Goal: Task Accomplishment & Management: Use online tool/utility

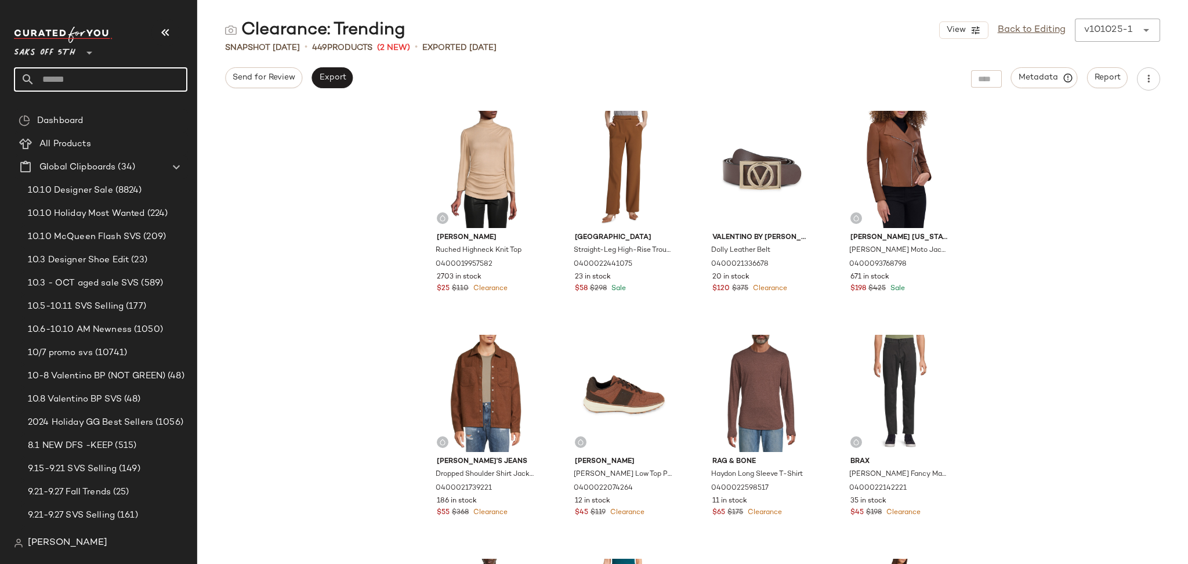
click at [118, 74] on input "text" at bounding box center [111, 79] width 153 height 24
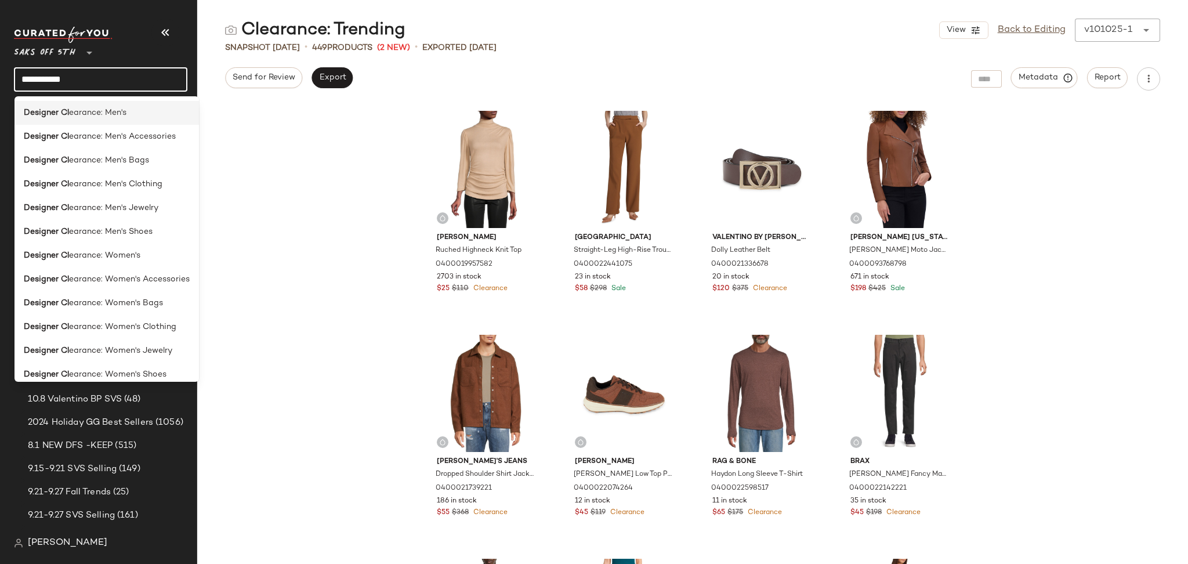
type input "**********"
click at [114, 118] on span "earance: Men's" at bounding box center [97, 113] width 57 height 12
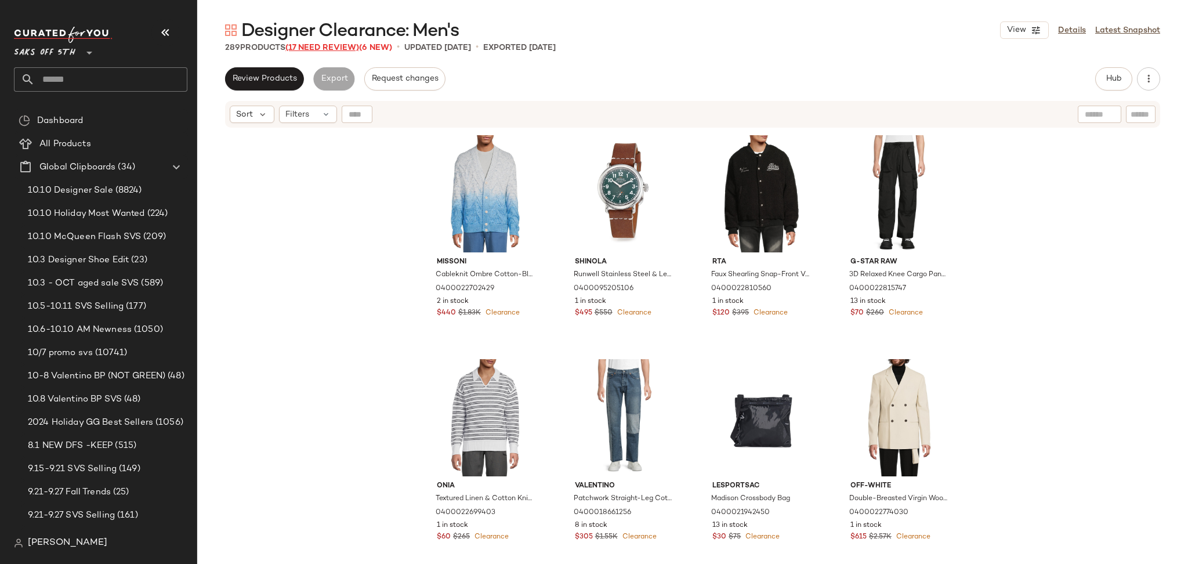
click at [342, 50] on span "(17 Need Review)" at bounding box center [322, 47] width 74 height 9
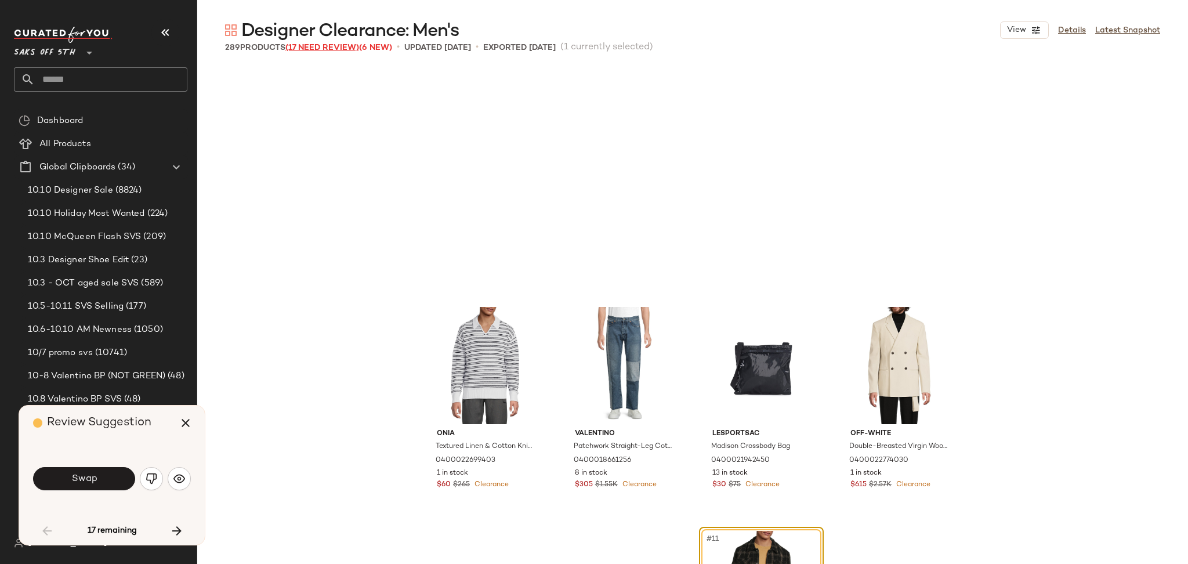
scroll to position [233, 0]
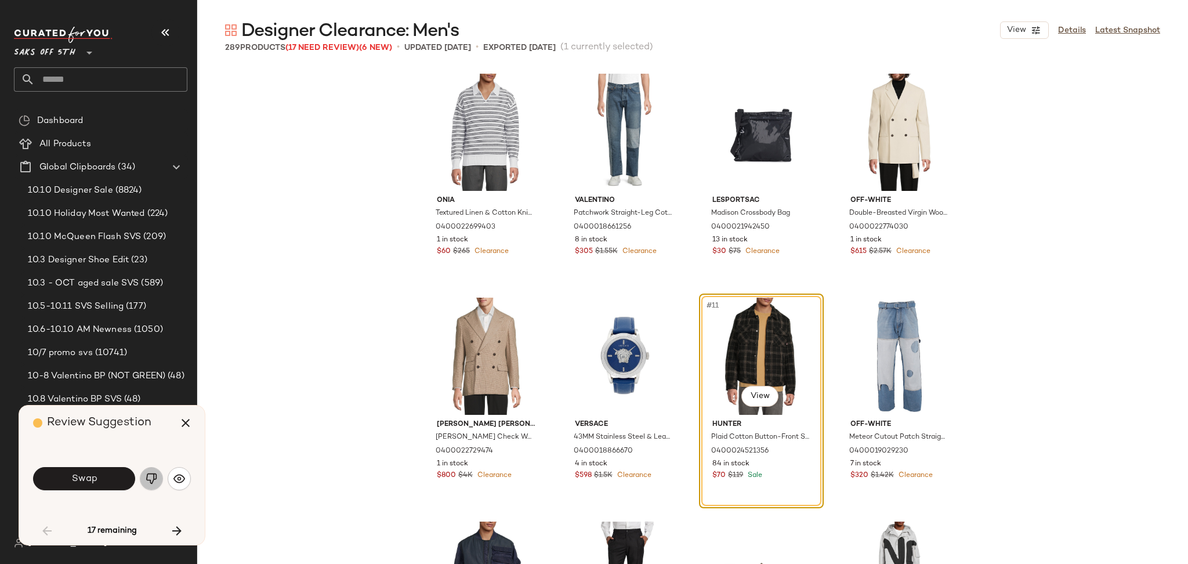
click at [147, 479] on img "button" at bounding box center [152, 479] width 12 height 12
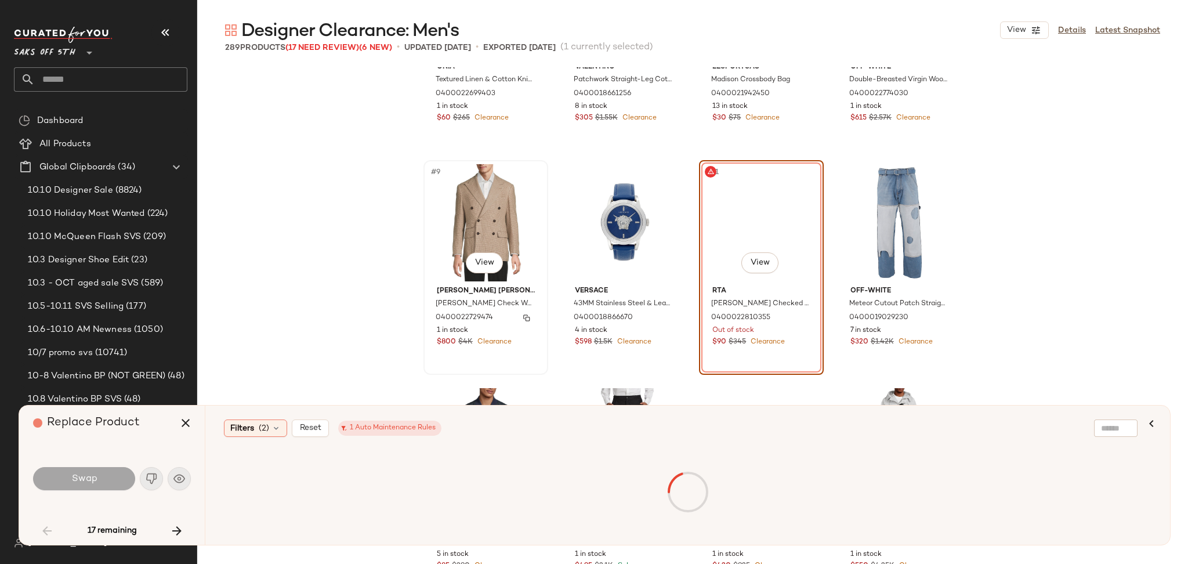
scroll to position [382, 0]
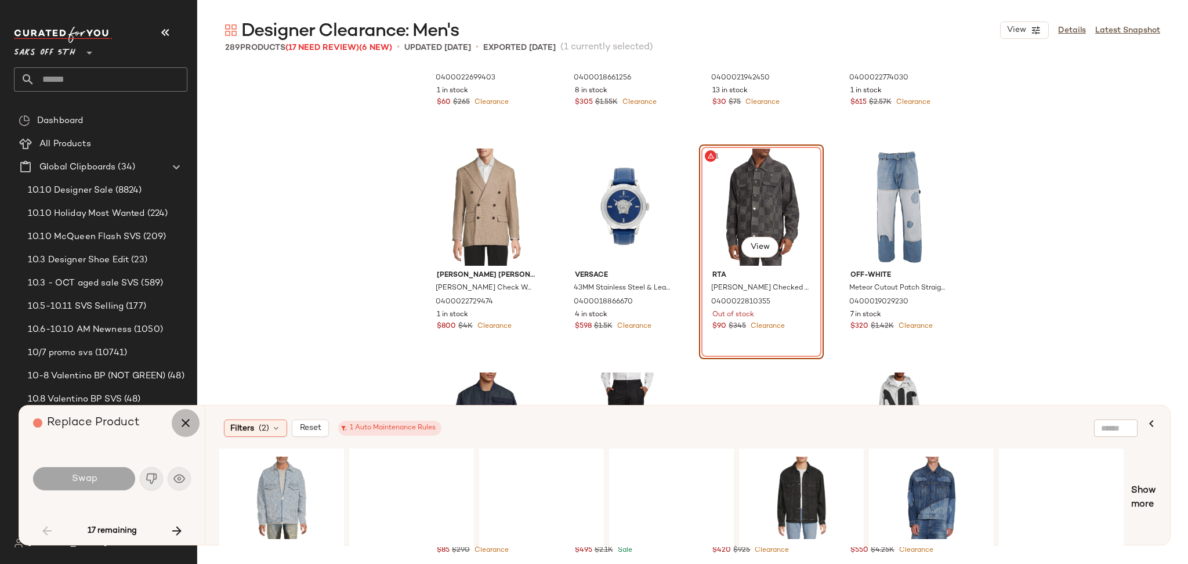
click at [188, 420] on icon "button" at bounding box center [186, 423] width 14 height 14
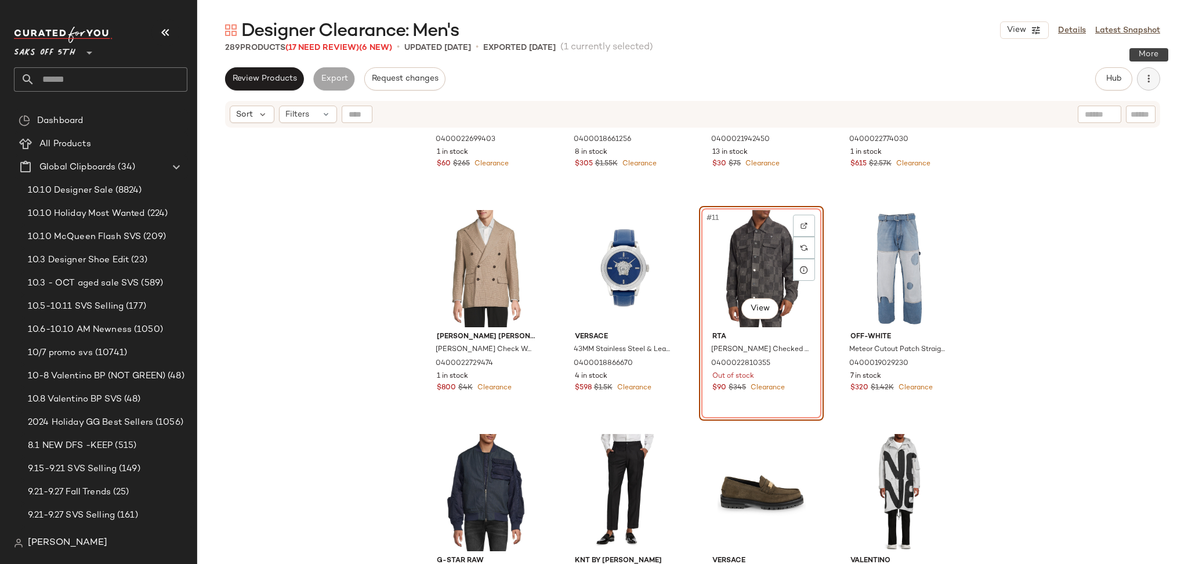
click at [1143, 74] on icon "button" at bounding box center [1149, 79] width 12 height 12
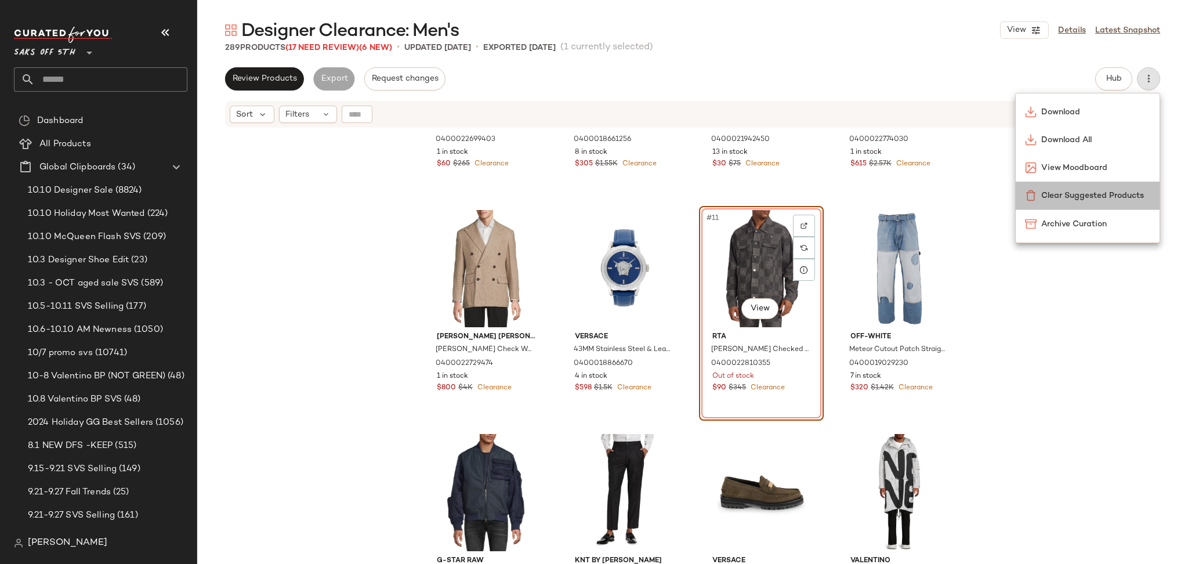
click at [1069, 200] on span "Clear Suggested Products" at bounding box center [1095, 196] width 109 height 12
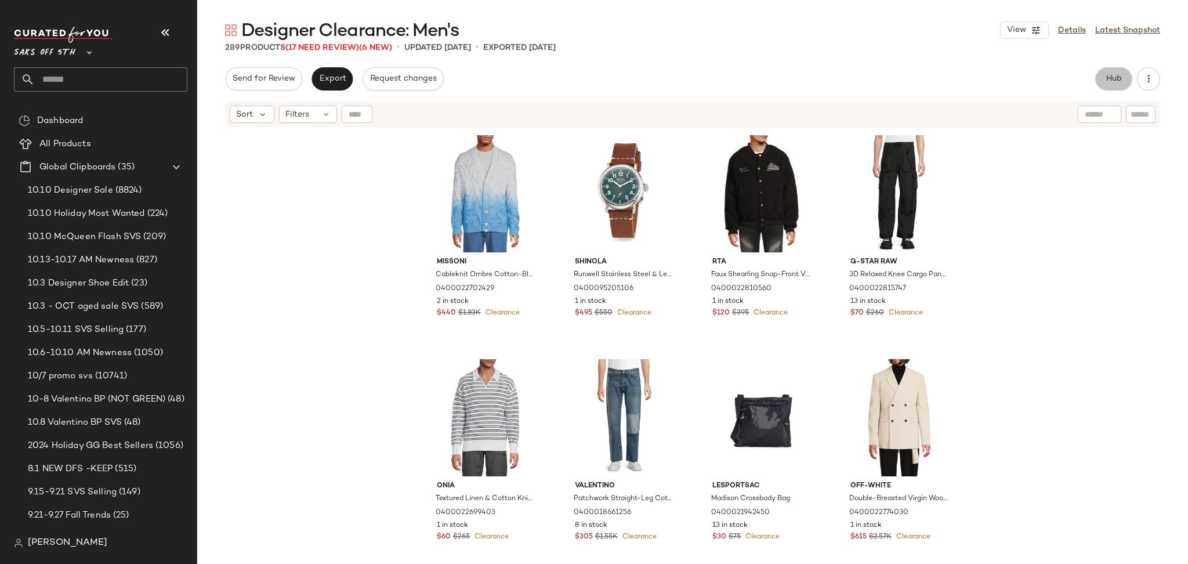
click at [1114, 79] on span "Hub" at bounding box center [1113, 78] width 16 height 9
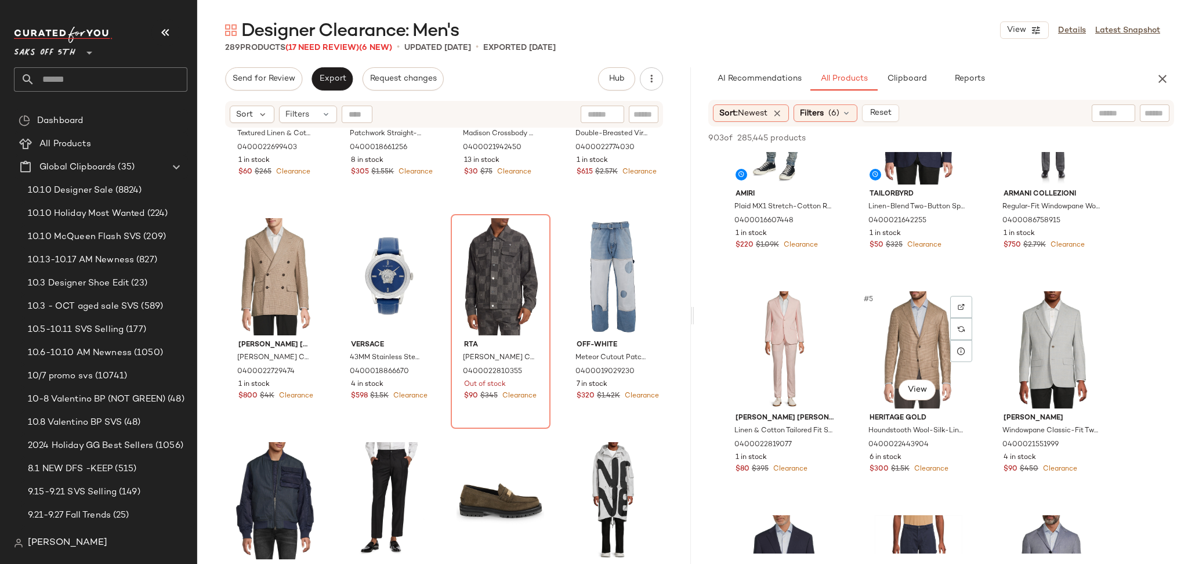
scroll to position [89, 0]
click at [818, 114] on span "Filters" at bounding box center [812, 113] width 24 height 12
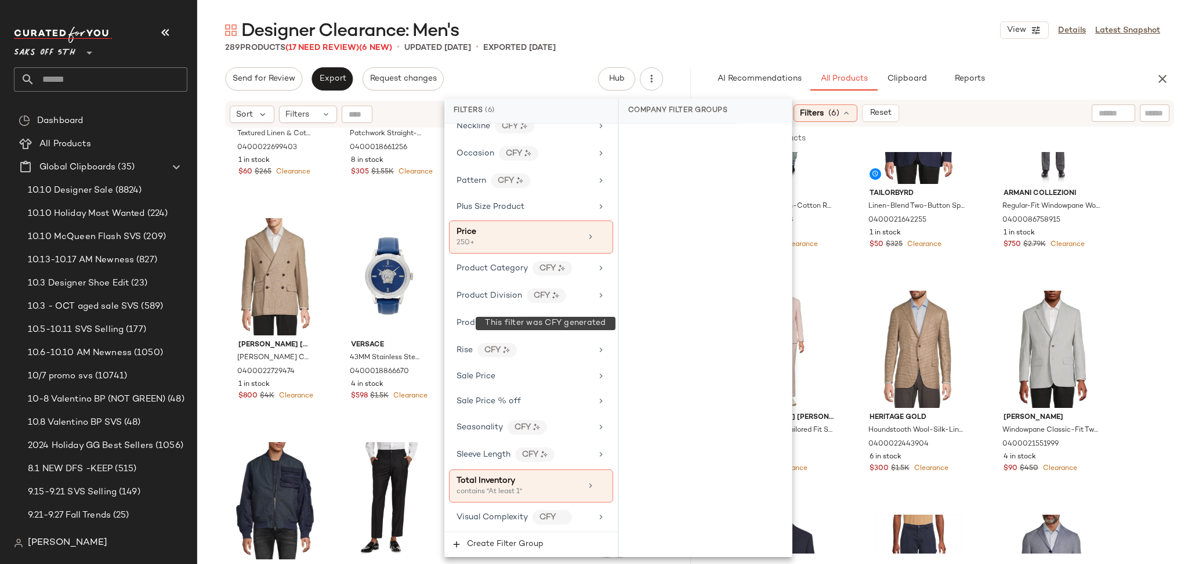
scroll to position [701, 0]
click at [931, 52] on div "289 Products (17 Need Review) (6 New) • updated [DATE] • Exported [DATE]" at bounding box center [692, 48] width 991 height 12
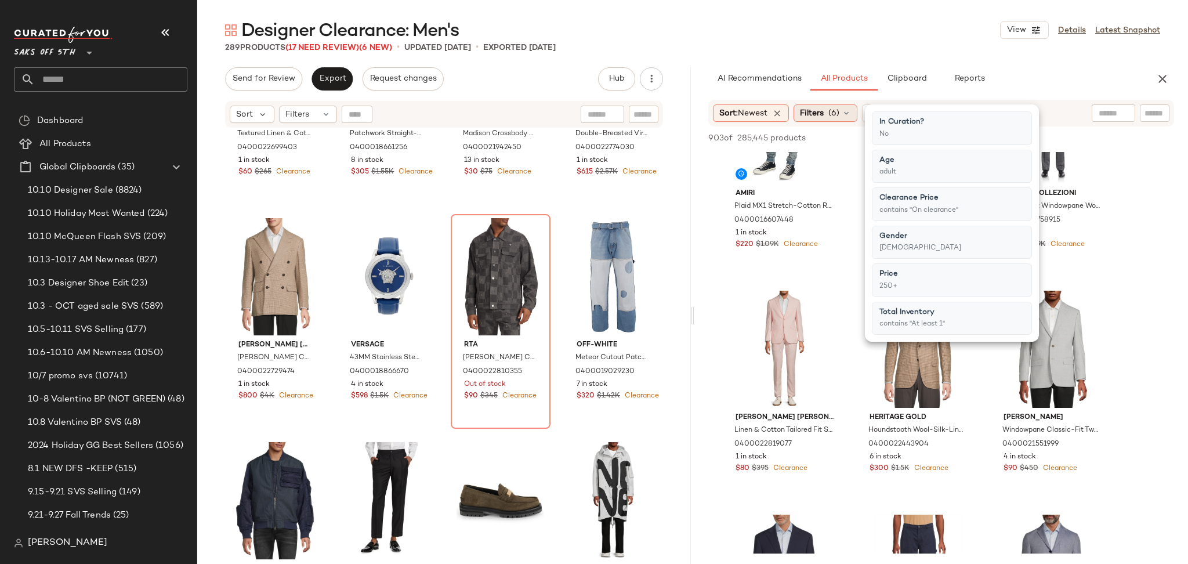
click at [806, 117] on span "Filters" at bounding box center [812, 113] width 24 height 12
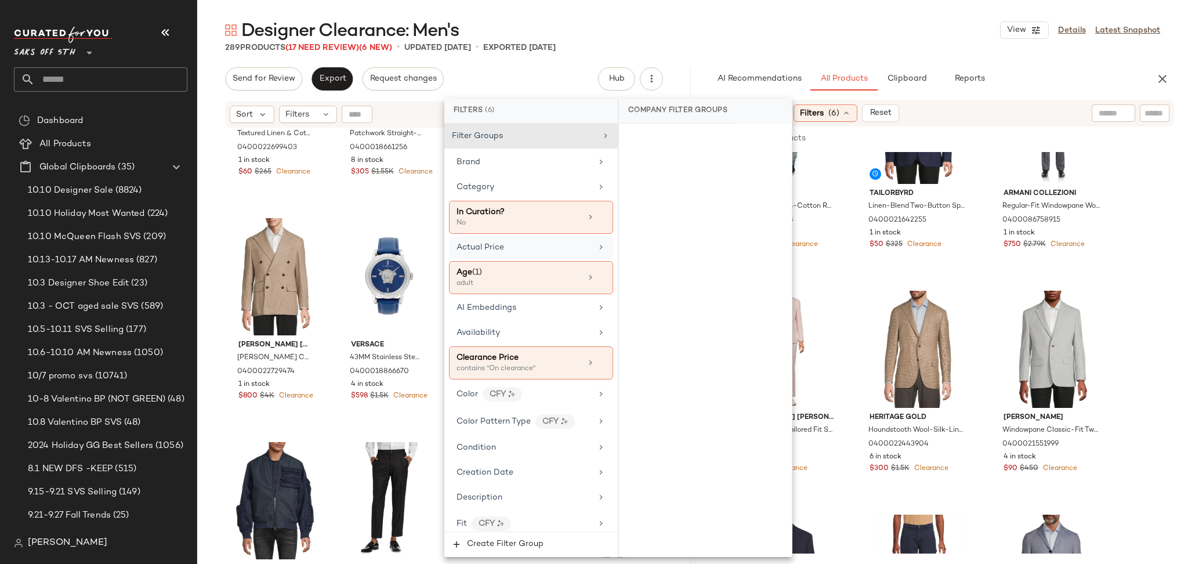
click at [522, 244] on div "Actual Price" at bounding box center [523, 247] width 135 height 12
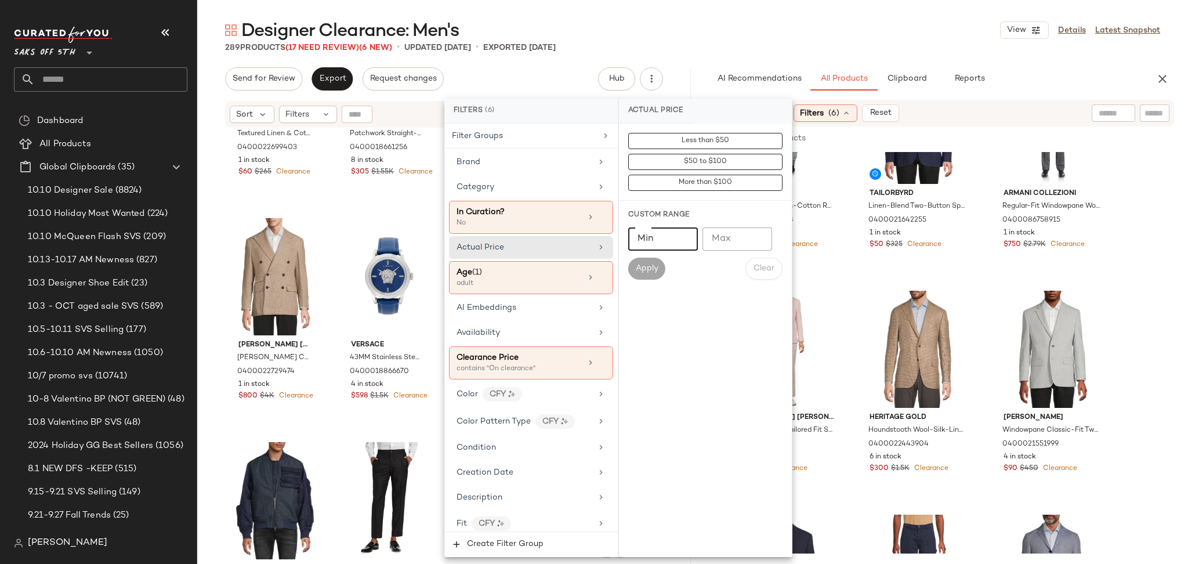
click at [647, 243] on input "Min" at bounding box center [663, 238] width 70 height 23
type input "***"
click at [658, 264] on span "Apply" at bounding box center [646, 268] width 23 height 9
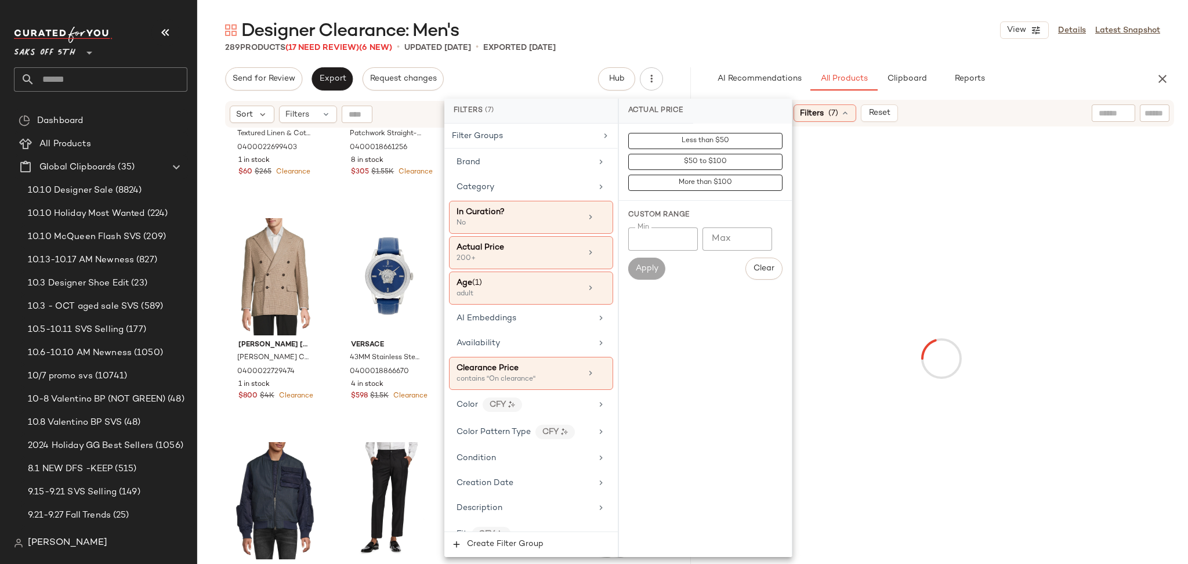
click at [836, 48] on div "289 Products (17 Need Review) (6 New) • updated [DATE] • Exported [DATE]" at bounding box center [692, 48] width 991 height 12
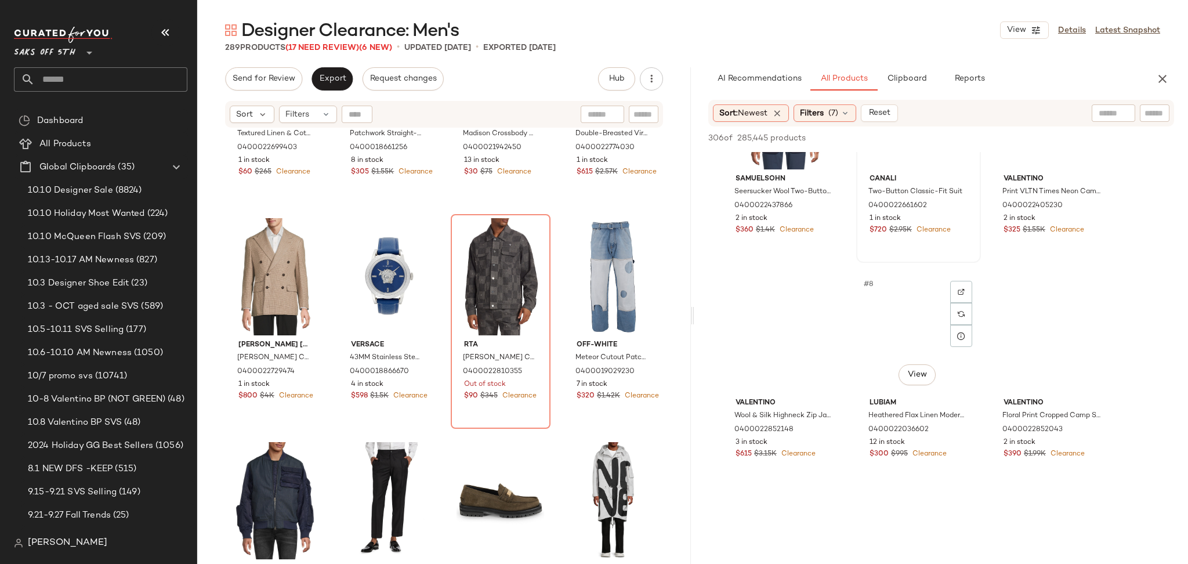
scroll to position [328, 0]
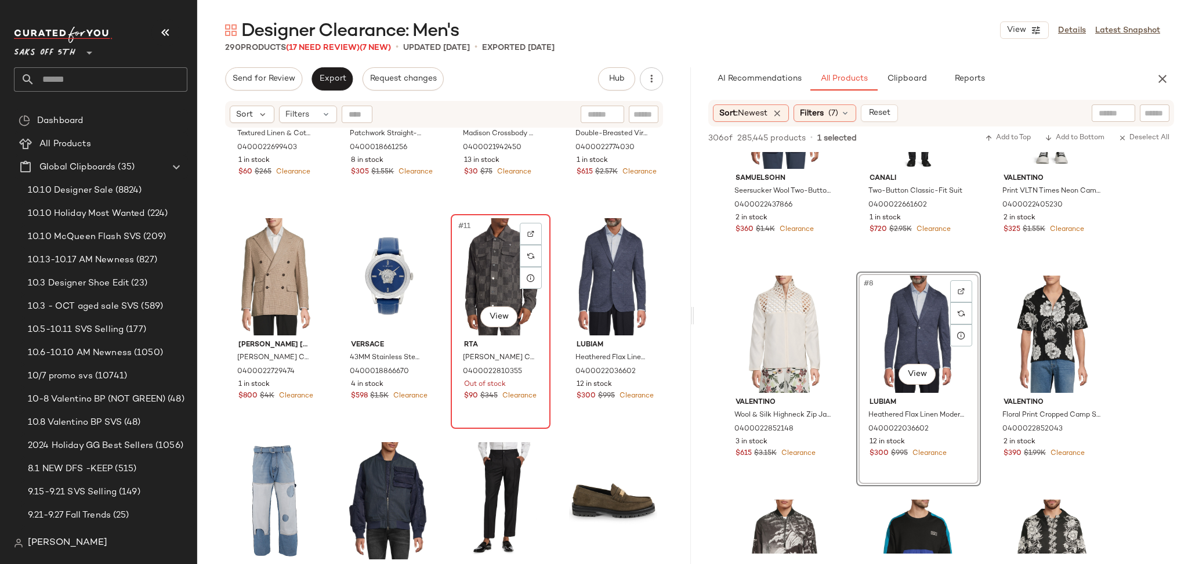
click at [506, 291] on div "#11 View" at bounding box center [501, 276] width 92 height 117
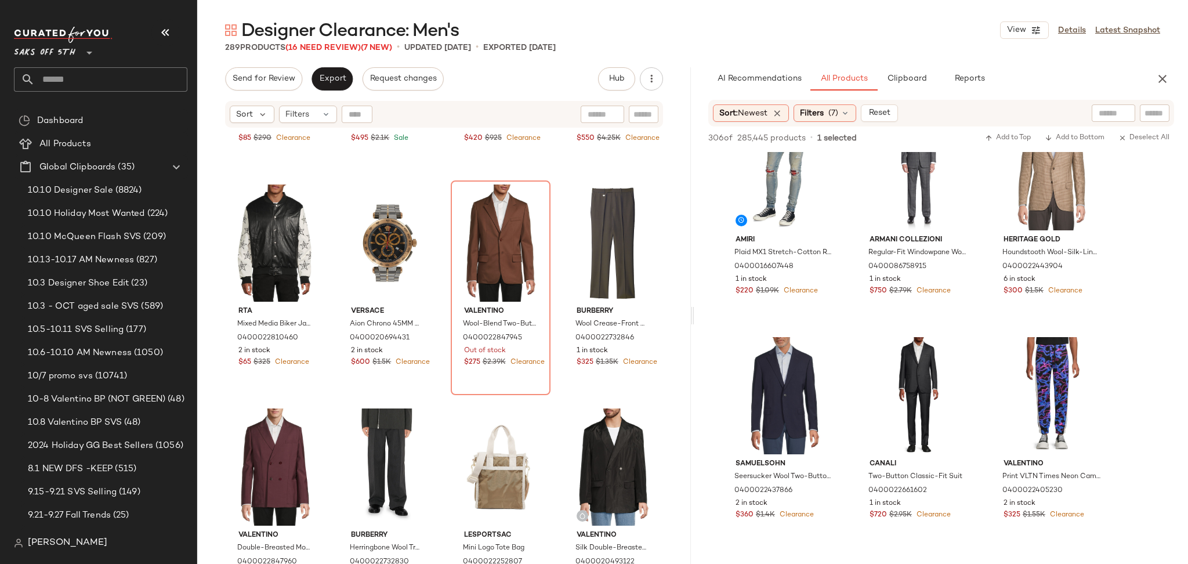
scroll to position [40, 0]
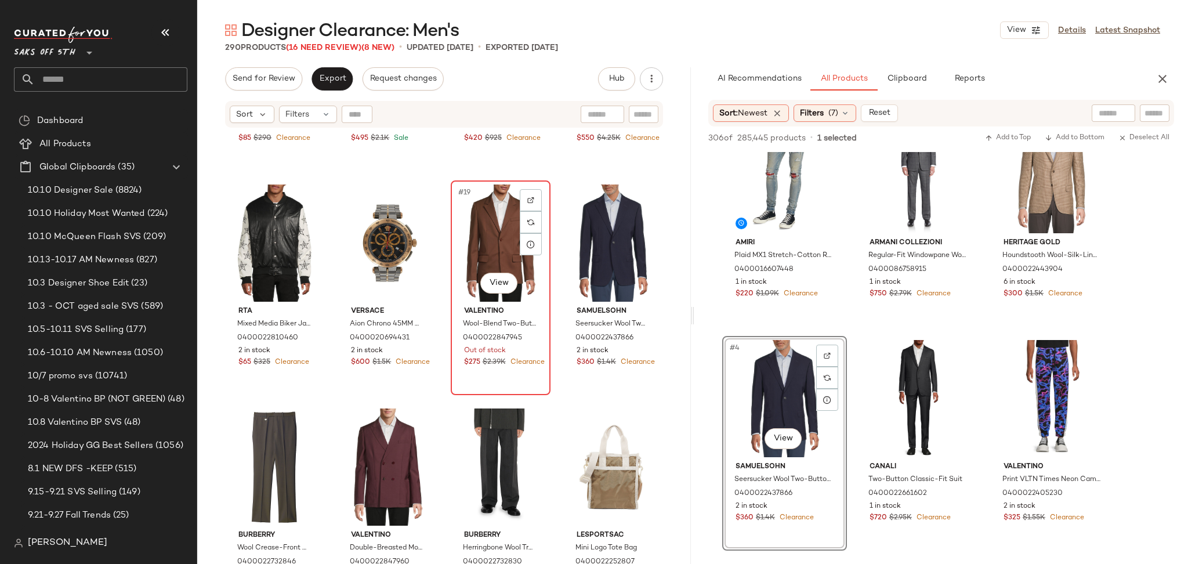
click at [495, 235] on div "#19 View" at bounding box center [501, 242] width 92 height 117
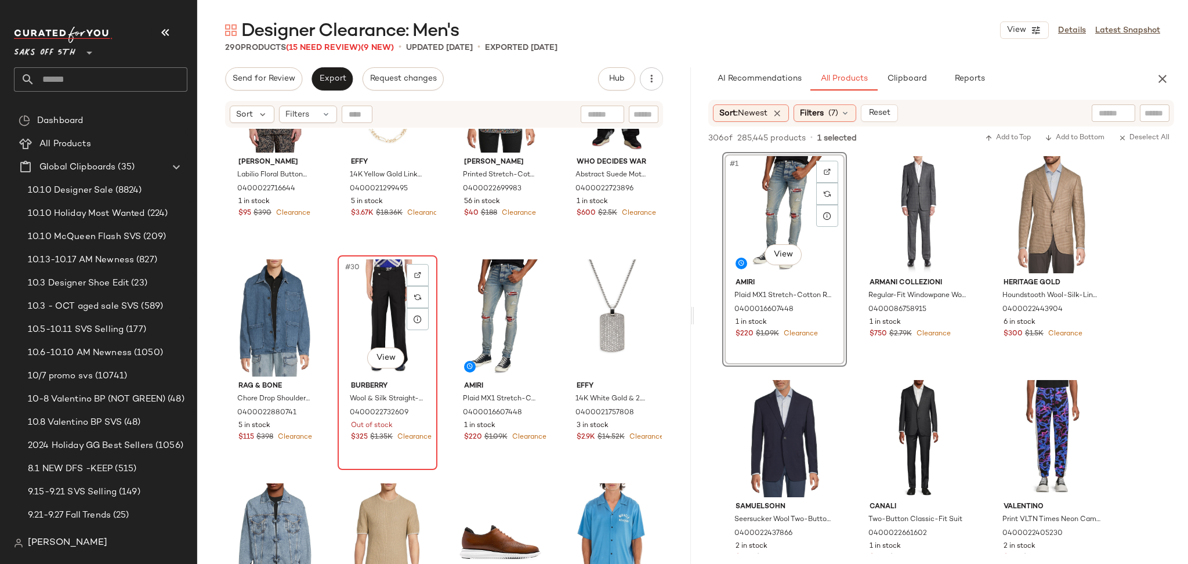
click at [367, 303] on div "#30 View" at bounding box center [388, 317] width 92 height 117
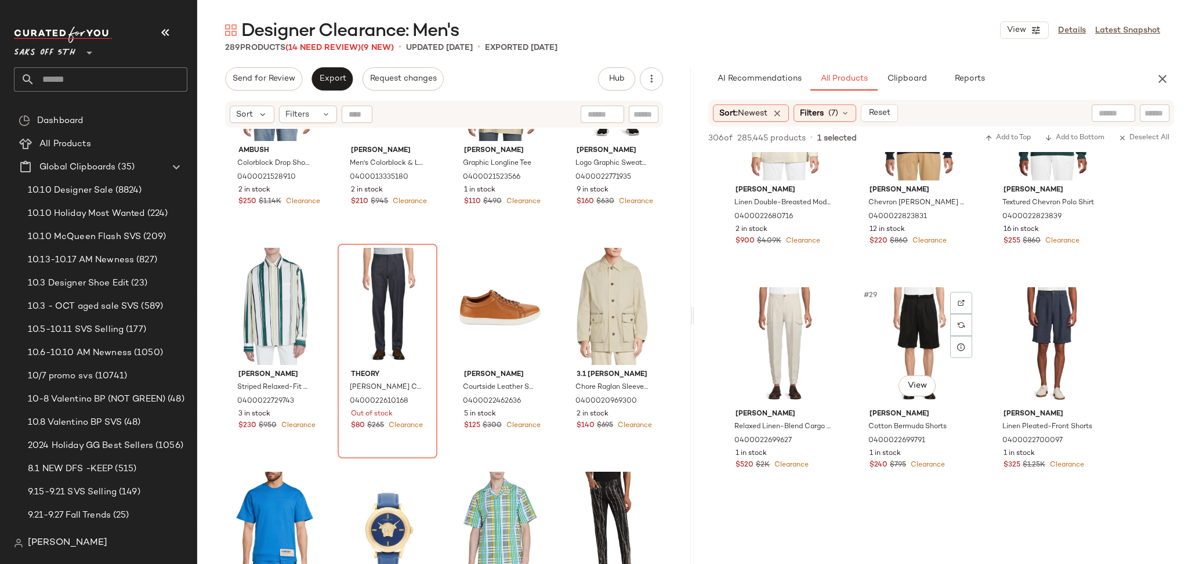
scroll to position [1889, 0]
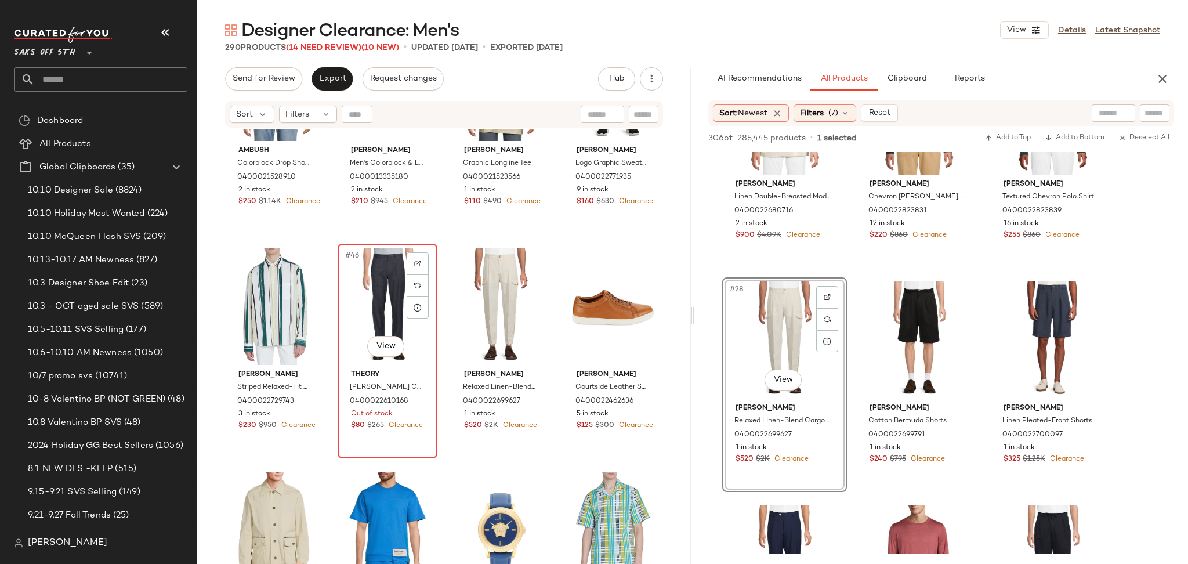
click at [373, 284] on div "#46 View" at bounding box center [388, 306] width 92 height 117
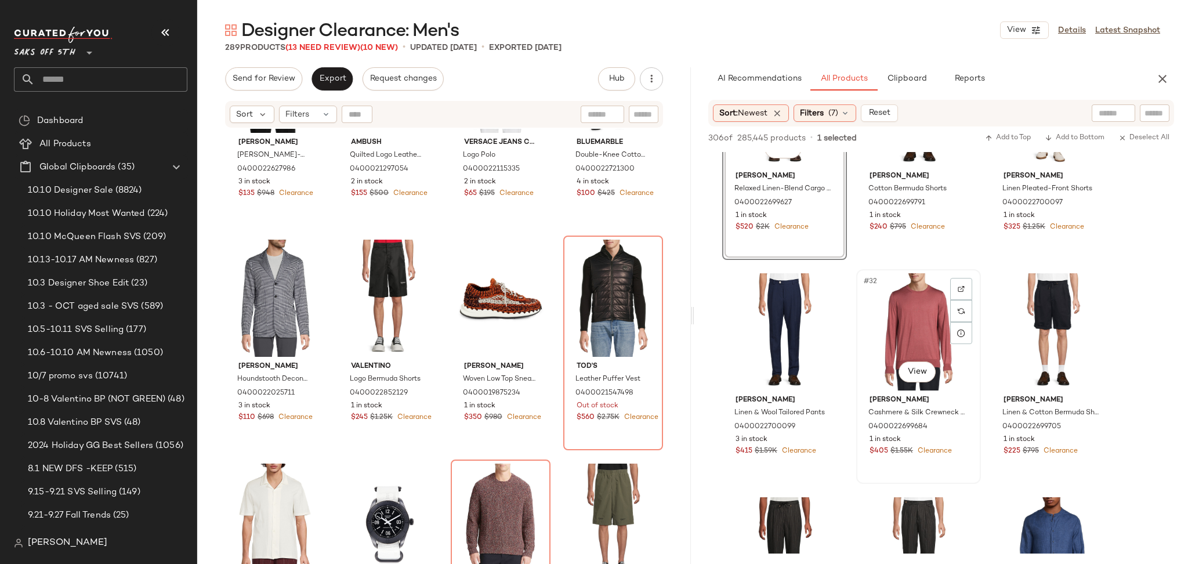
scroll to position [2121, 0]
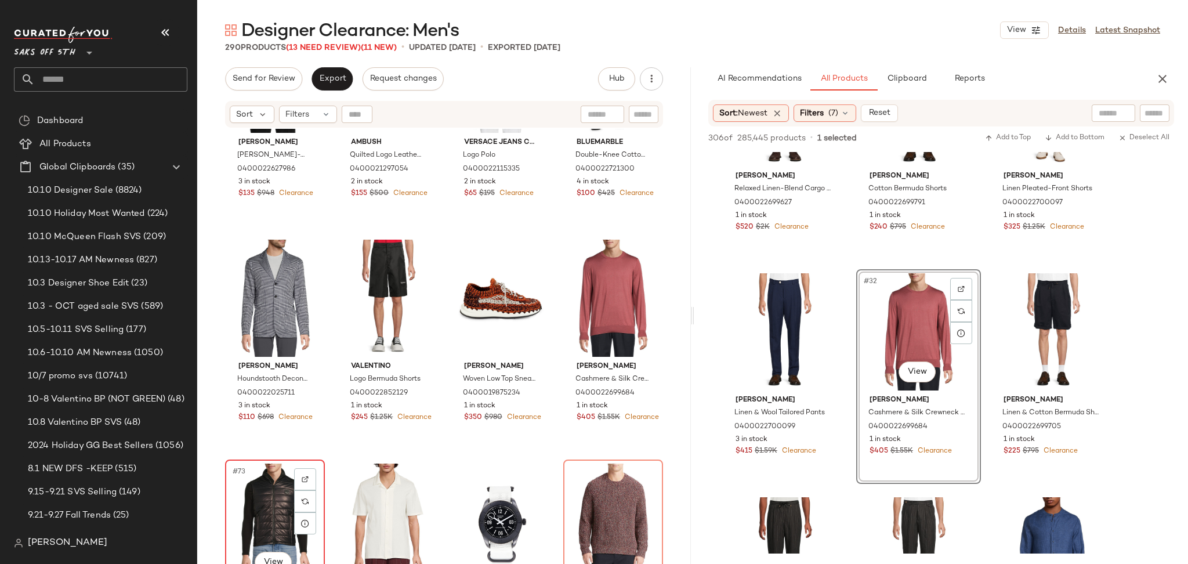
click at [273, 503] on div "#73 View" at bounding box center [275, 521] width 92 height 117
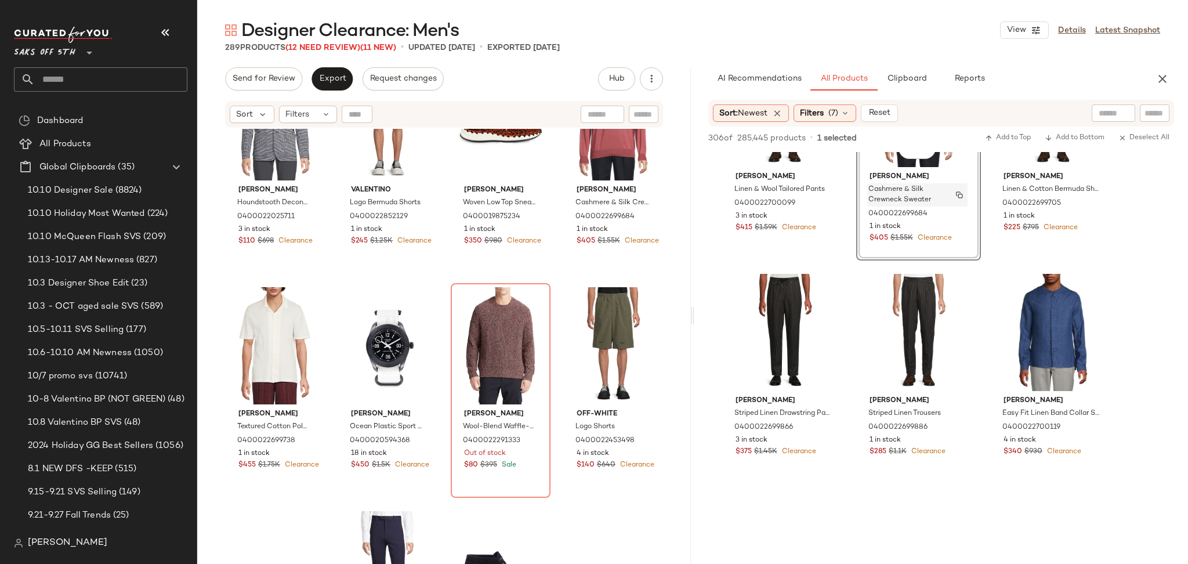
scroll to position [2366, 0]
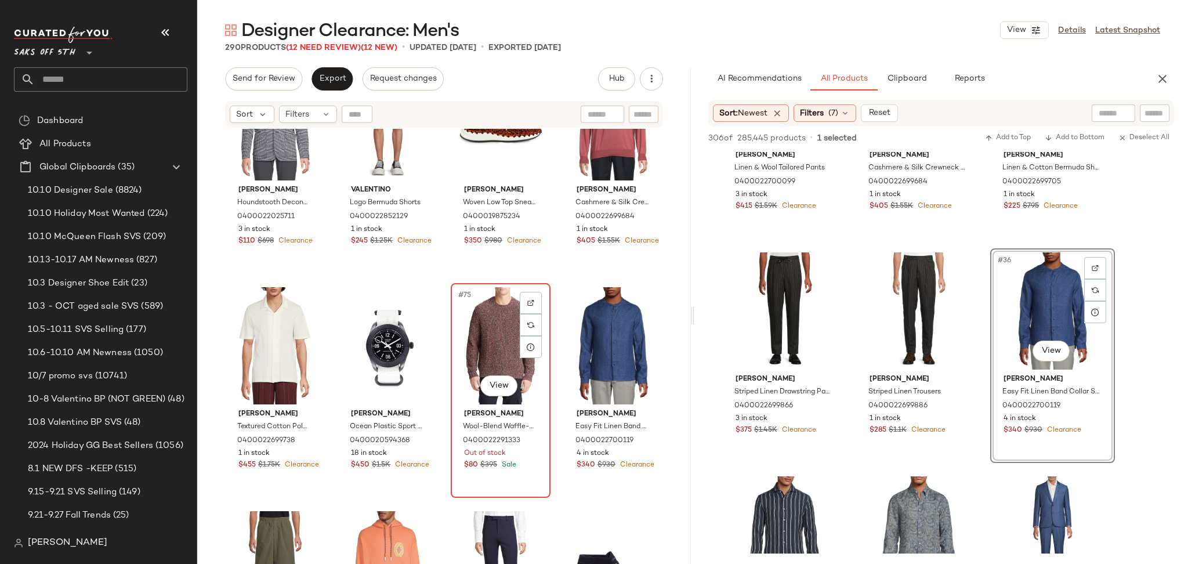
click at [498, 356] on div "#75 View" at bounding box center [501, 345] width 92 height 117
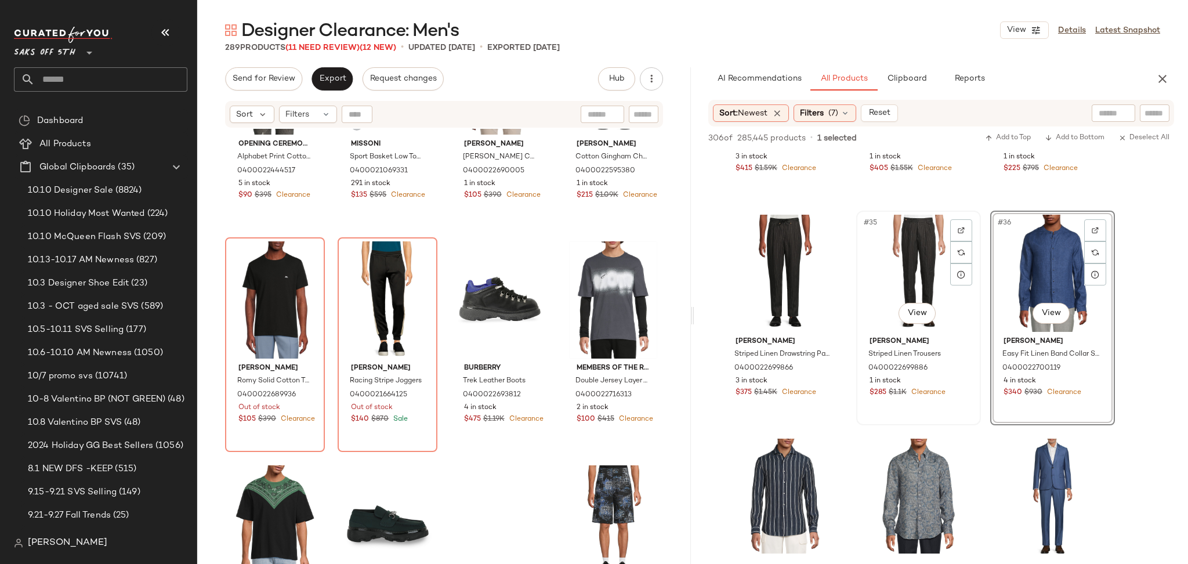
scroll to position [2406, 0]
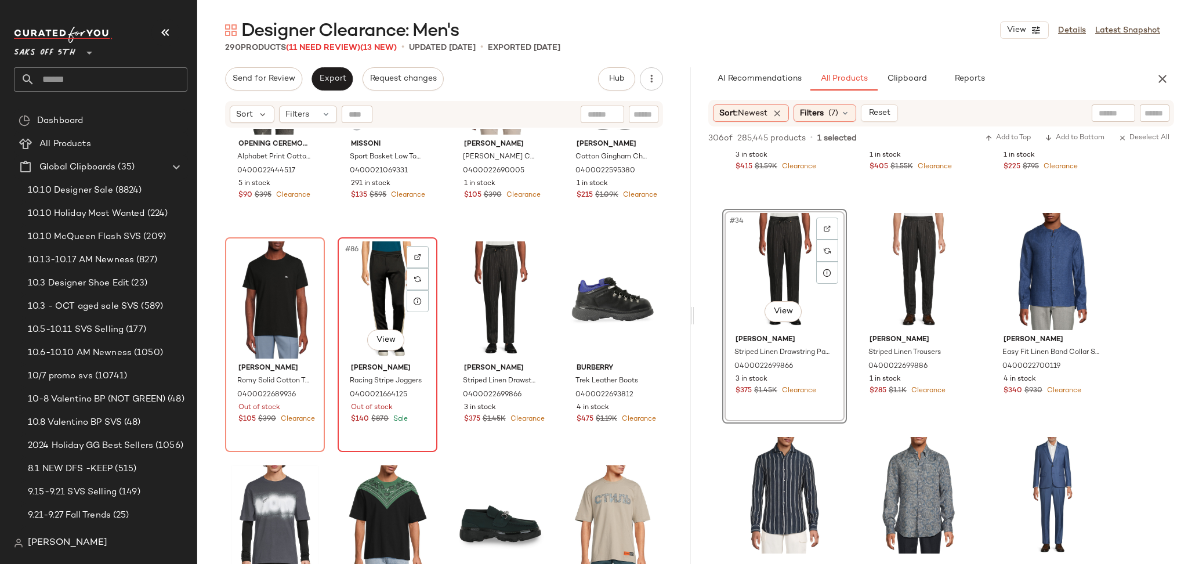
click at [381, 291] on div "#86 View" at bounding box center [388, 299] width 92 height 117
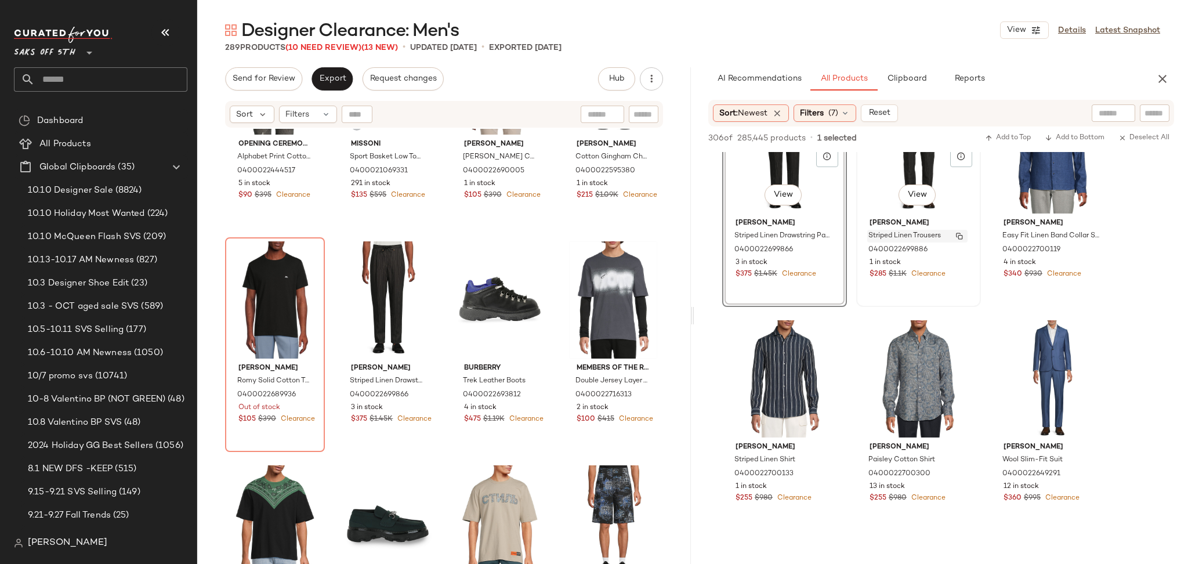
scroll to position [2530, 0]
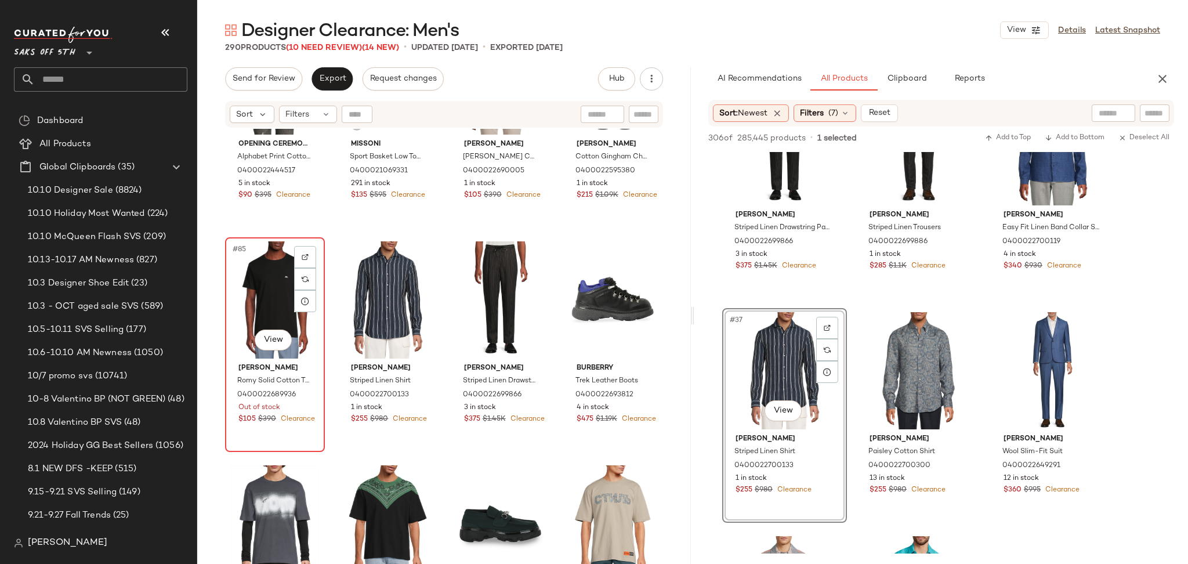
click at [264, 302] on div "#85 View" at bounding box center [275, 299] width 92 height 117
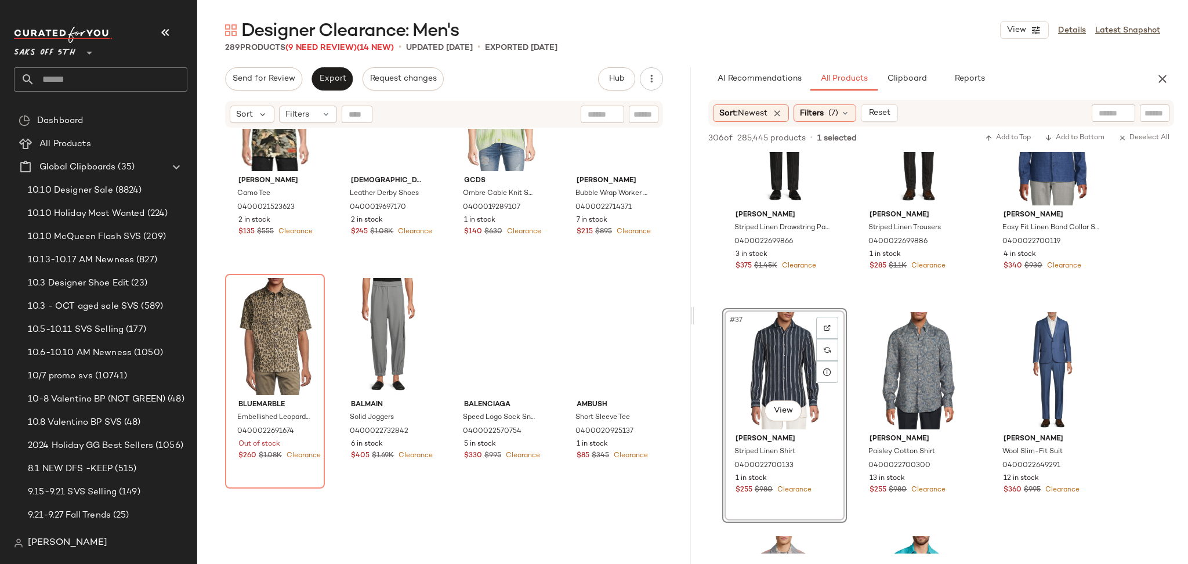
scroll to position [5947, 0]
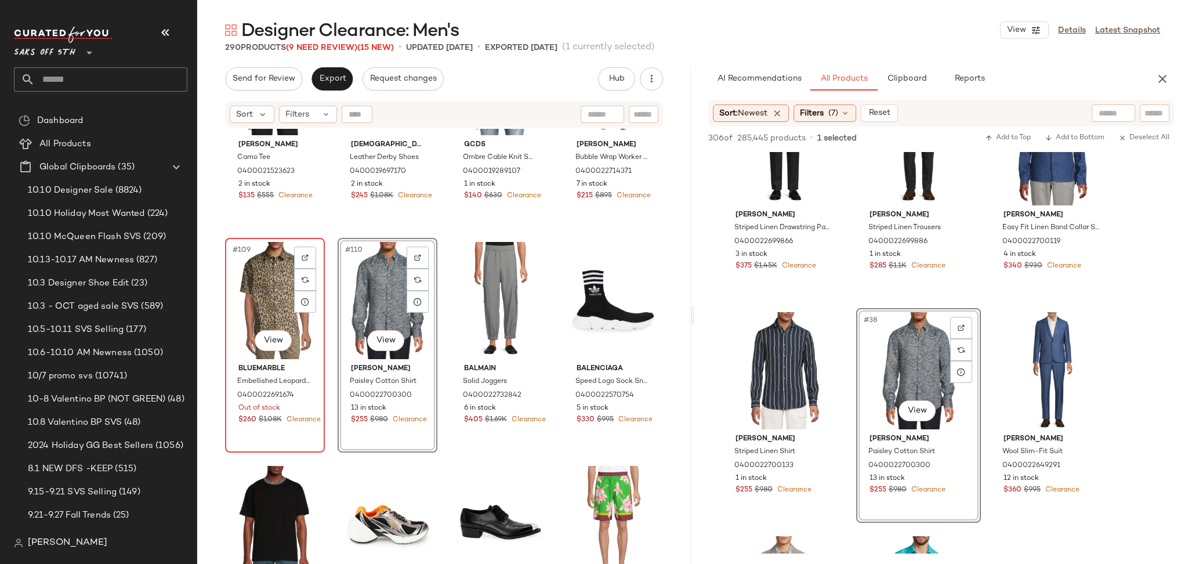
click at [291, 273] on div "#109 View" at bounding box center [275, 300] width 92 height 117
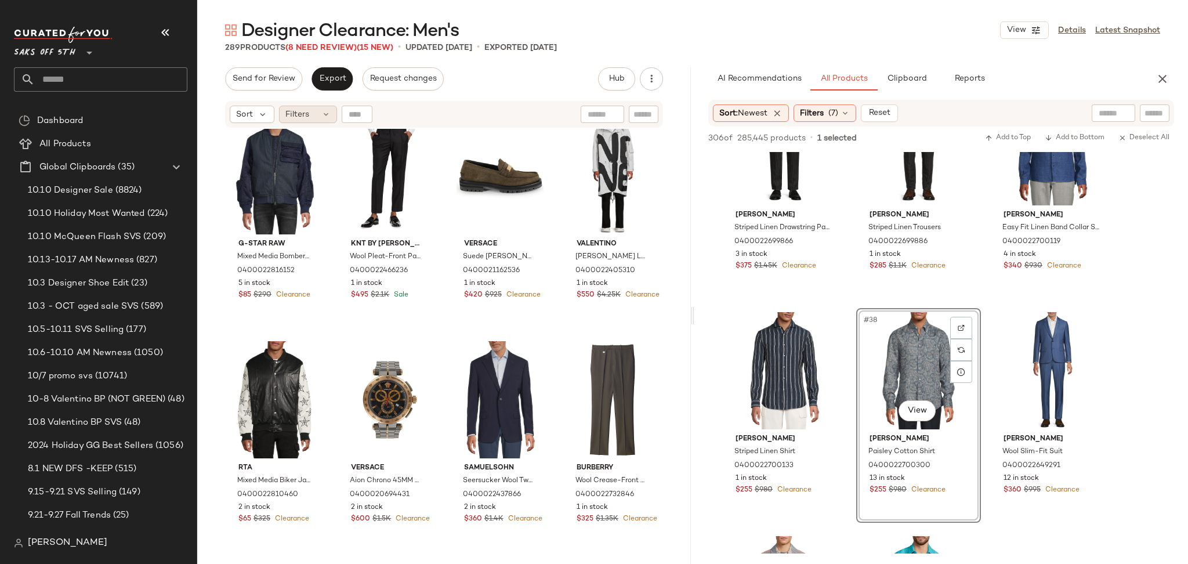
click at [300, 119] on span "Filters" at bounding box center [297, 114] width 24 height 12
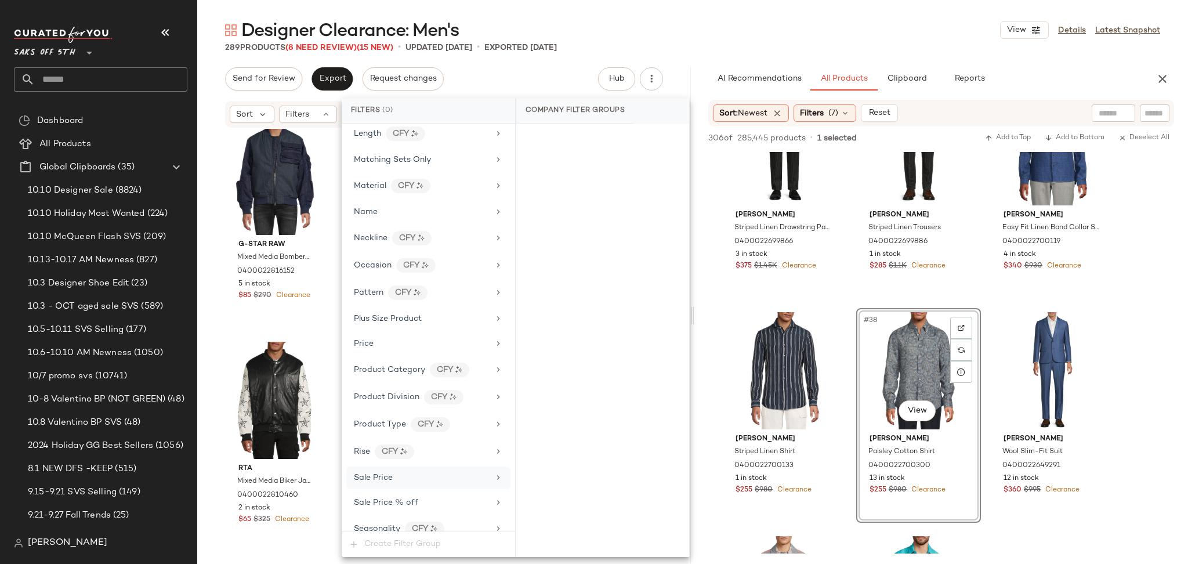
scroll to position [638, 0]
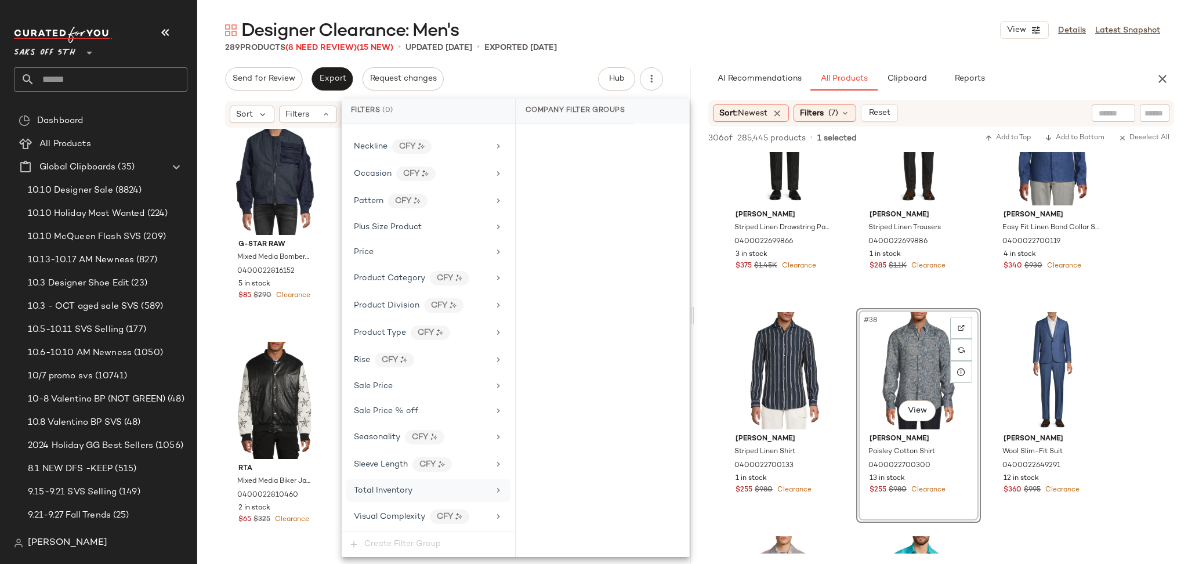
click at [409, 487] on span "Total Inventory" at bounding box center [383, 490] width 59 height 9
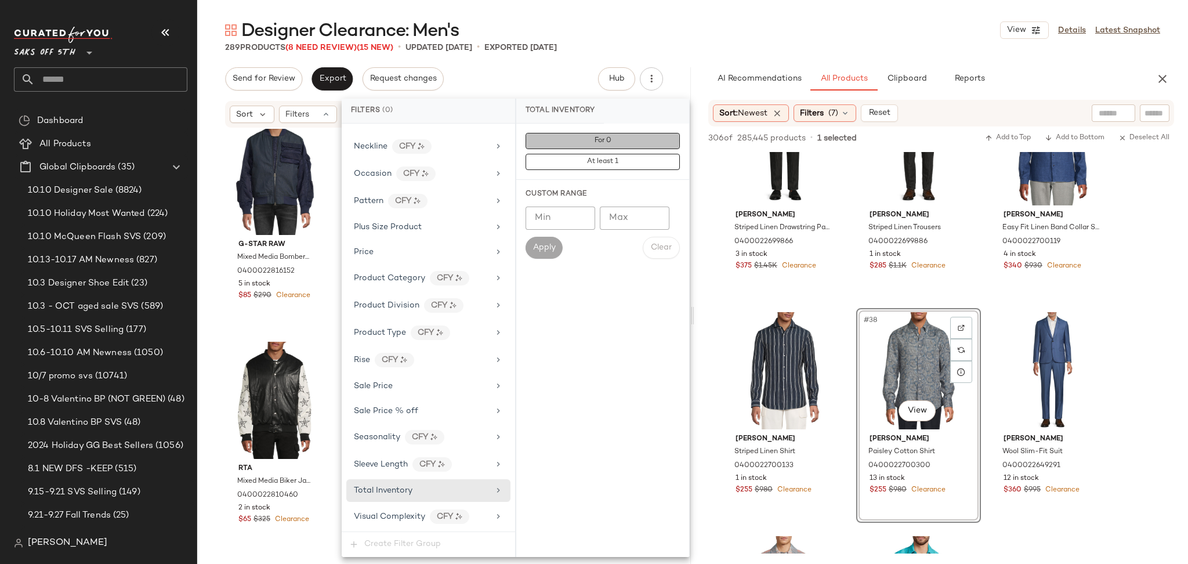
click at [648, 135] on button "For 0" at bounding box center [602, 141] width 154 height 16
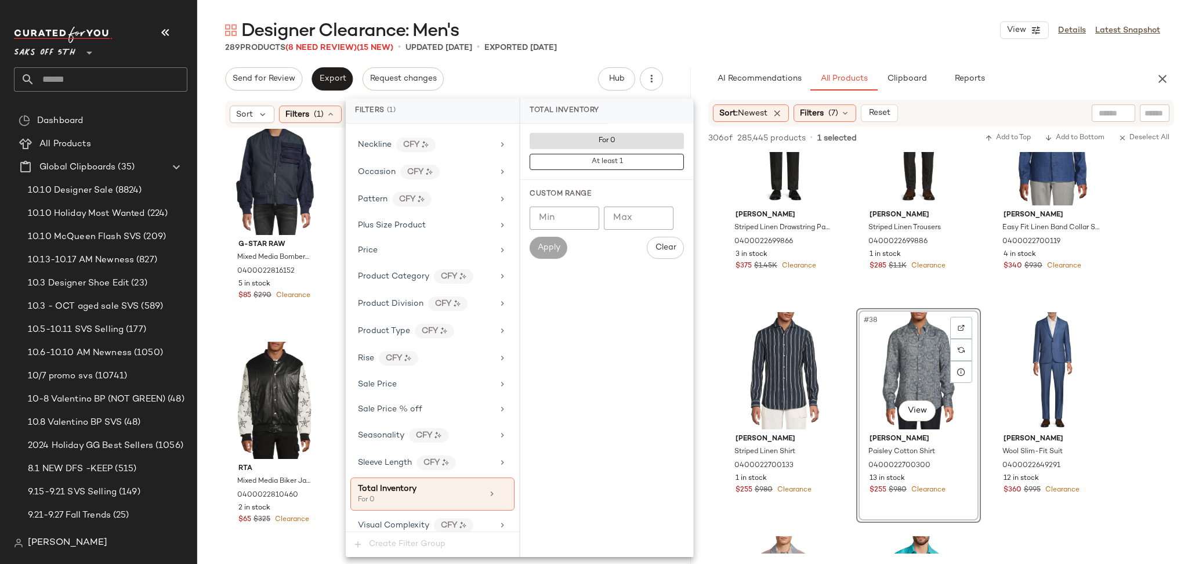
click at [698, 48] on div "289 Products (8 Need Review) (15 New) • updated [DATE] • Exported [DATE]" at bounding box center [692, 48] width 991 height 12
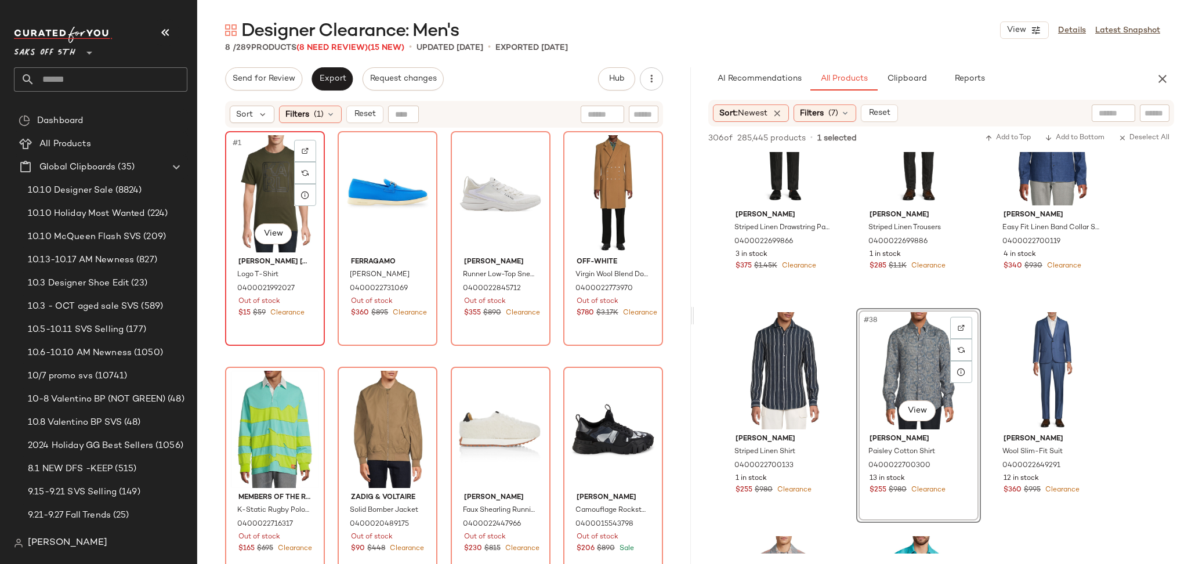
click at [245, 196] on div "#1 View" at bounding box center [275, 193] width 92 height 117
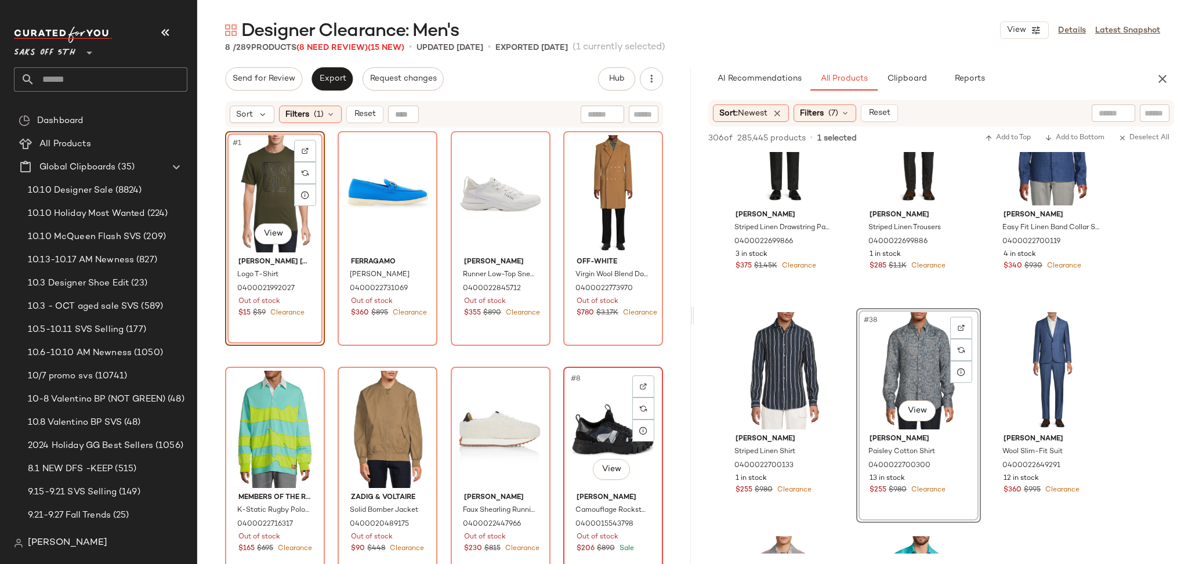
click at [599, 432] on div "#8 View" at bounding box center [613, 429] width 92 height 117
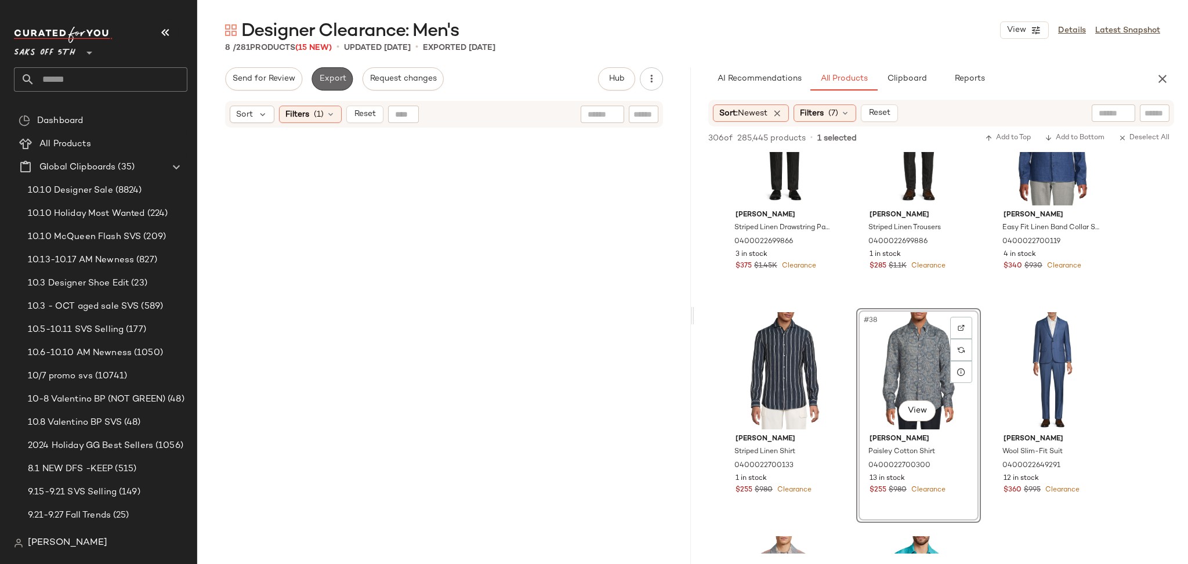
click at [337, 83] on span "Export" at bounding box center [331, 78] width 27 height 9
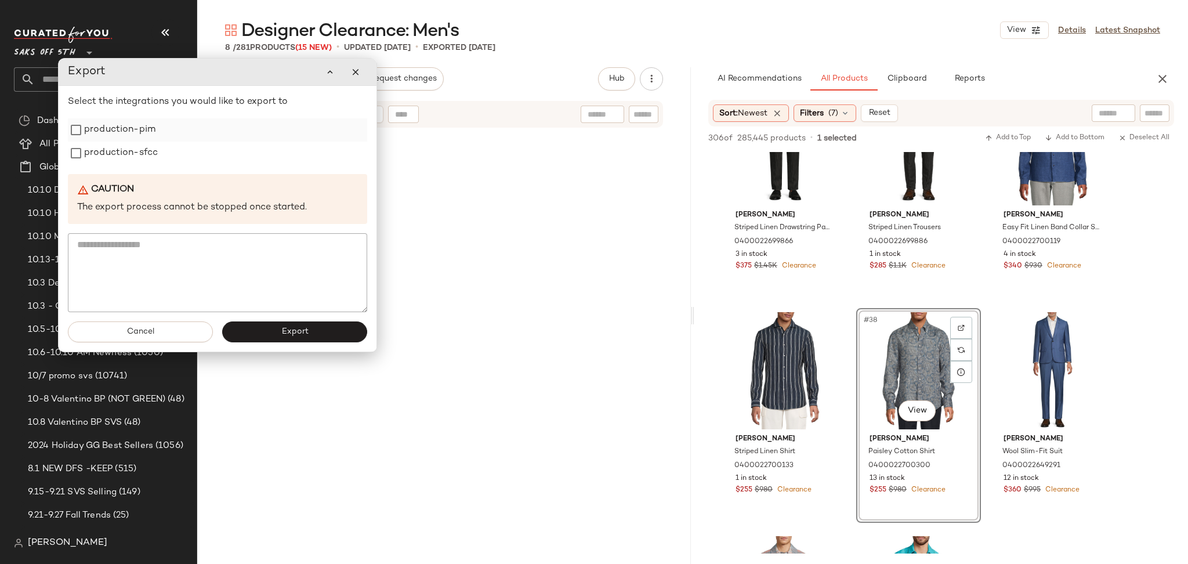
click at [100, 131] on label "production-pim" at bounding box center [119, 129] width 71 height 23
click at [107, 150] on label "production-sfcc" at bounding box center [121, 153] width 74 height 23
click at [280, 331] on button "Export" at bounding box center [294, 331] width 145 height 21
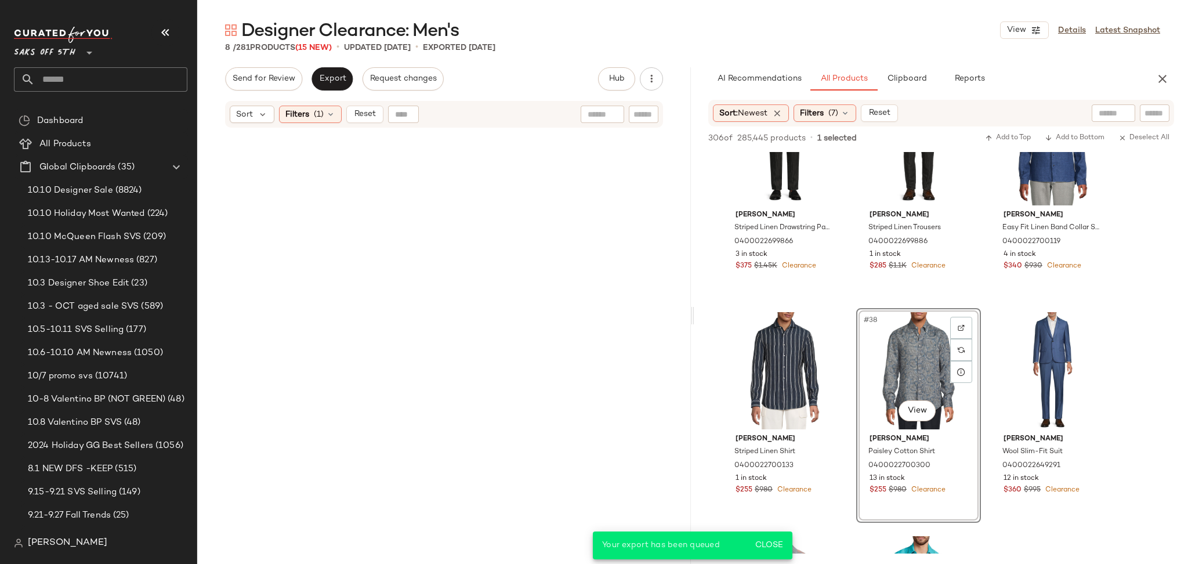
scroll to position [3650, 0]
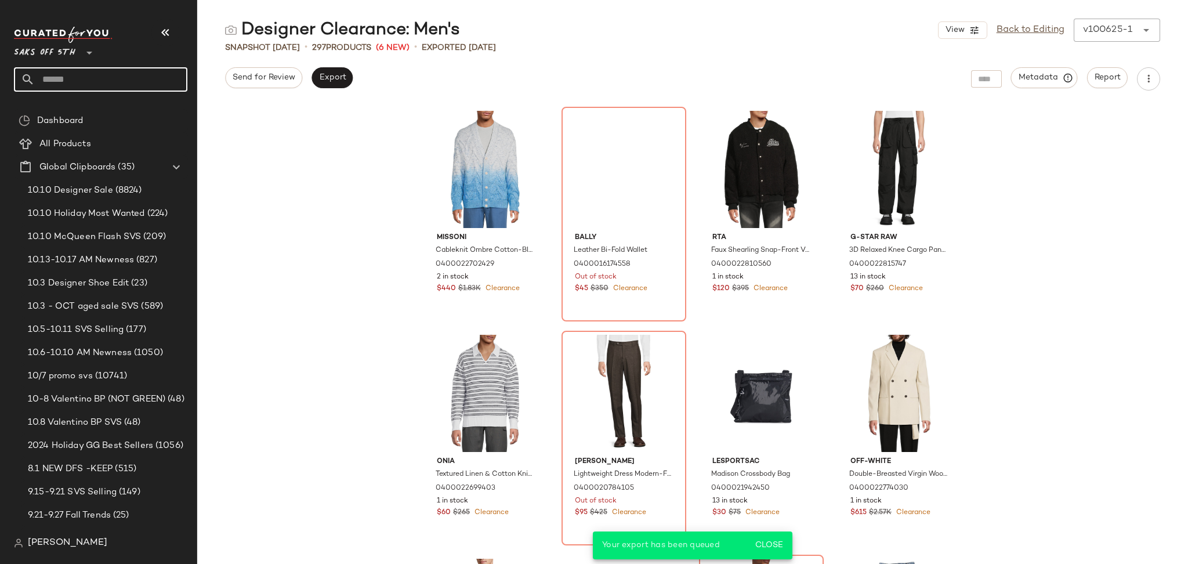
click at [71, 82] on input "text" at bounding box center [111, 79] width 153 height 24
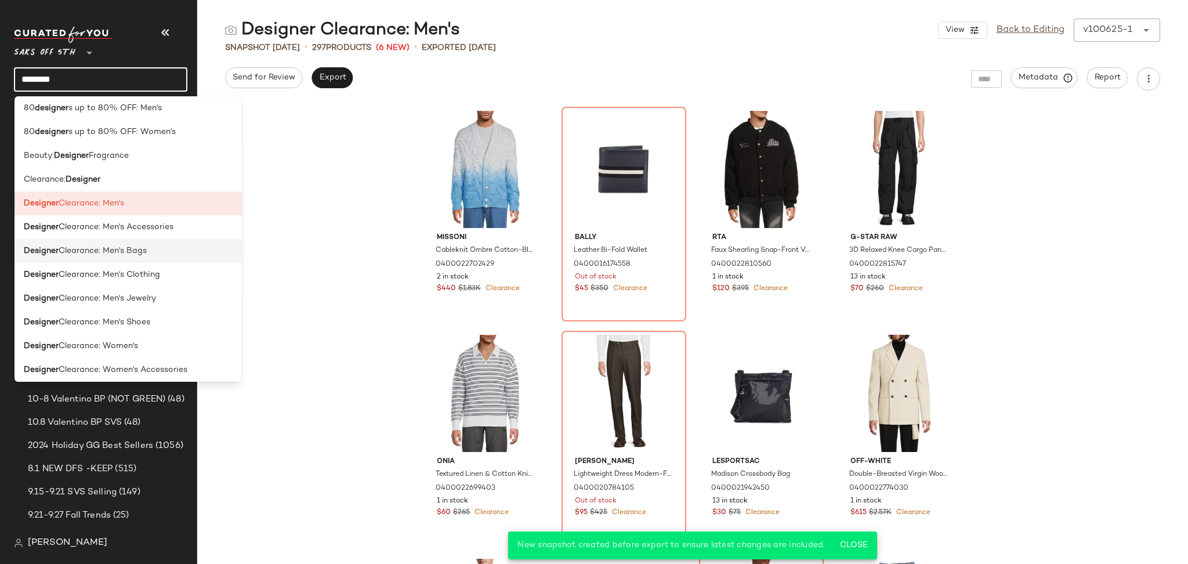
scroll to position [160, 0]
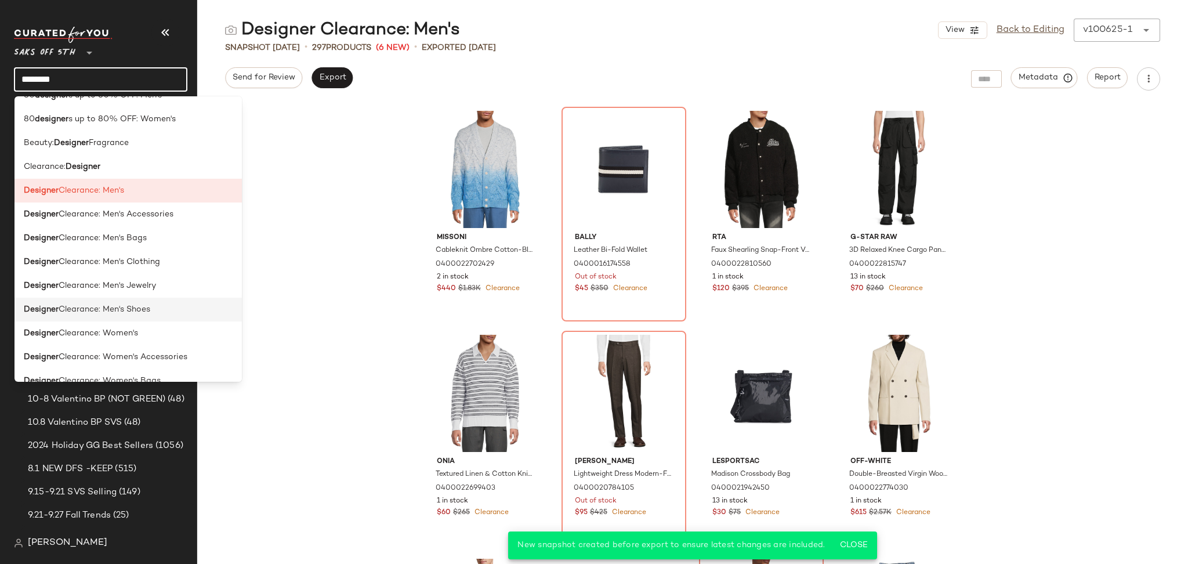
type input "********"
click at [144, 310] on span "Clearance: Men's Shoes" at bounding box center [105, 309] width 92 height 12
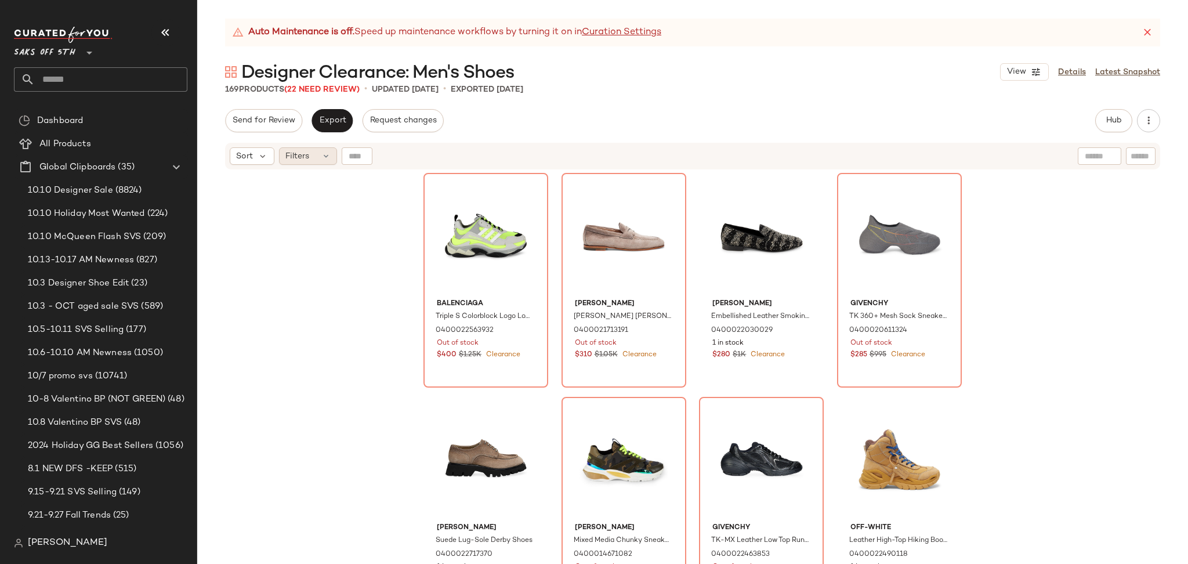
click at [323, 157] on icon at bounding box center [325, 155] width 9 height 9
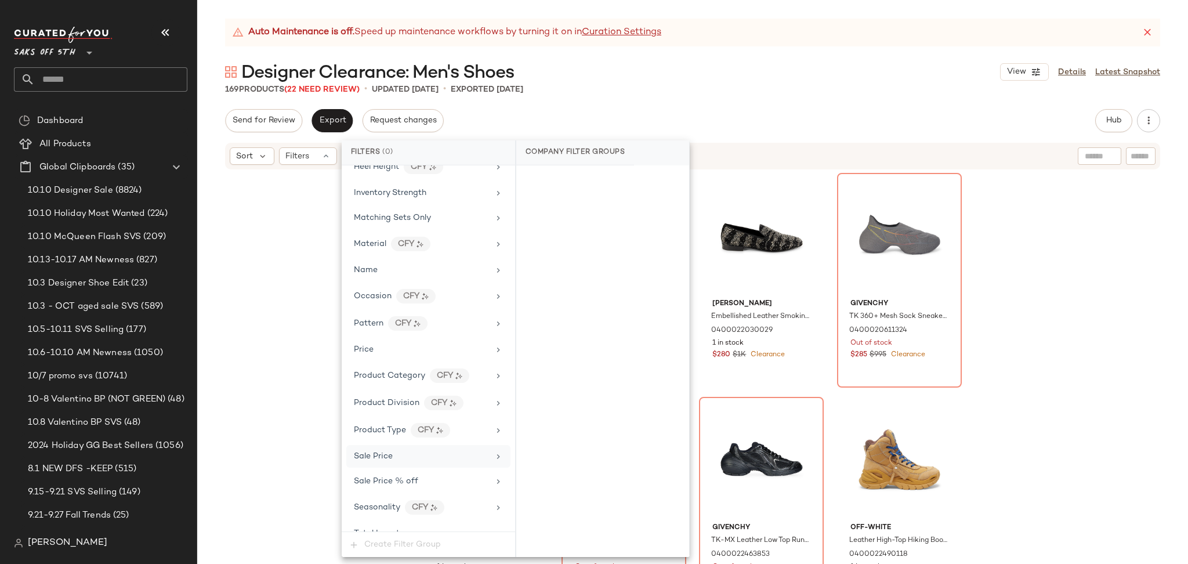
scroll to position [518, 0]
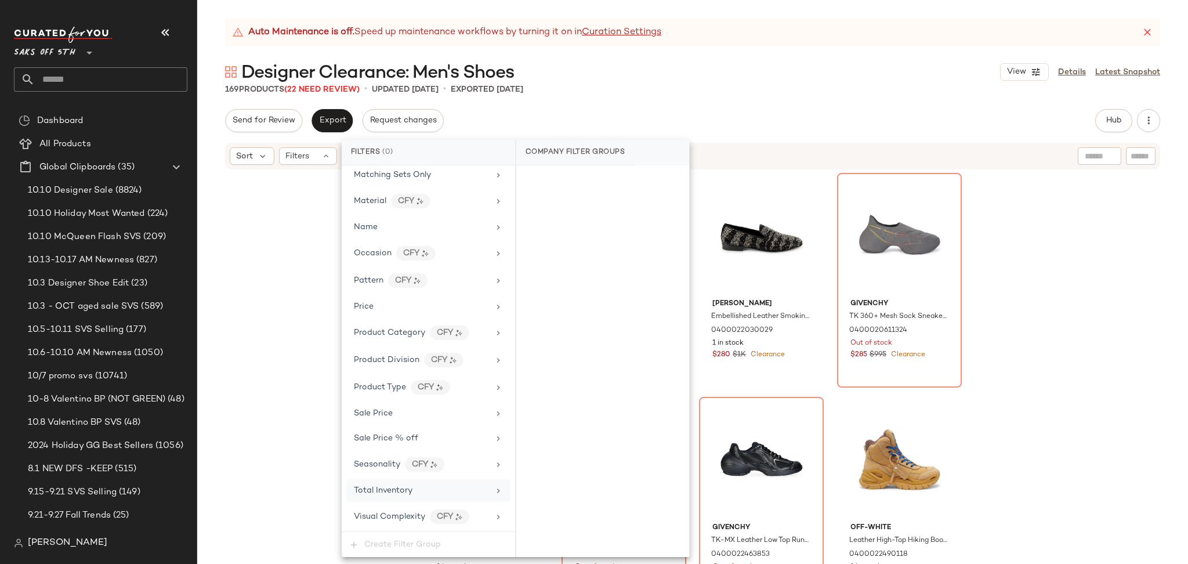
click at [401, 502] on div "Total Inventory" at bounding box center [428, 490] width 164 height 23
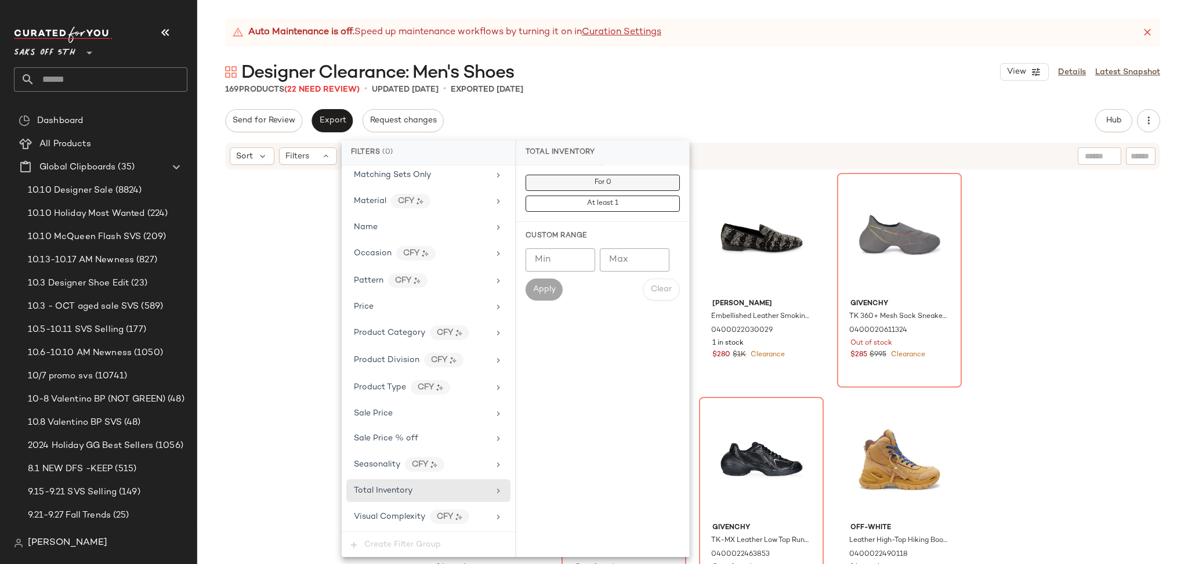
click at [632, 185] on button "For 0" at bounding box center [602, 183] width 154 height 16
click at [753, 74] on div "Designer Clearance: Men's Shoes View Details Latest Snapshot" at bounding box center [692, 71] width 991 height 23
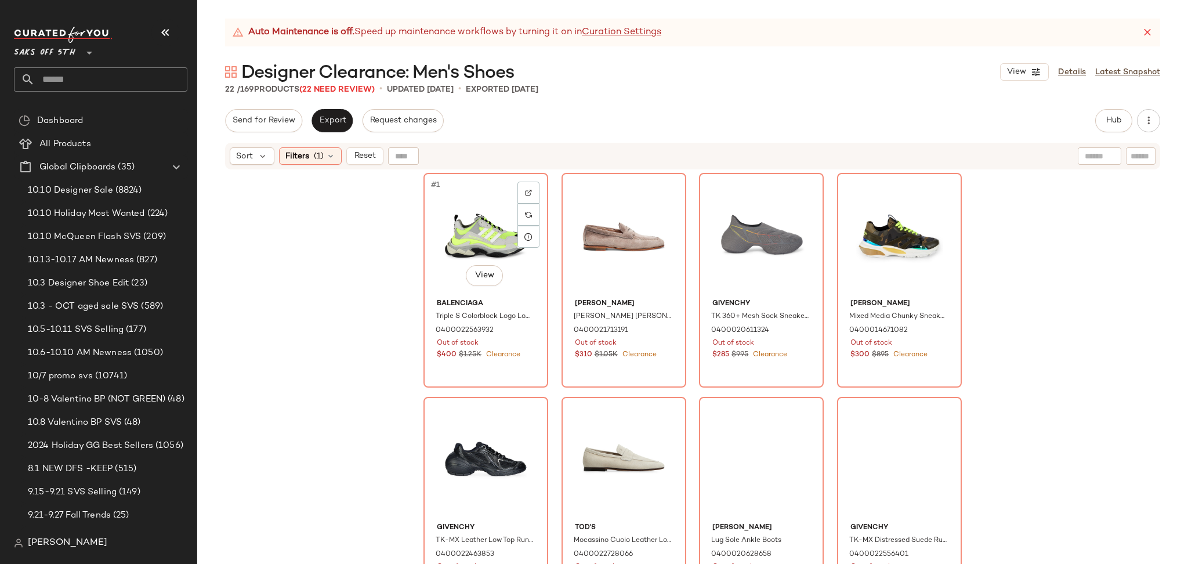
click at [460, 222] on div "#1 View" at bounding box center [485, 235] width 117 height 117
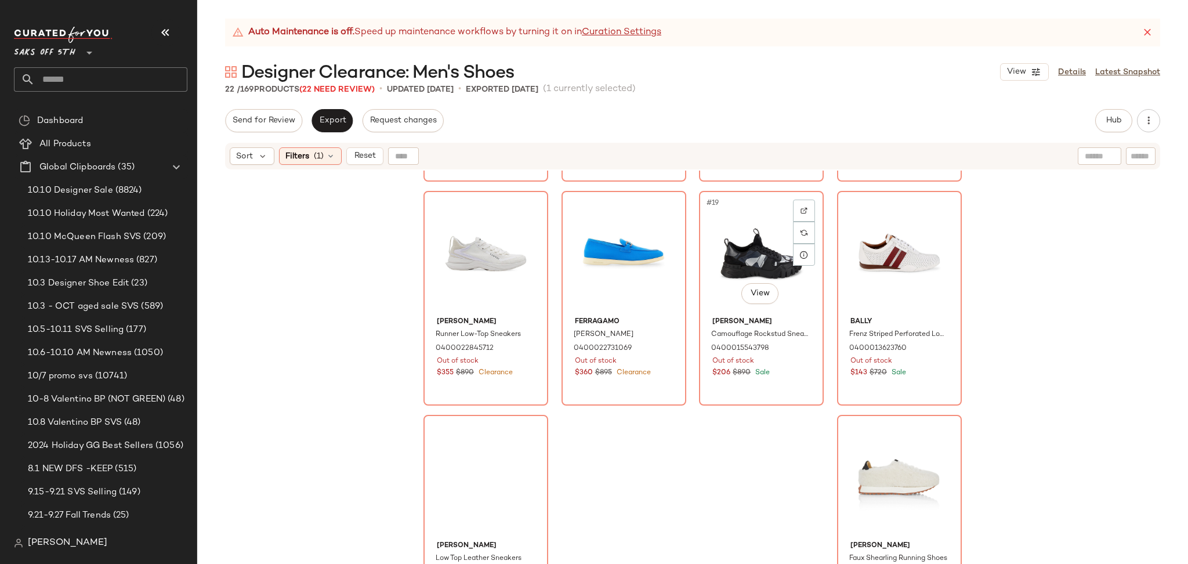
scroll to position [923, 0]
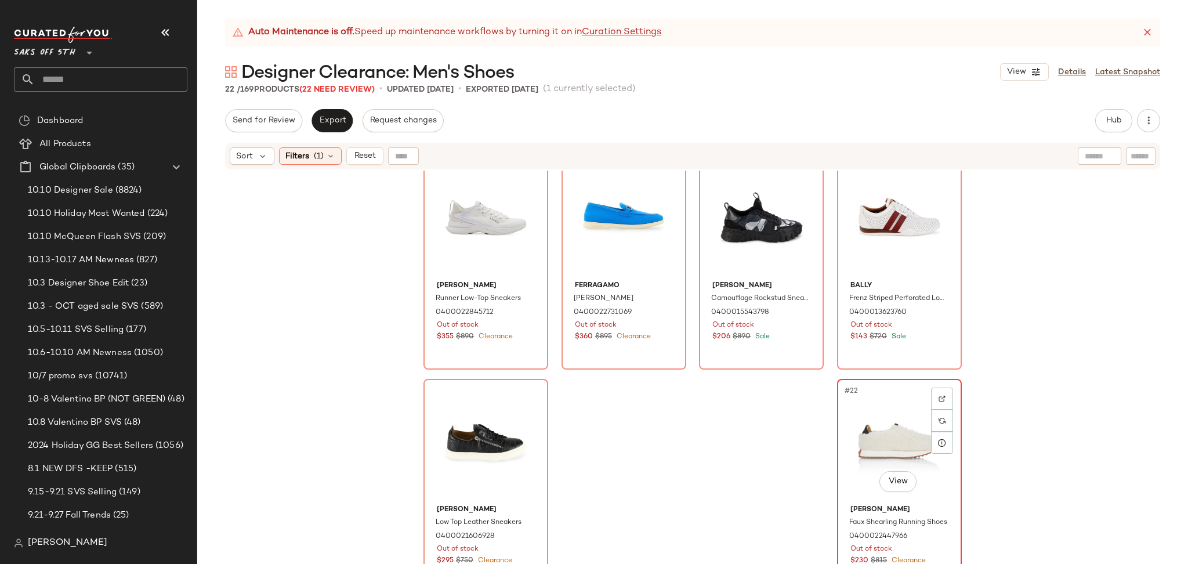
click at [873, 411] on div "#22 View" at bounding box center [899, 441] width 117 height 117
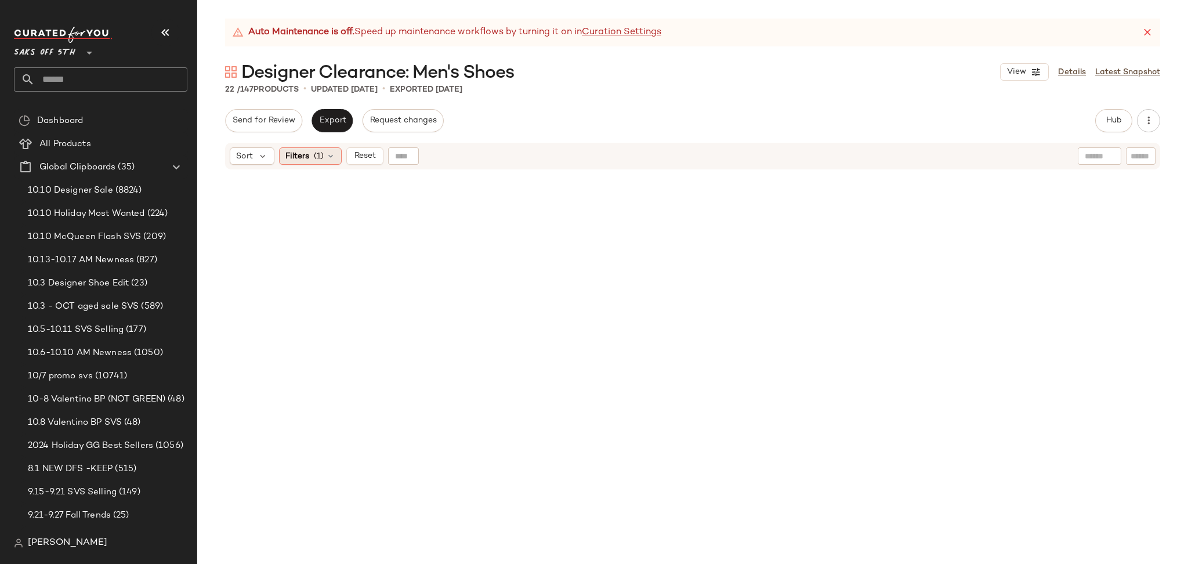
click at [304, 156] on span "Filters" at bounding box center [297, 156] width 24 height 12
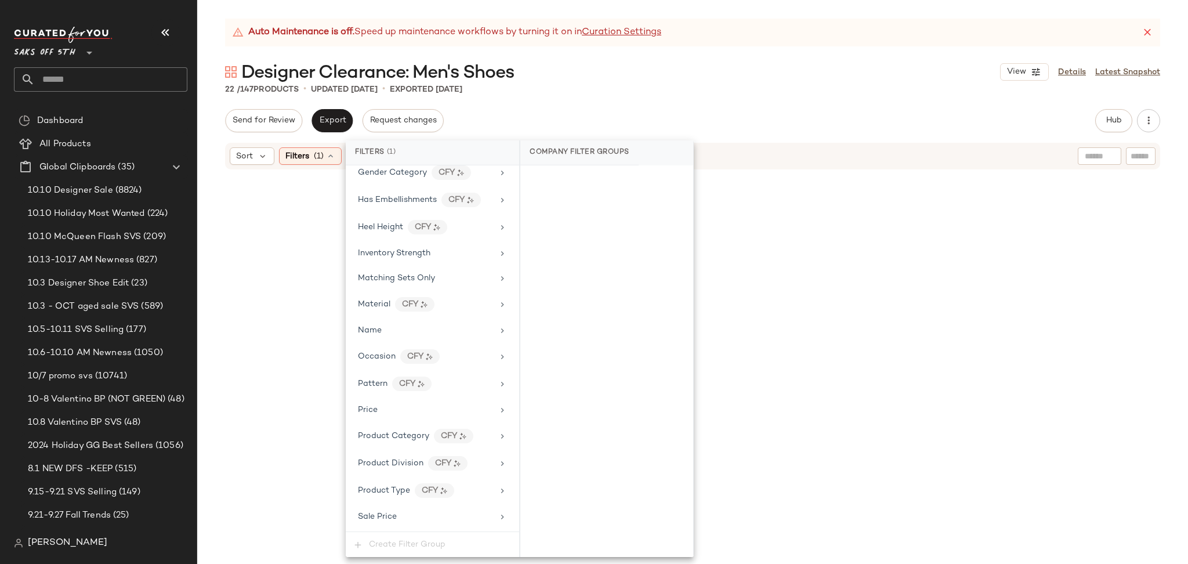
scroll to position [529, 0]
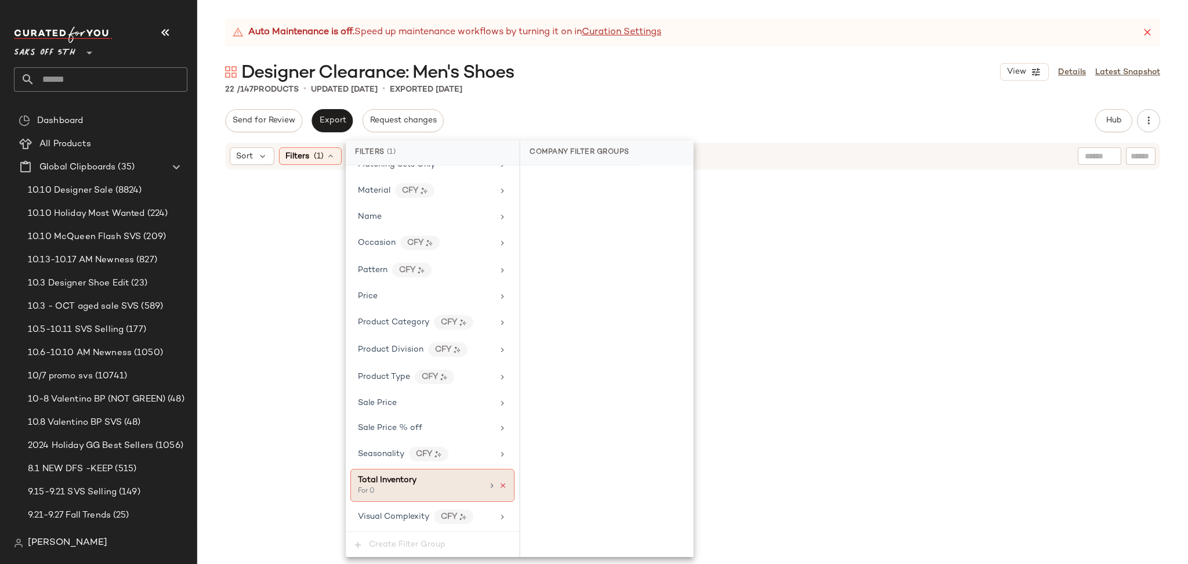
click at [499, 484] on icon at bounding box center [503, 485] width 8 height 8
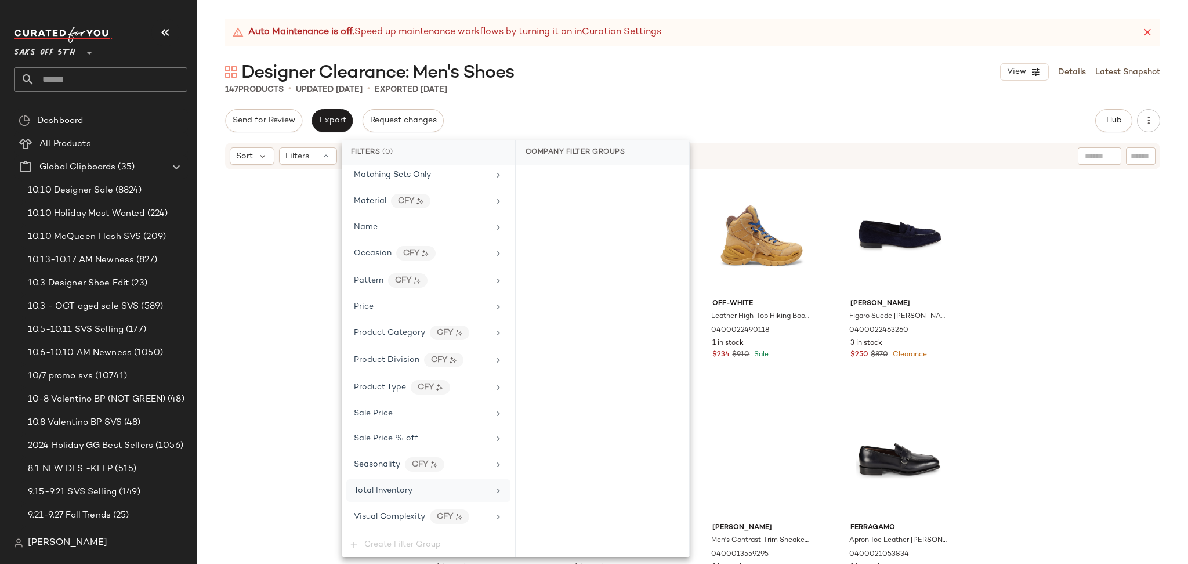
click at [1058, 93] on div "147 Products • updated [DATE] • Exported [DATE]" at bounding box center [692, 90] width 991 height 12
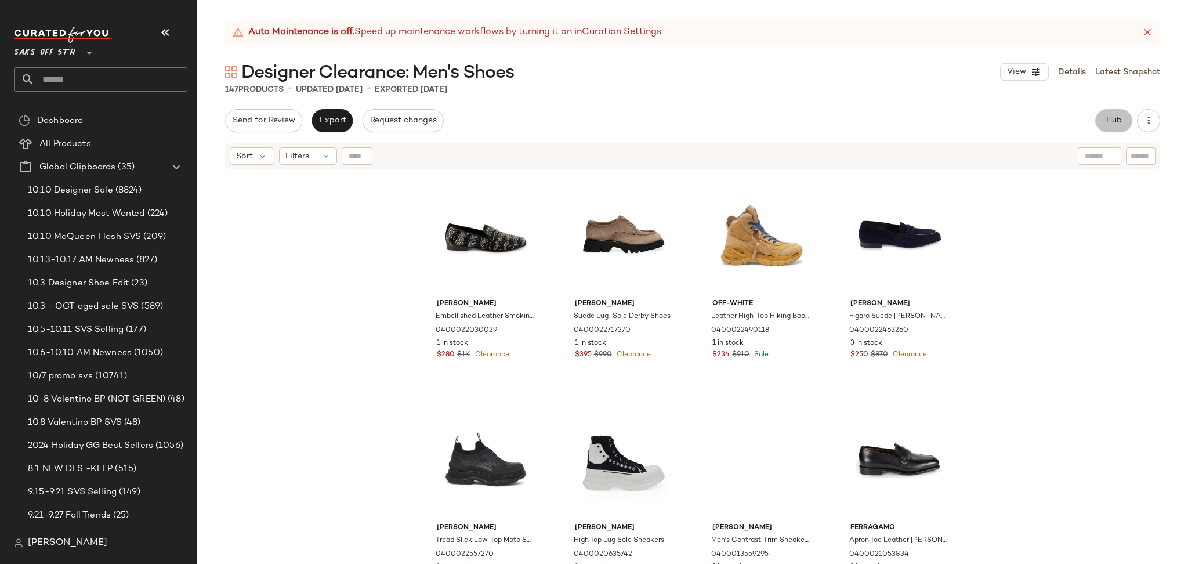
click at [1109, 130] on button "Hub" at bounding box center [1113, 120] width 37 height 23
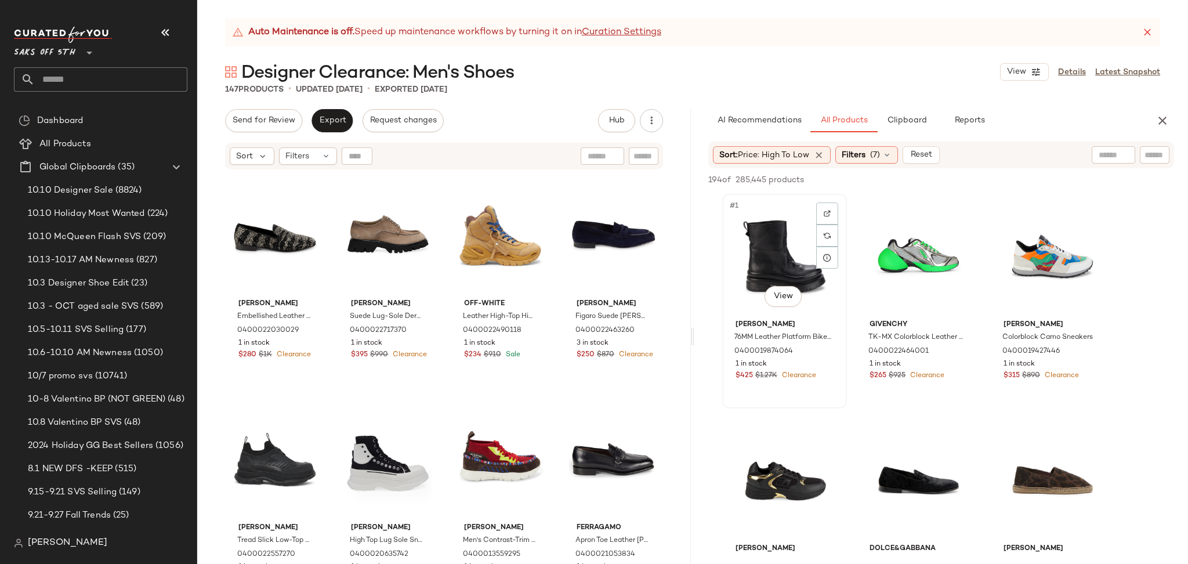
click at [774, 240] on div "#1 View" at bounding box center [784, 256] width 117 height 117
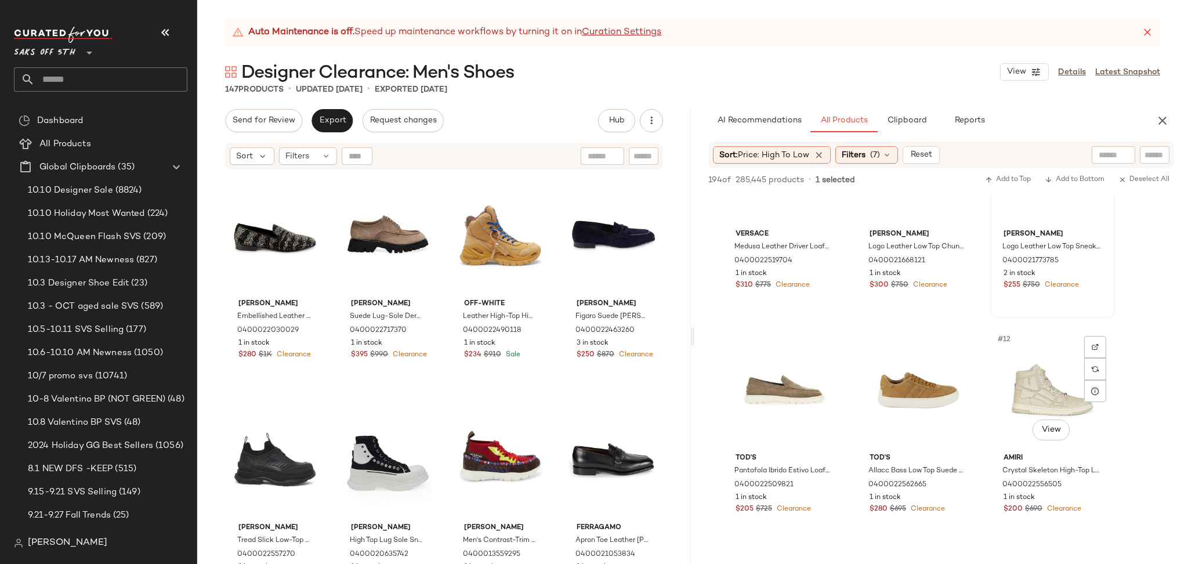
scroll to position [552, 0]
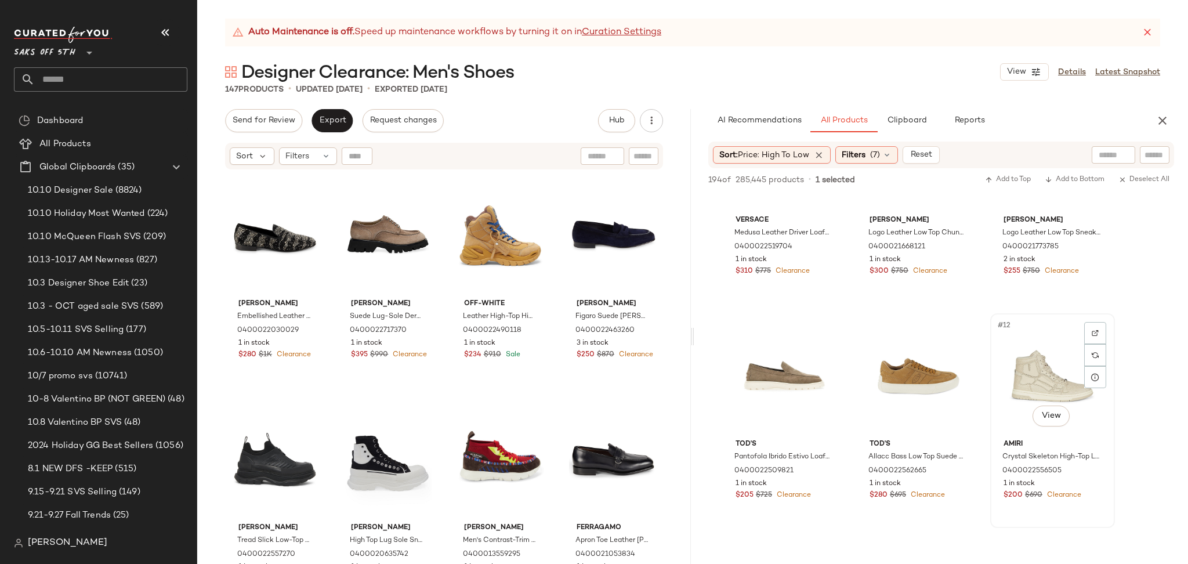
click at [1046, 358] on div "#12 View" at bounding box center [1052, 375] width 117 height 117
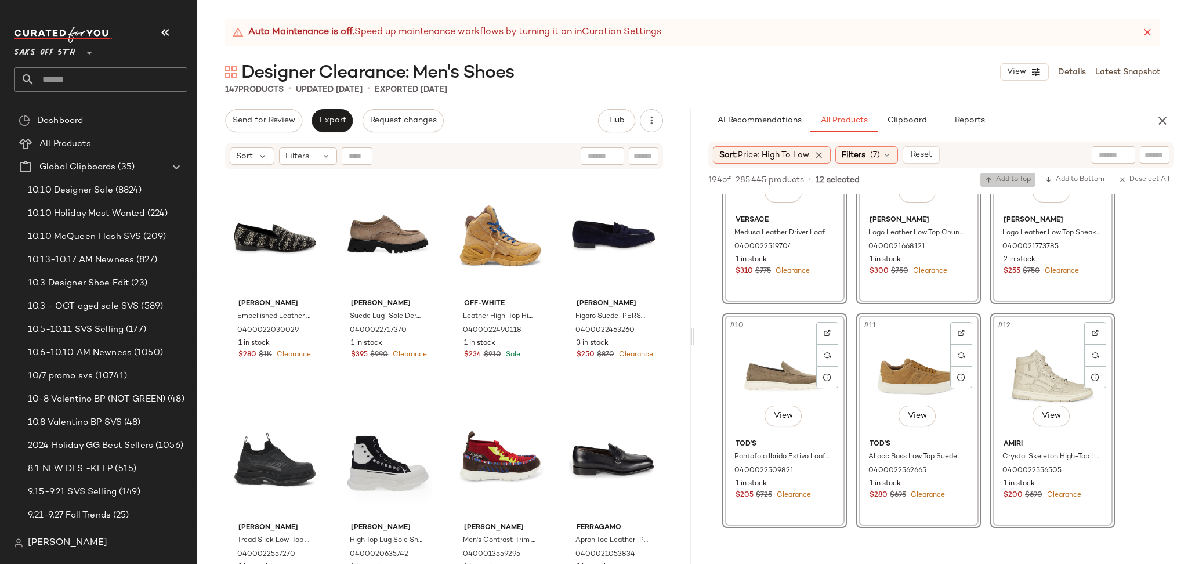
click at [996, 184] on span "Add to Top" at bounding box center [1008, 180] width 46 height 8
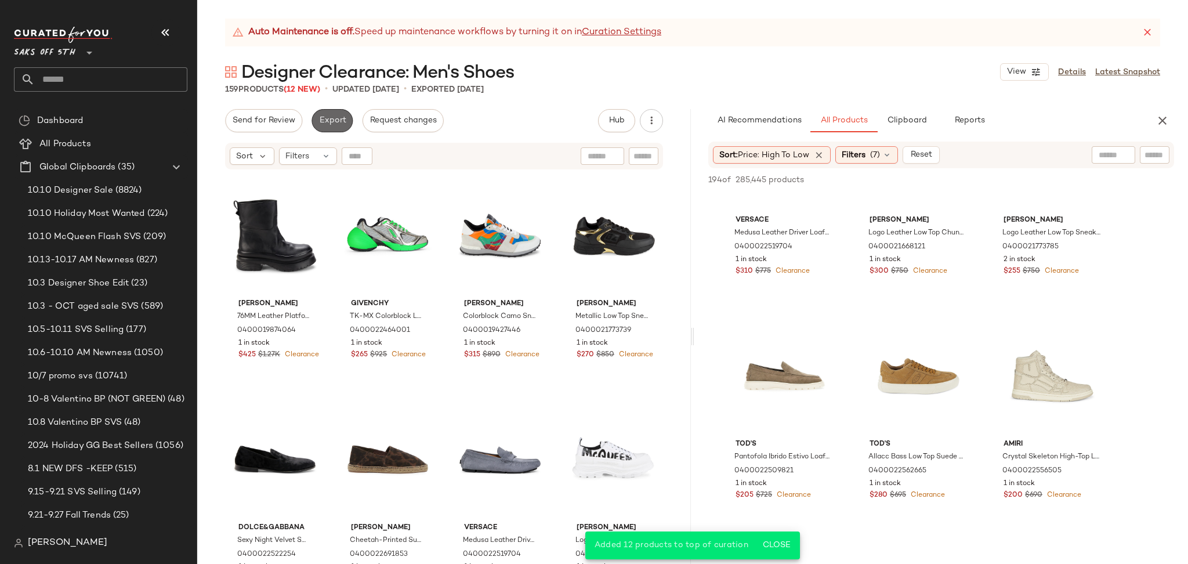
click at [318, 120] on span "Export" at bounding box center [331, 120] width 27 height 9
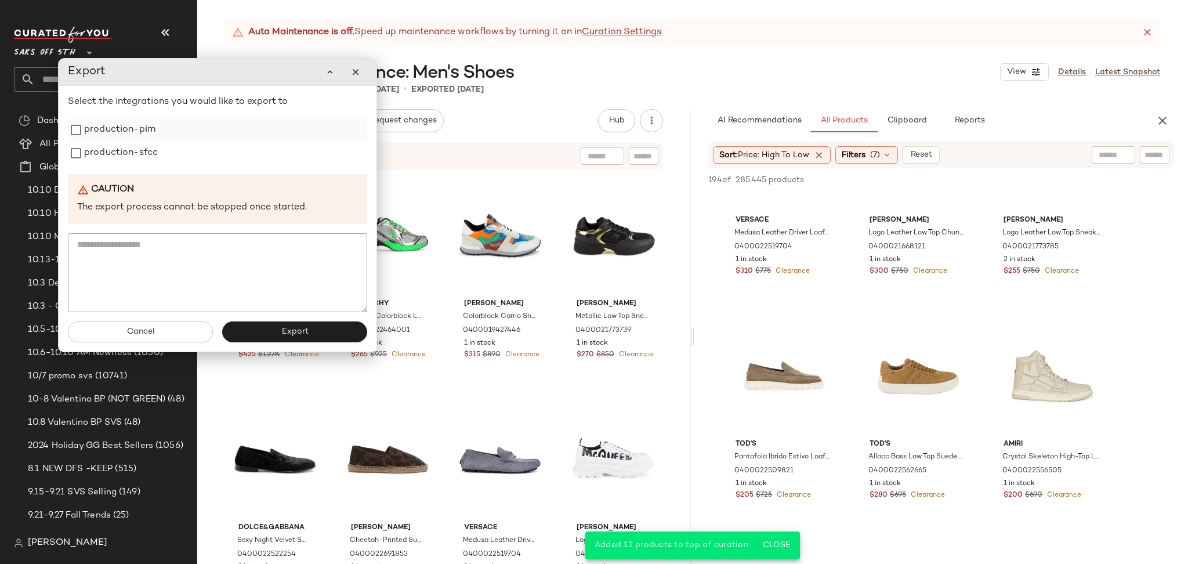
click at [119, 132] on label "production-pim" at bounding box center [119, 129] width 71 height 23
click at [123, 154] on label "production-sfcc" at bounding box center [121, 153] width 74 height 23
click at [267, 333] on button "Export" at bounding box center [294, 331] width 145 height 21
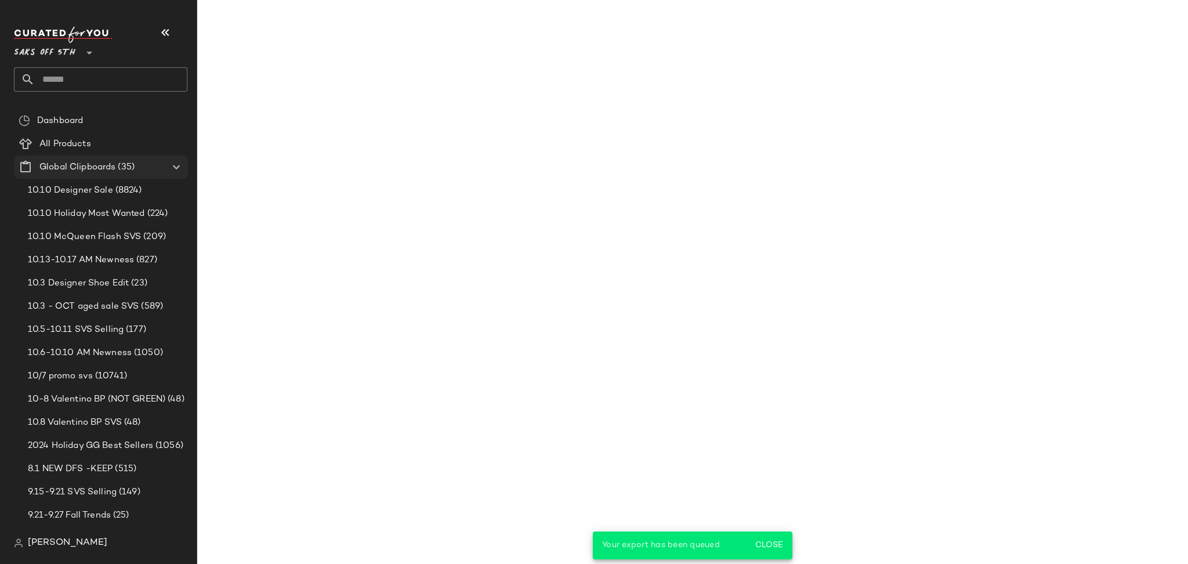
scroll to position [776, 0]
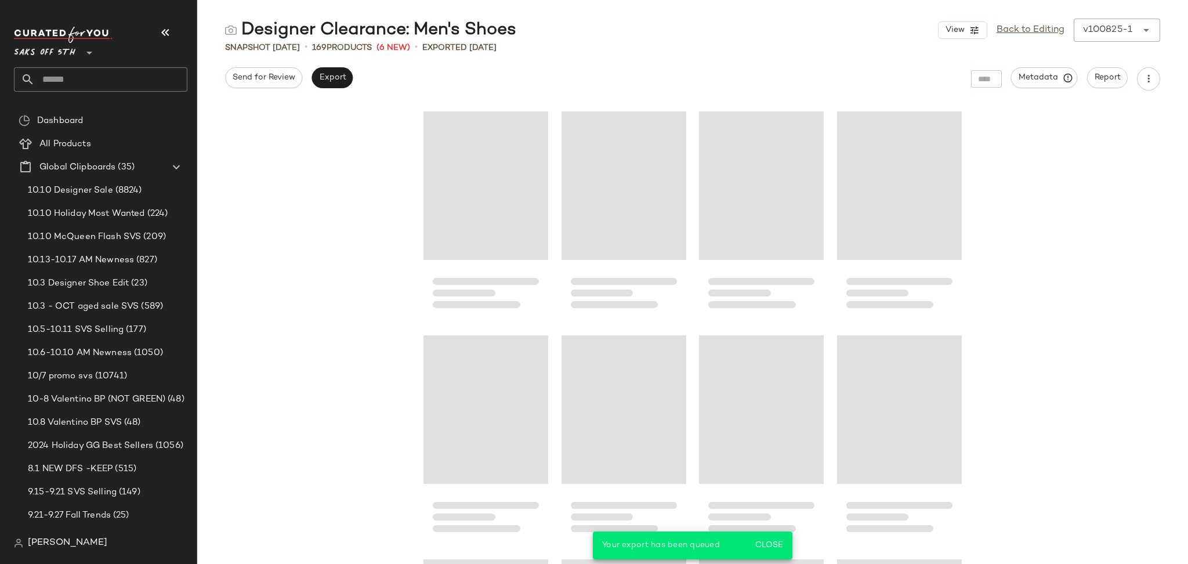
click at [80, 89] on input "text" at bounding box center [111, 79] width 153 height 24
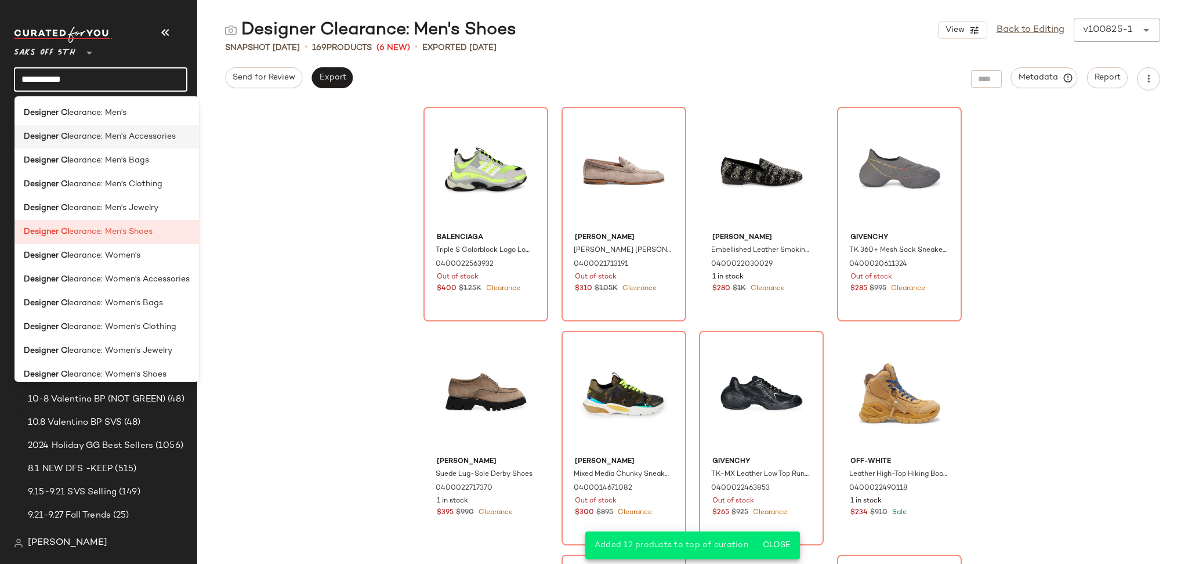
type input "**********"
click at [168, 140] on span "earance: Men's Accessories" at bounding box center [122, 136] width 107 height 12
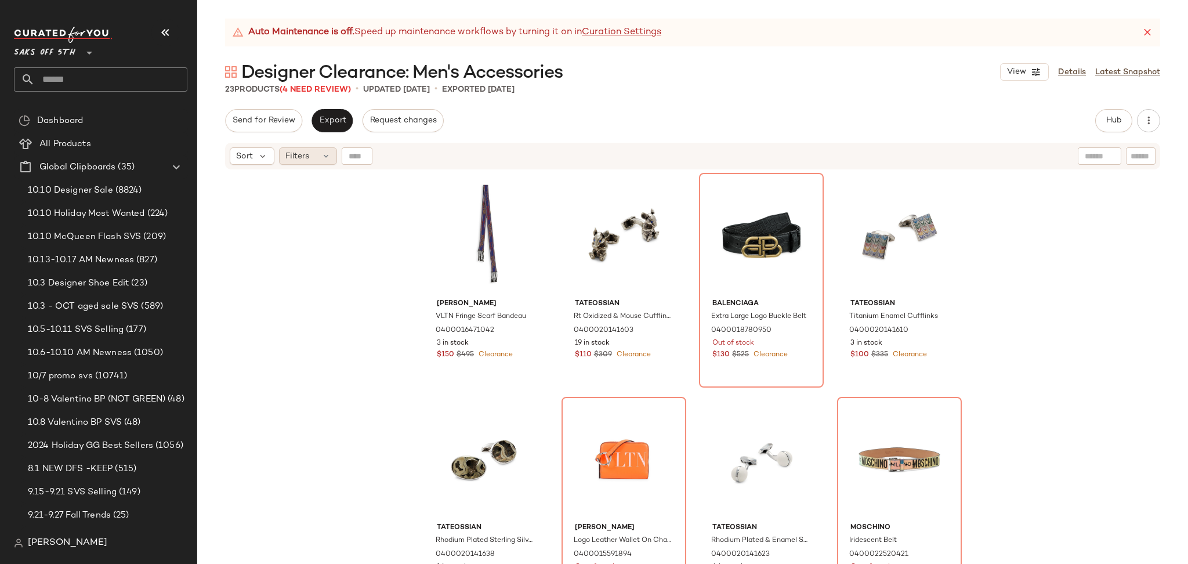
click at [303, 156] on span "Filters" at bounding box center [297, 156] width 24 height 12
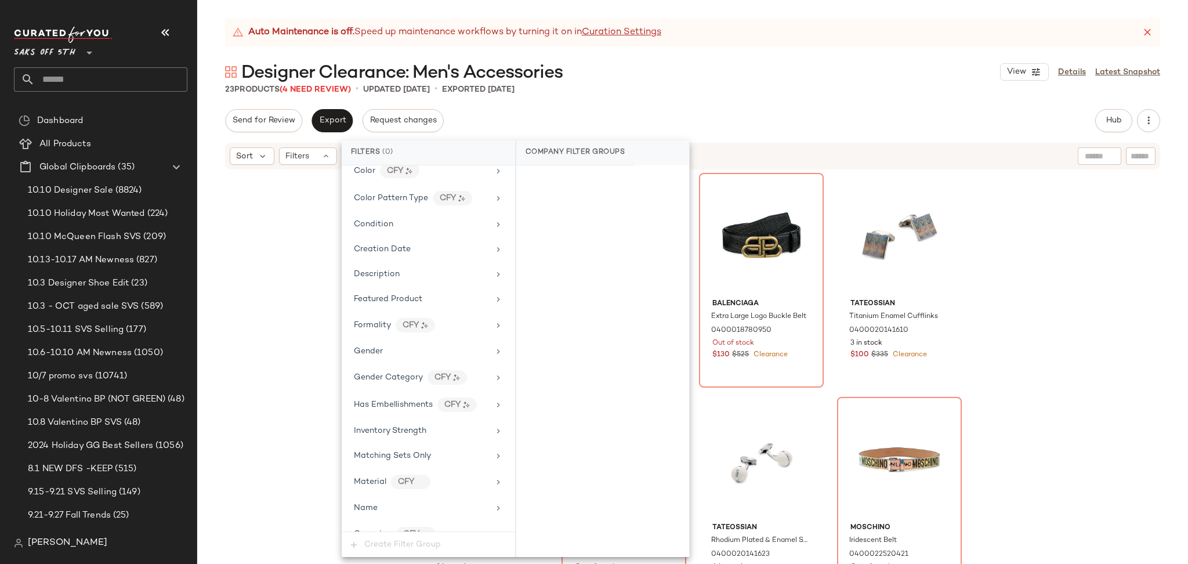
scroll to position [441, 0]
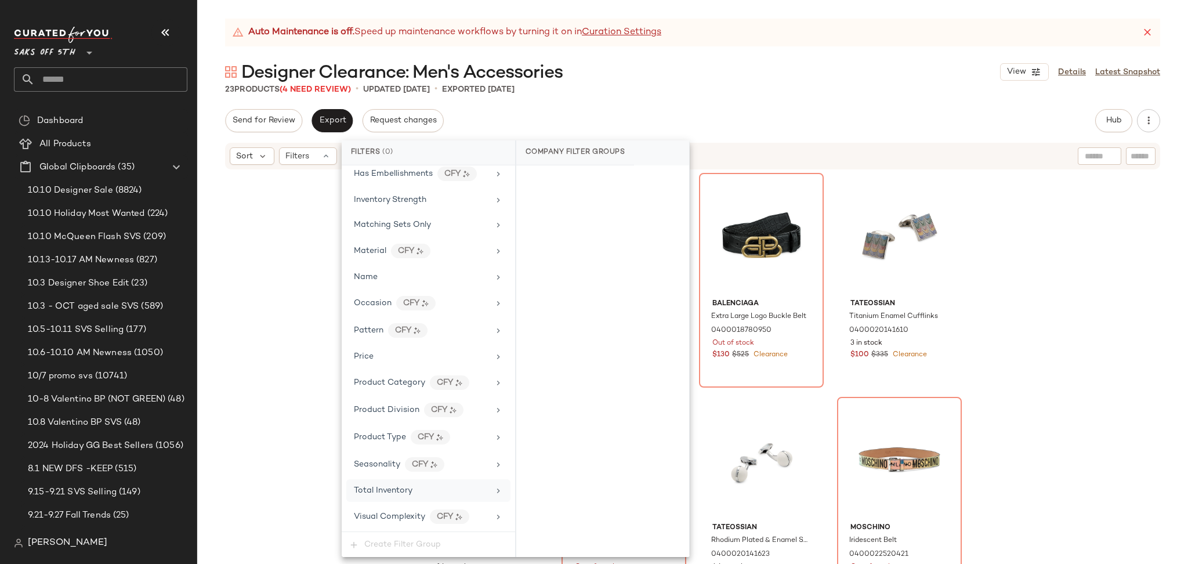
click at [404, 487] on span "Total Inventory" at bounding box center [383, 490] width 59 height 9
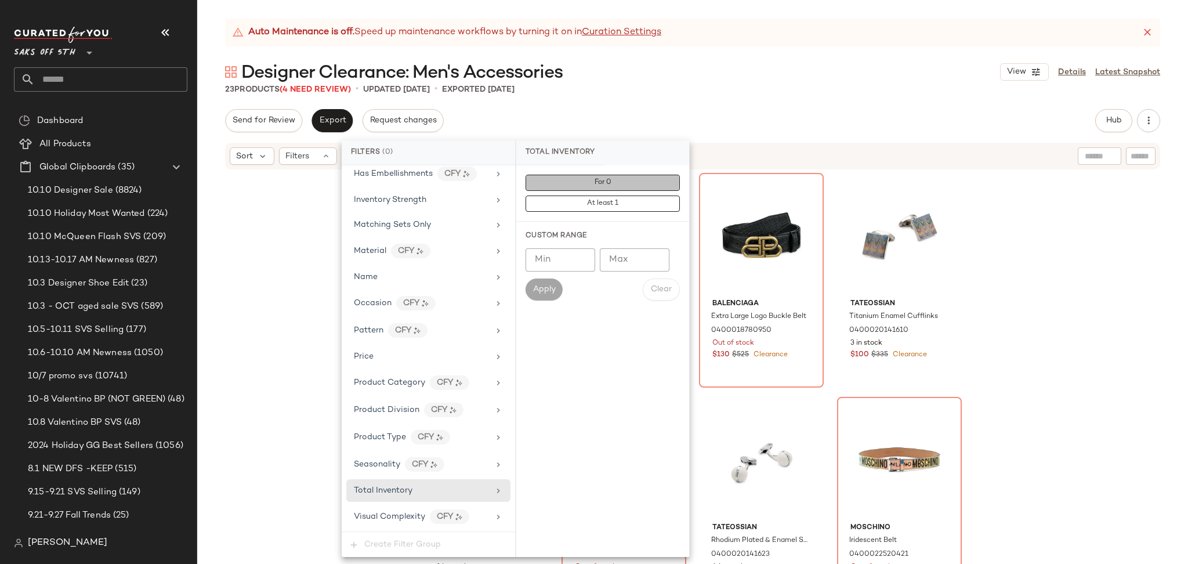
click at [604, 186] on span "For 0" at bounding box center [602, 183] width 17 height 8
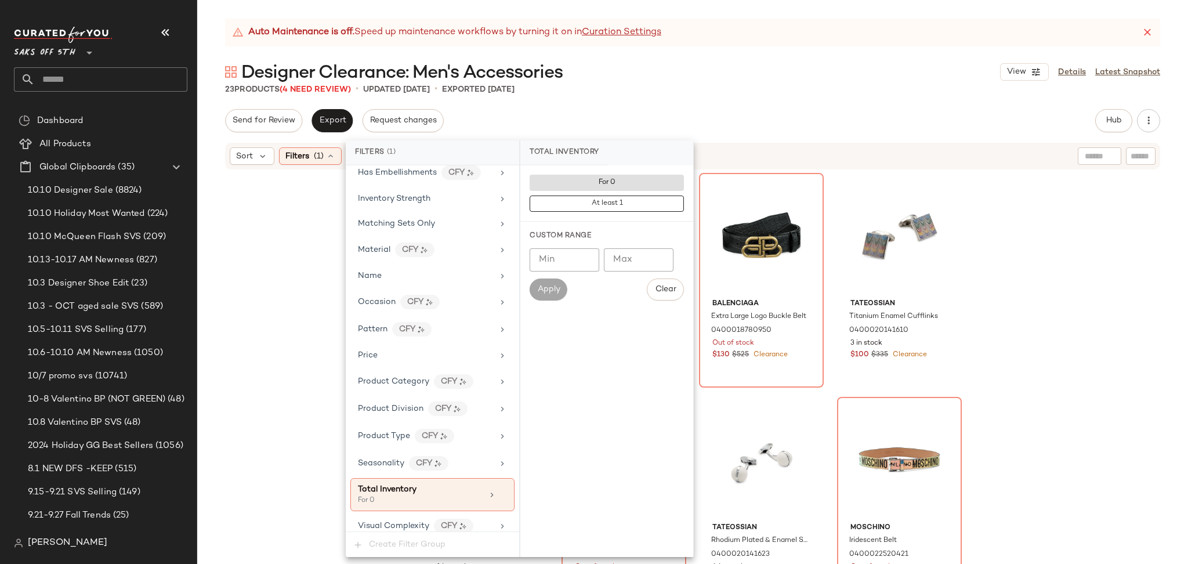
click at [710, 78] on div "Designer Clearance: Men's Accessories View Details Latest Snapshot" at bounding box center [692, 71] width 991 height 23
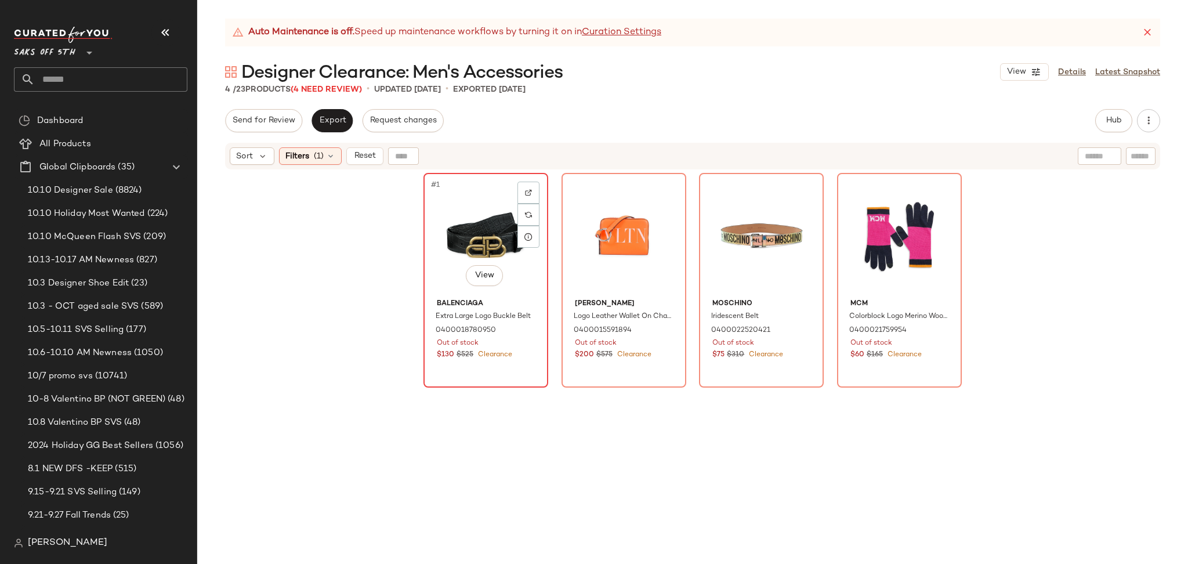
click at [463, 214] on div "#1 View" at bounding box center [485, 235] width 117 height 117
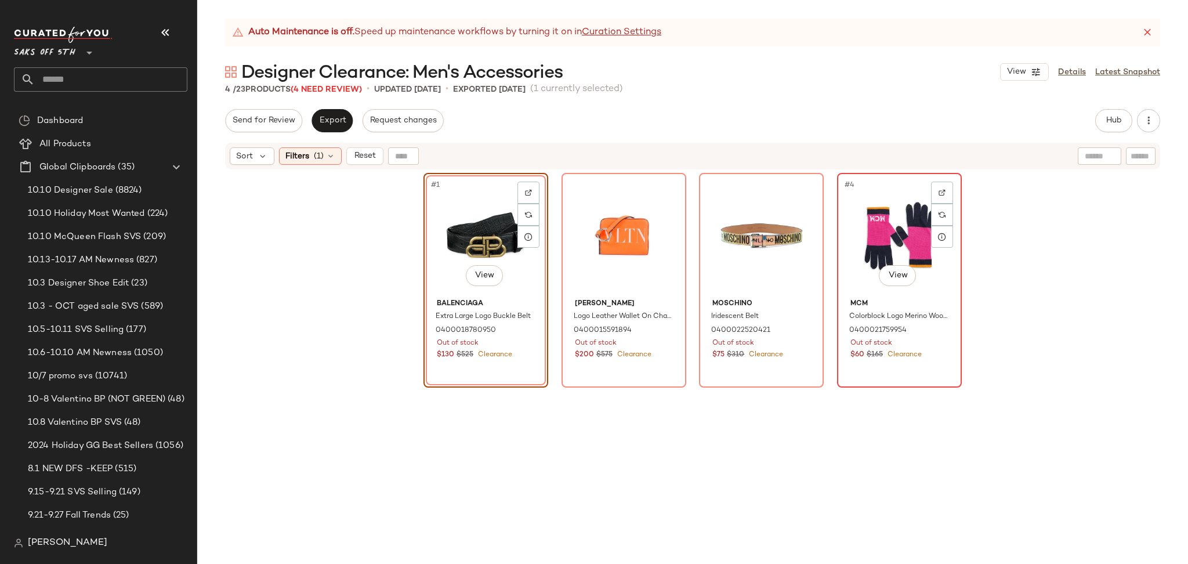
click at [868, 230] on div "#4 View" at bounding box center [899, 235] width 117 height 117
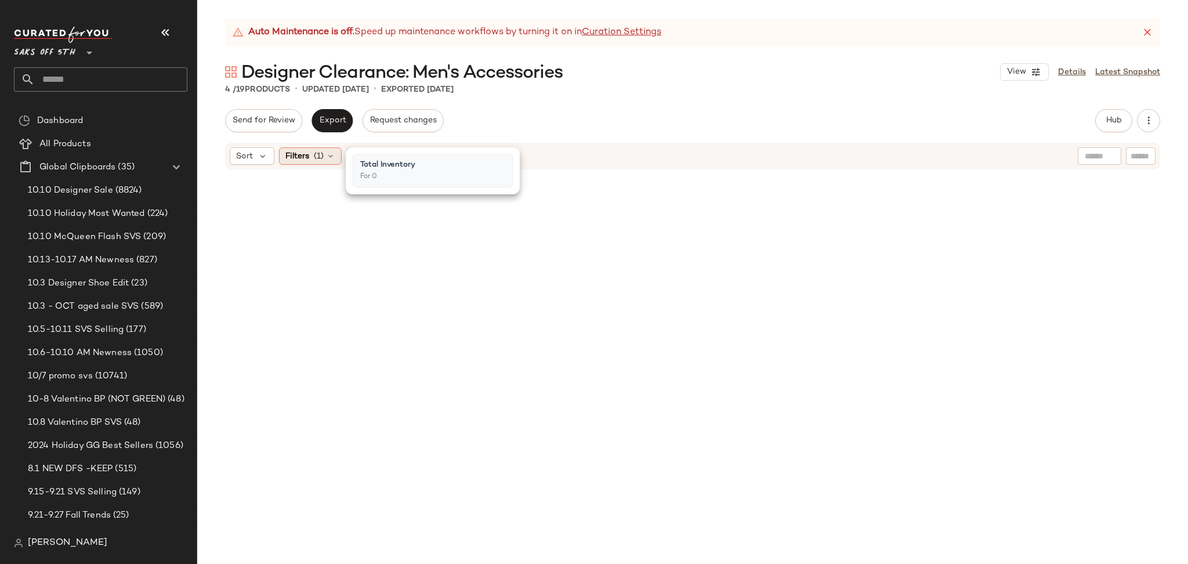
click at [329, 156] on icon at bounding box center [330, 155] width 9 height 9
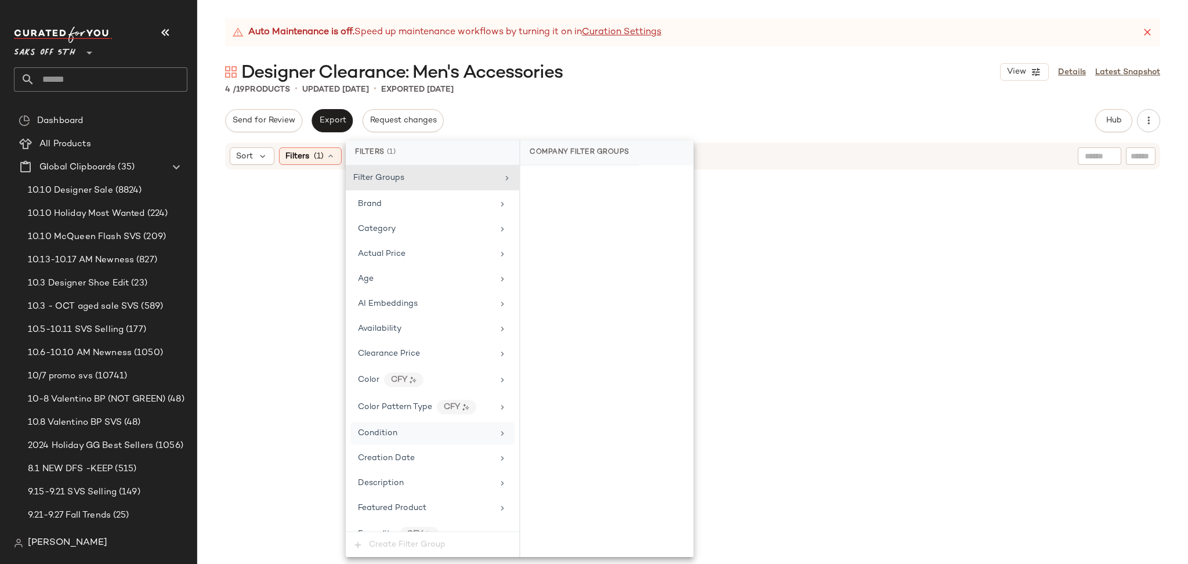
scroll to position [451, 0]
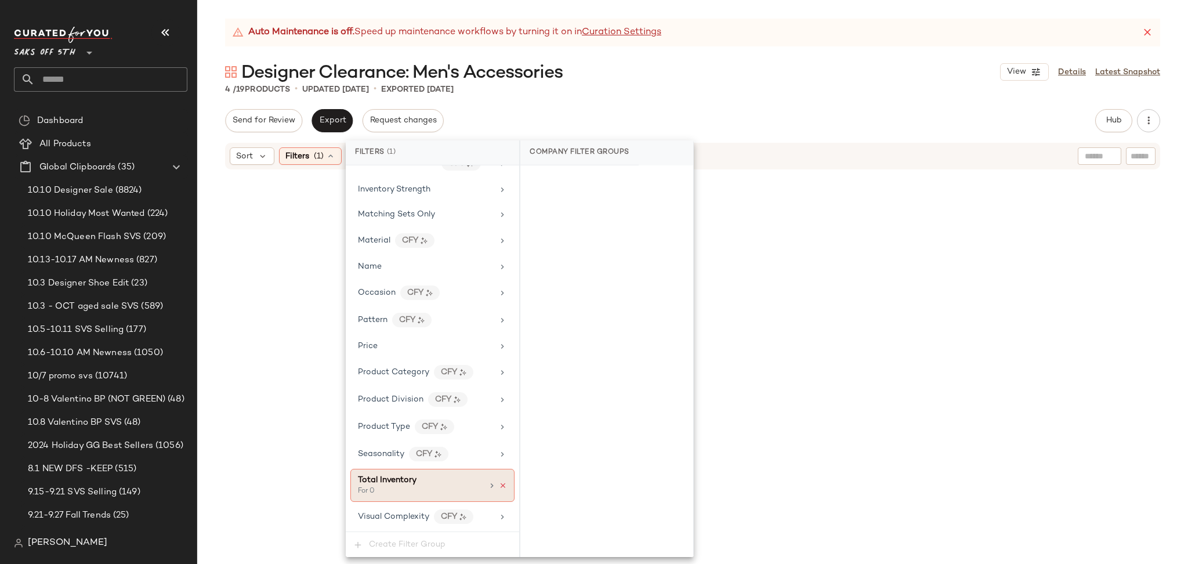
click at [499, 489] on icon at bounding box center [503, 485] width 8 height 8
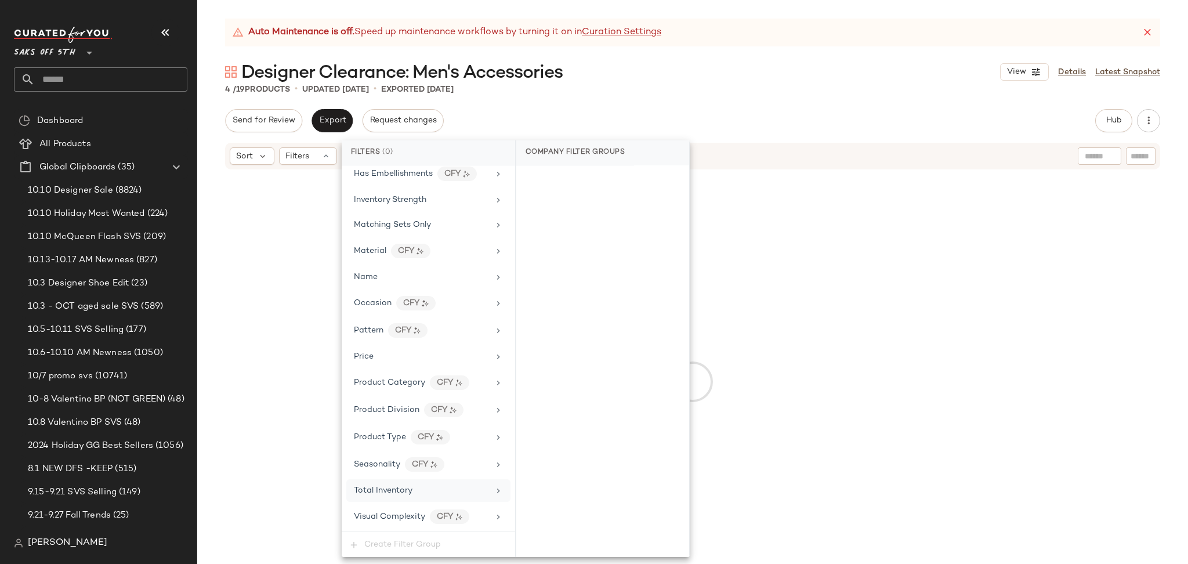
scroll to position [441, 0]
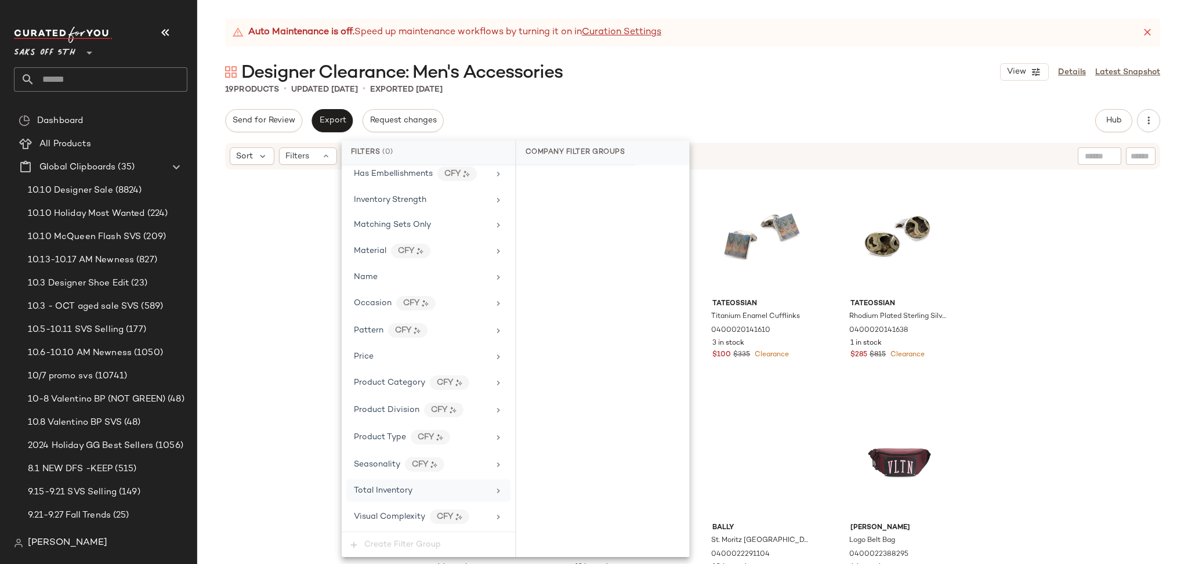
click at [905, 95] on div "Auto Maintenance is off. Speed up maintenance workflows by turning it on in Cur…" at bounding box center [692, 291] width 991 height 545
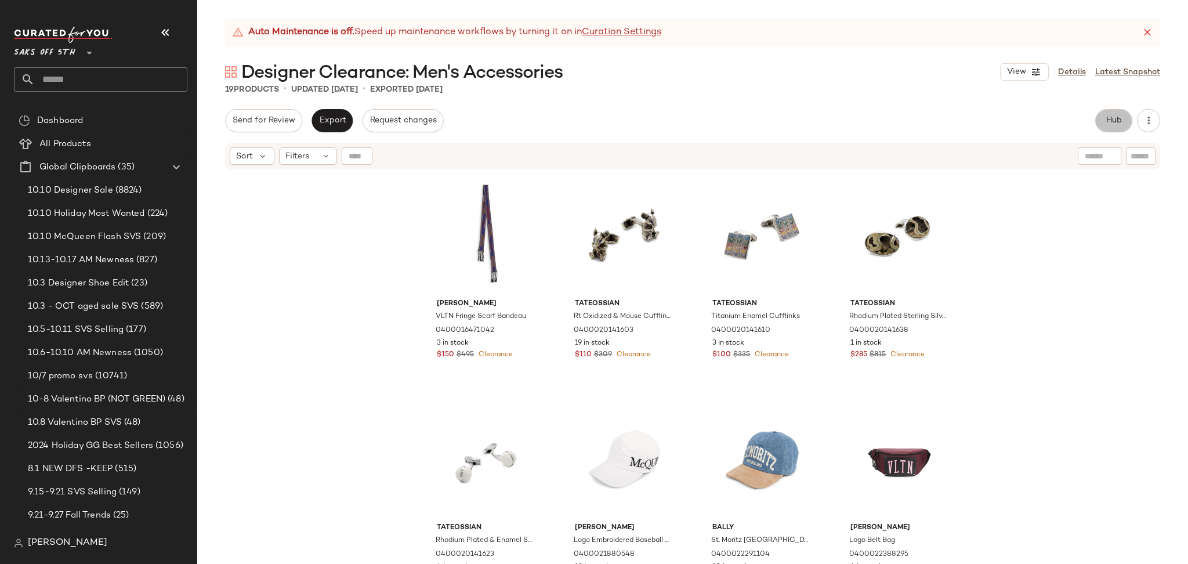
click at [1115, 121] on span "Hub" at bounding box center [1113, 120] width 16 height 9
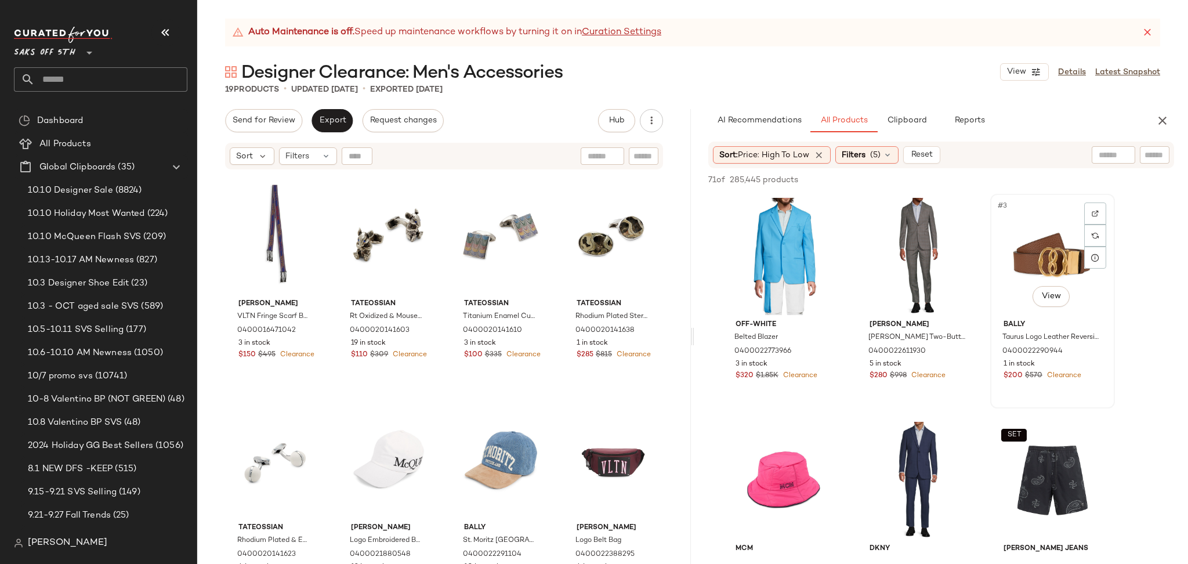
click at [1035, 252] on div "#3 View" at bounding box center [1052, 256] width 117 height 117
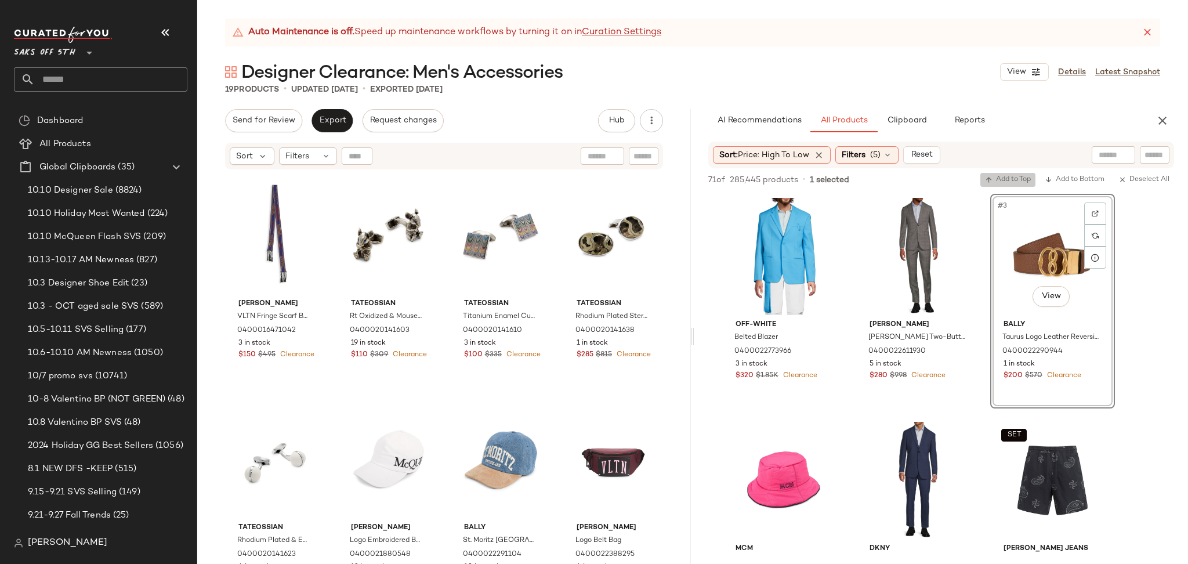
click at [1010, 184] on button "Add to Top" at bounding box center [1007, 180] width 55 height 14
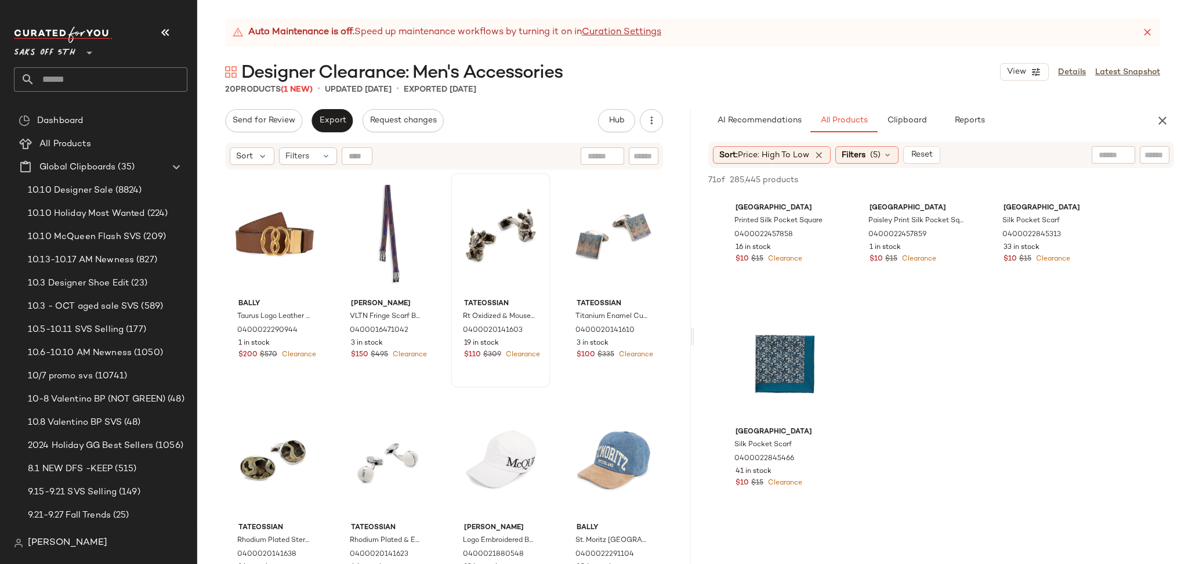
scroll to position [3695, 0]
click at [336, 110] on button "Export" at bounding box center [331, 120] width 41 height 23
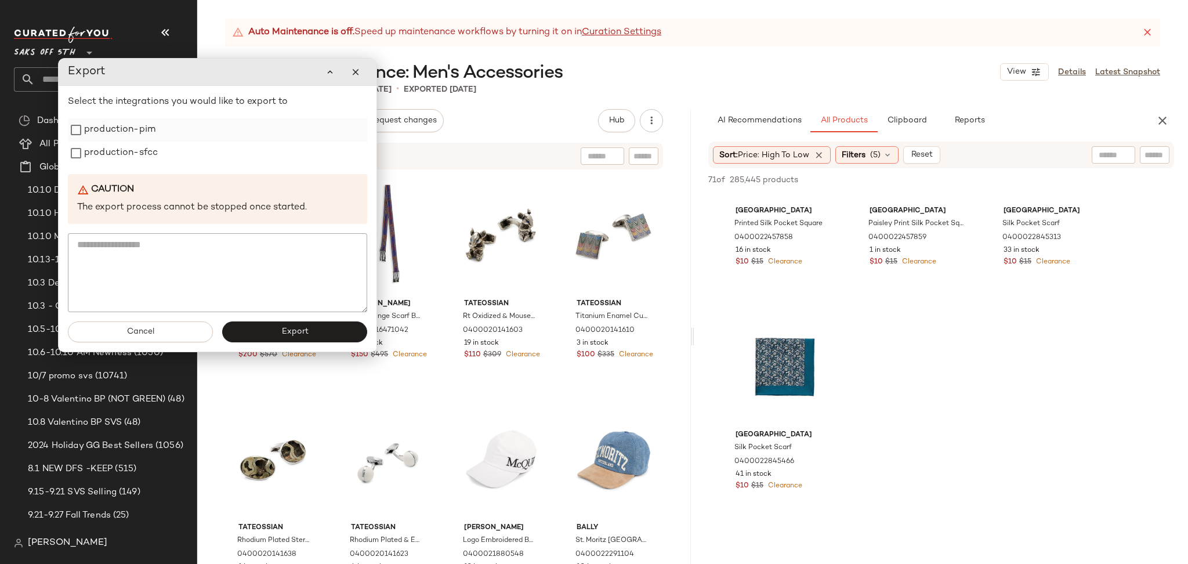
click at [97, 135] on label "production-pim" at bounding box center [119, 129] width 71 height 23
click at [99, 148] on label "production-sfcc" at bounding box center [121, 153] width 74 height 23
click at [275, 336] on button "Export" at bounding box center [294, 331] width 145 height 21
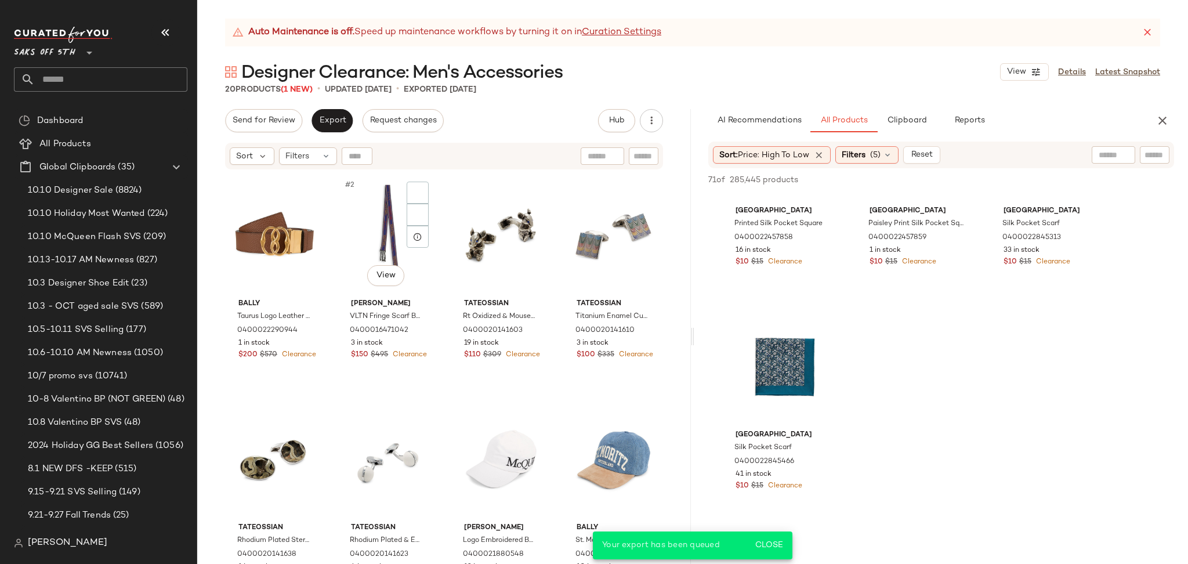
scroll to position [5486, 0]
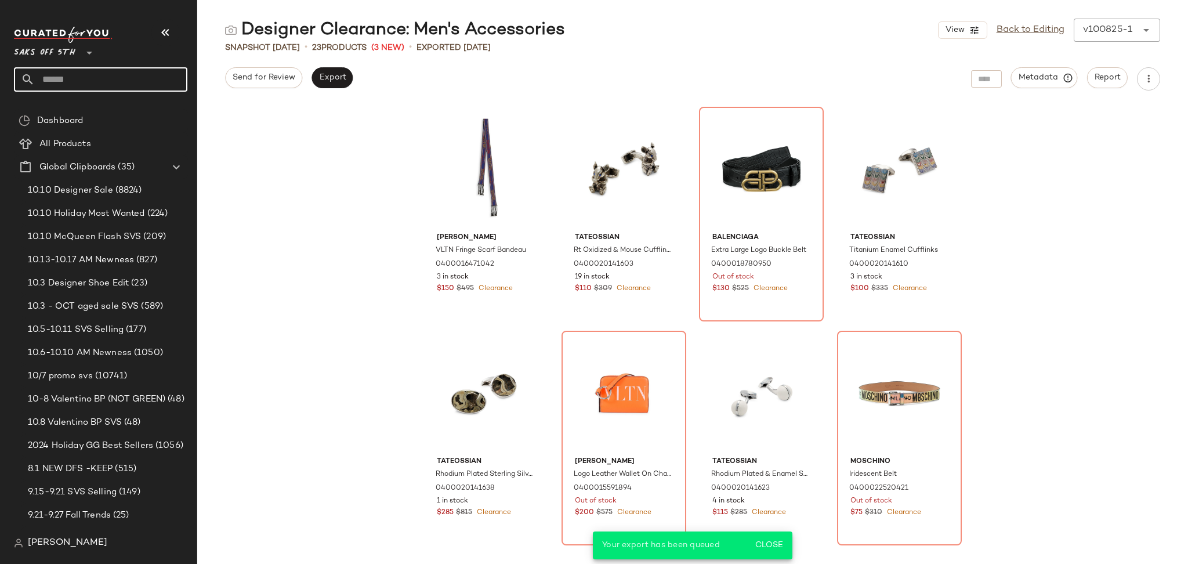
click at [144, 80] on input "text" at bounding box center [111, 79] width 153 height 24
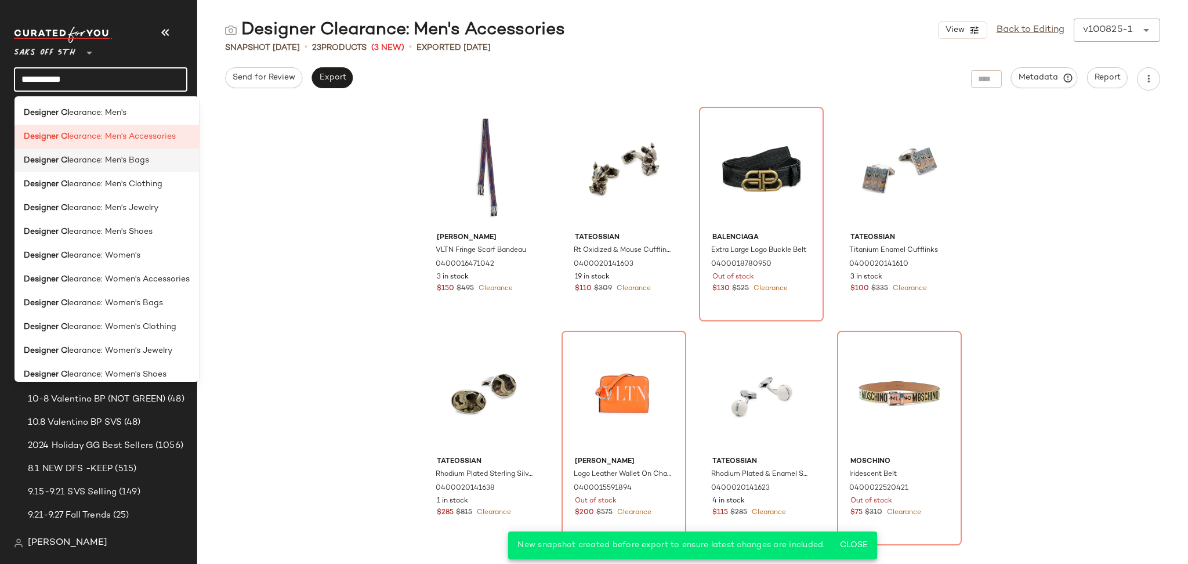
type input "**********"
click at [130, 164] on span "earance: Men's Bags" at bounding box center [109, 160] width 80 height 12
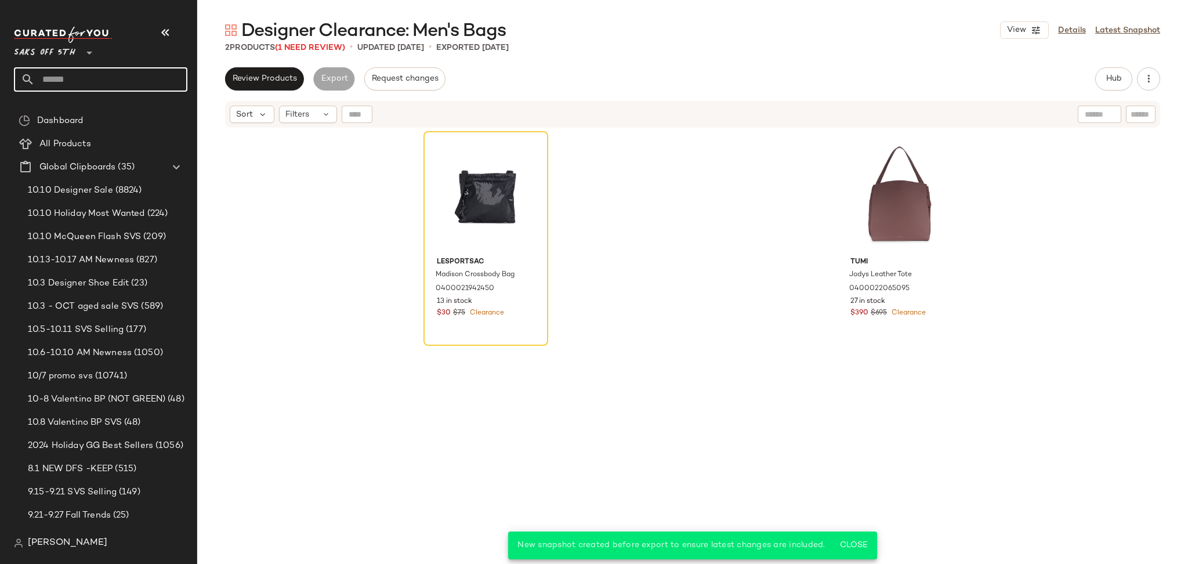
click at [122, 87] on input "text" at bounding box center [111, 79] width 153 height 24
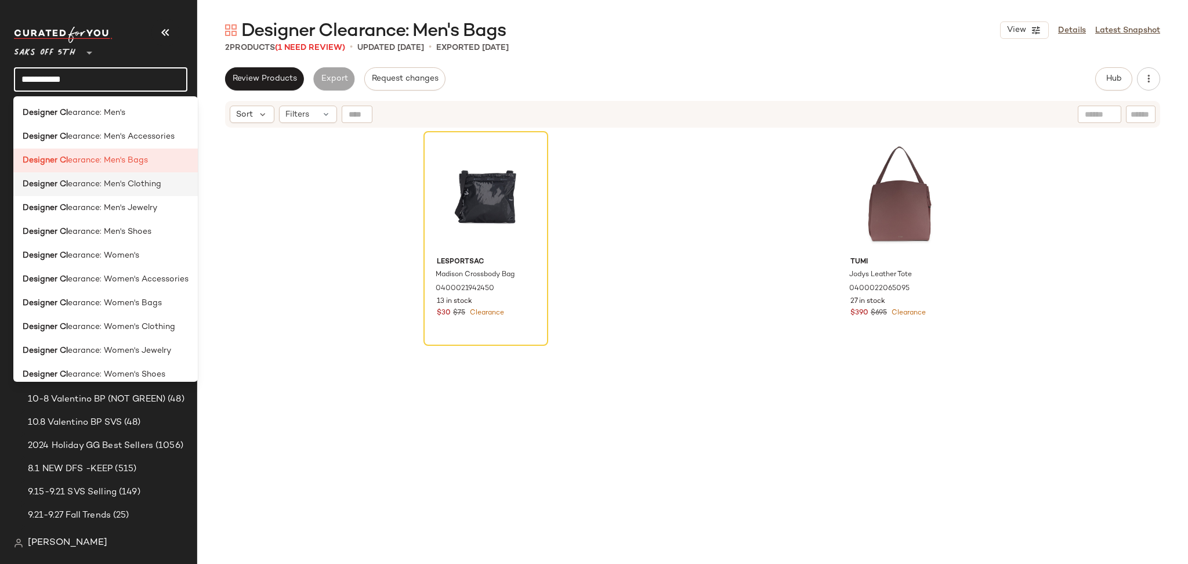
type input "**********"
click at [125, 191] on div "Designer Cl earance: Men's Clothing" at bounding box center [105, 184] width 184 height 24
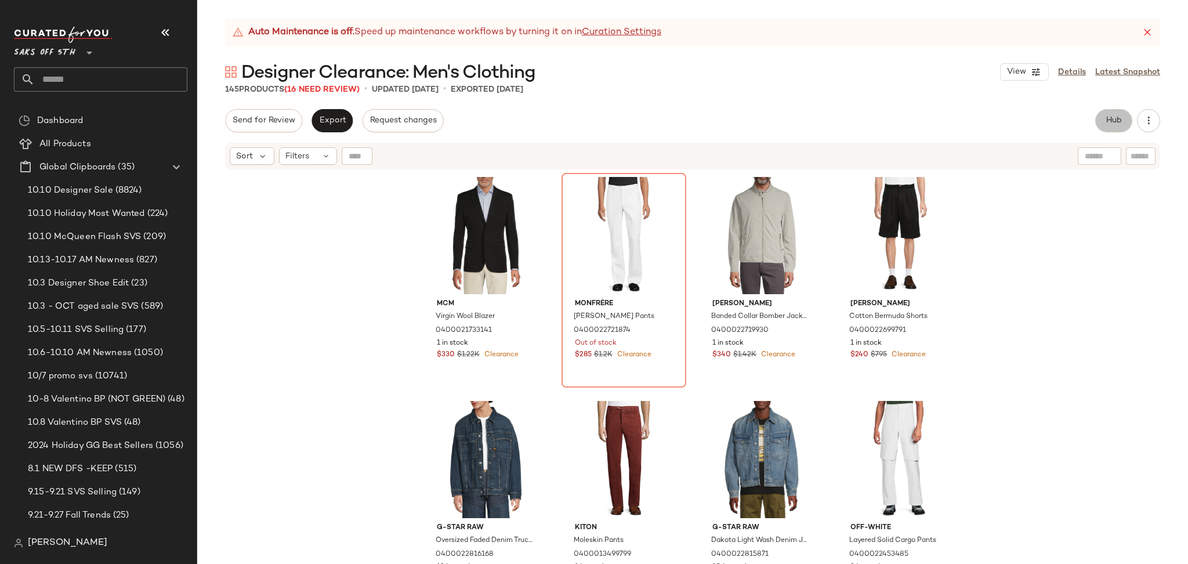
click at [1108, 121] on span "Hub" at bounding box center [1113, 120] width 16 height 9
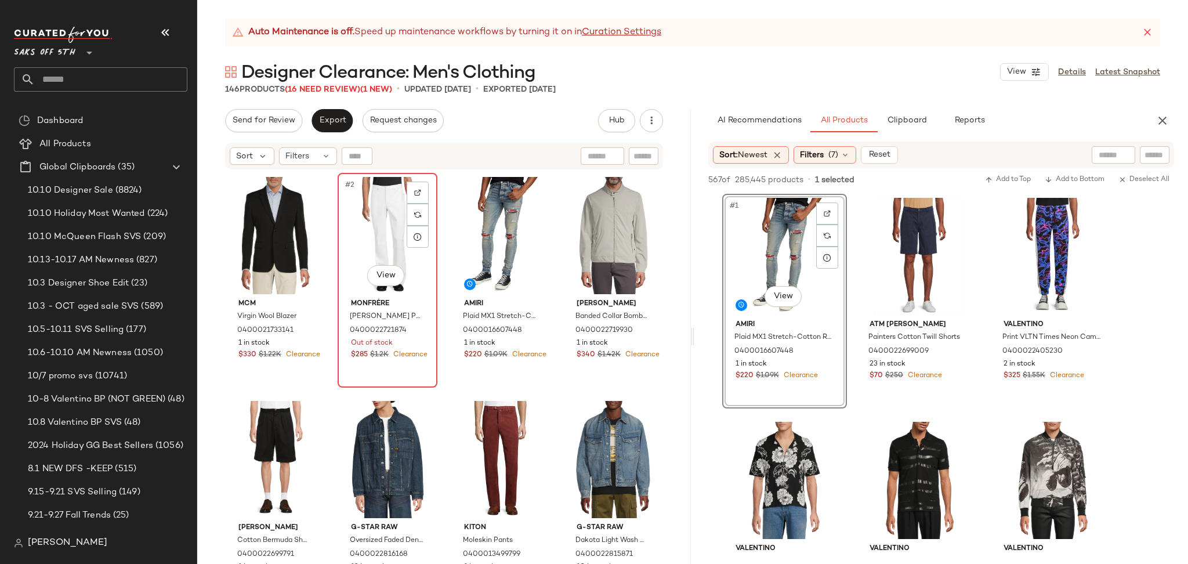
click at [370, 221] on div "#2 View" at bounding box center [388, 235] width 92 height 117
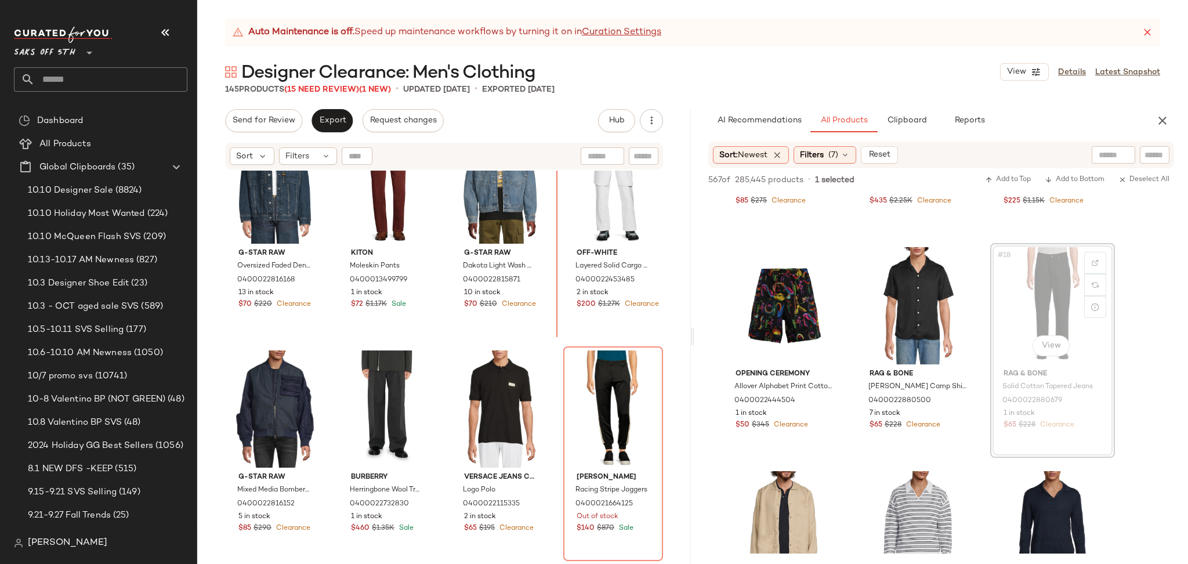
scroll to position [271, 0]
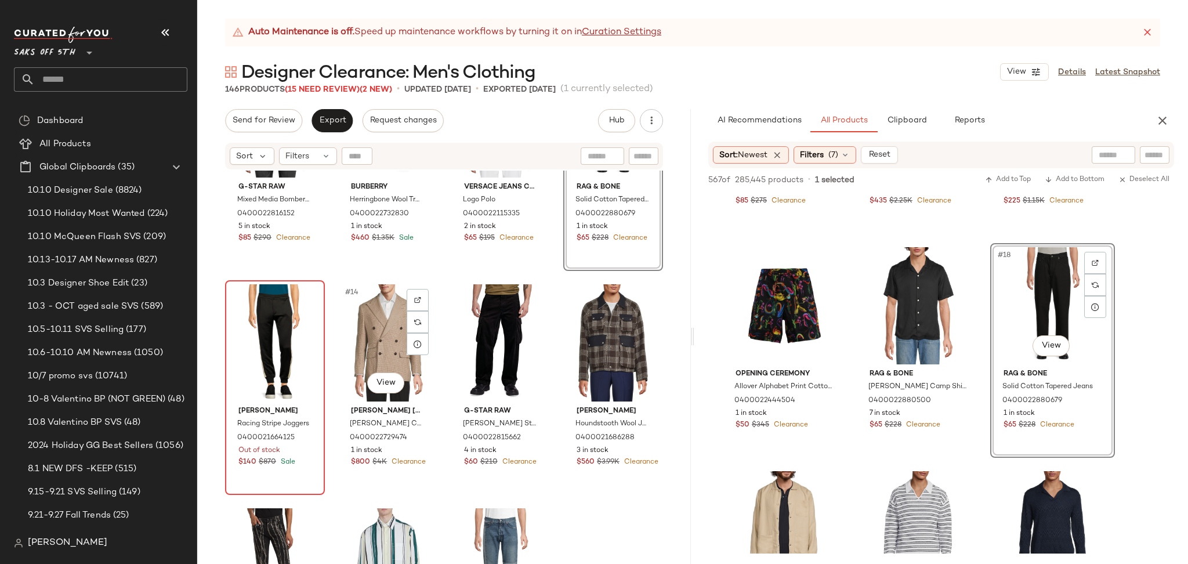
scroll to position [586, 0]
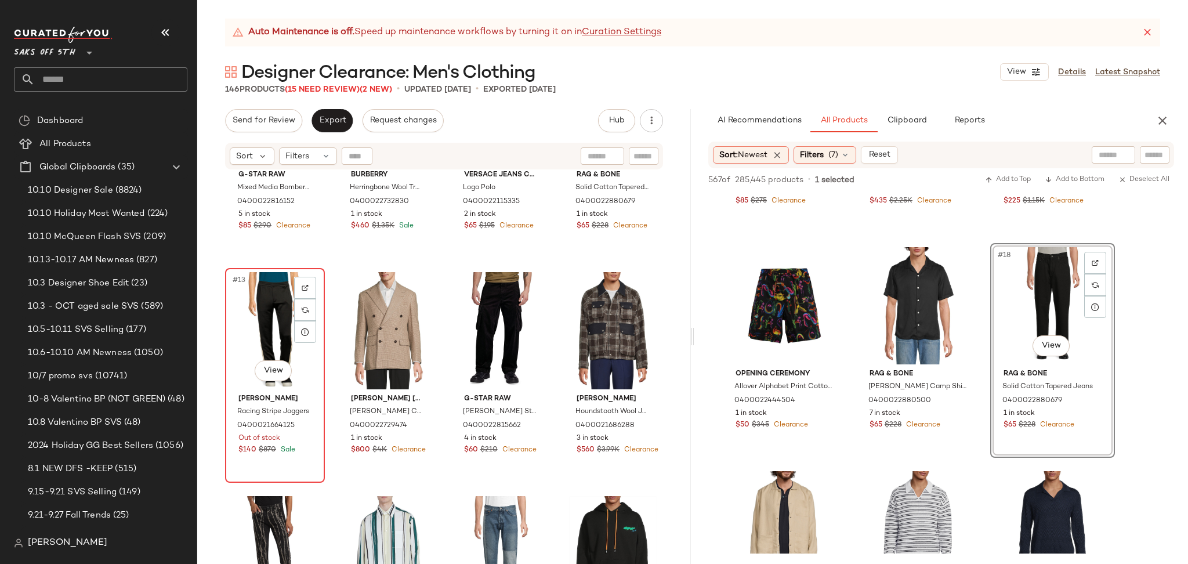
click at [272, 324] on div "#13 View" at bounding box center [275, 330] width 92 height 117
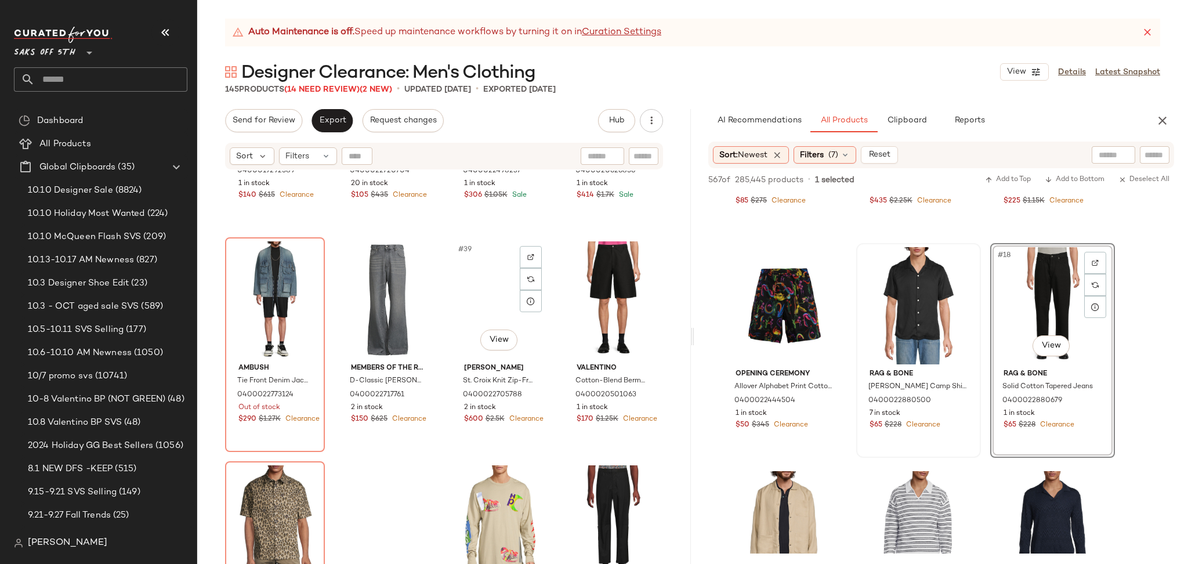
scroll to position [1960, 0]
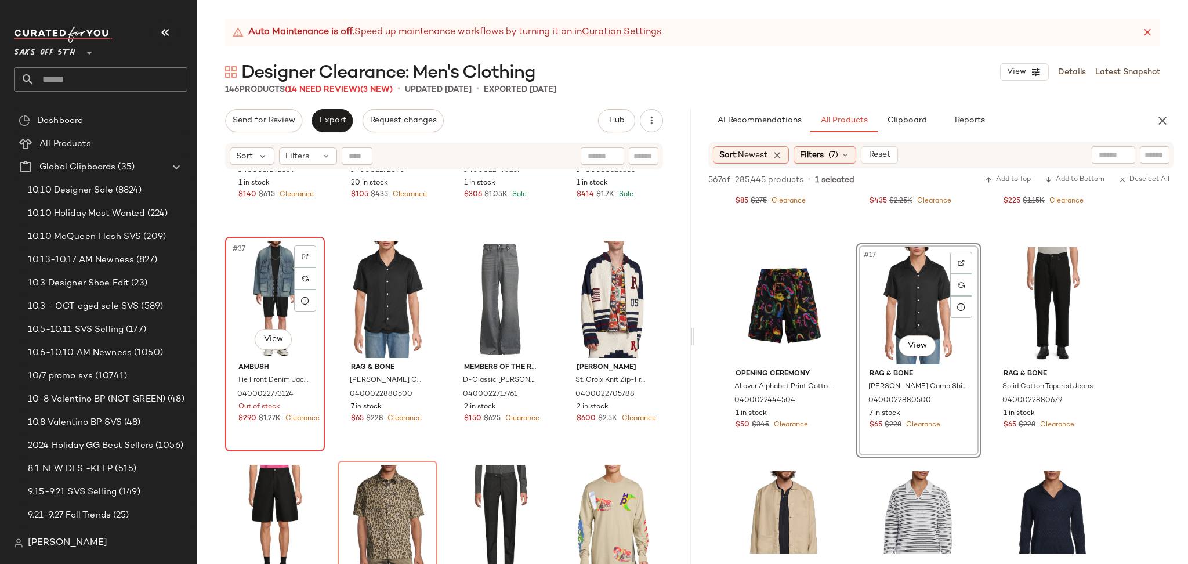
click at [251, 286] on div "#37 View" at bounding box center [275, 299] width 92 height 117
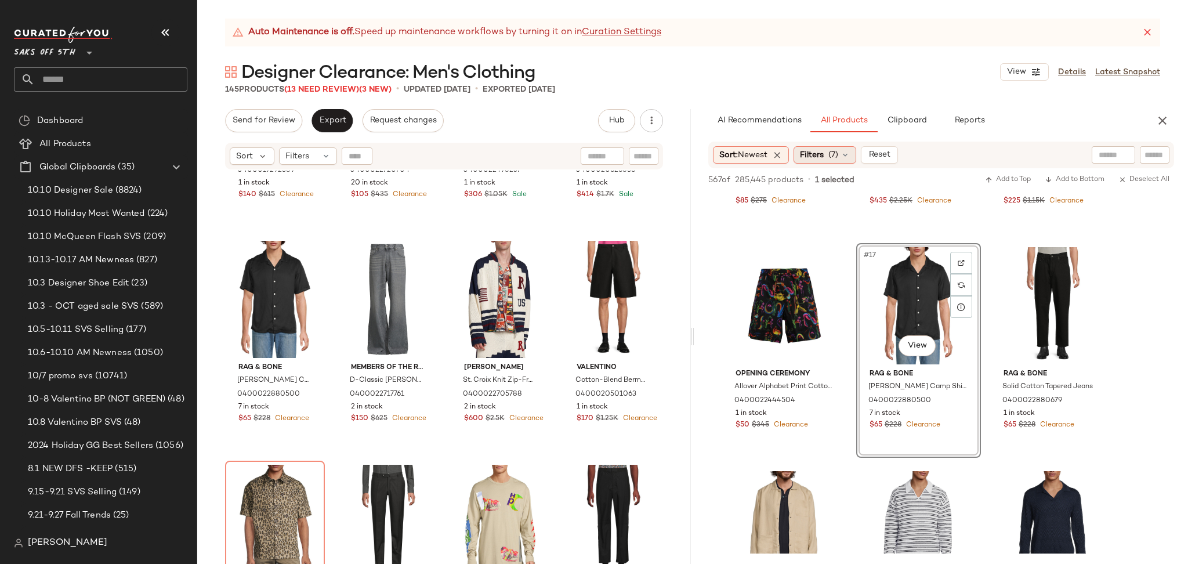
click at [807, 162] on div "Filters (7)" at bounding box center [824, 154] width 63 height 17
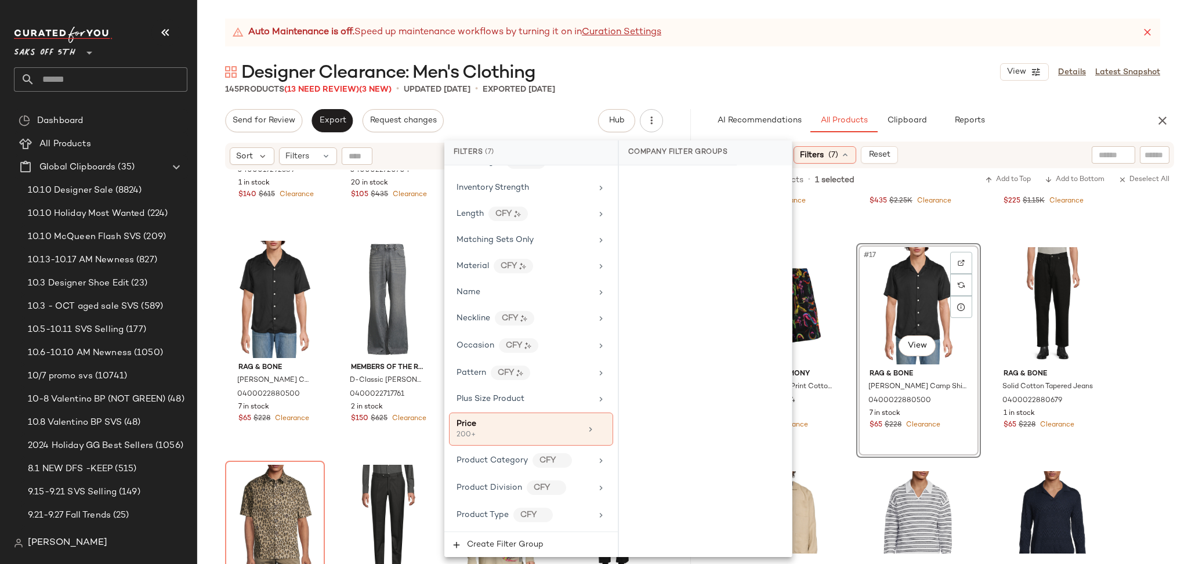
scroll to position [753, 0]
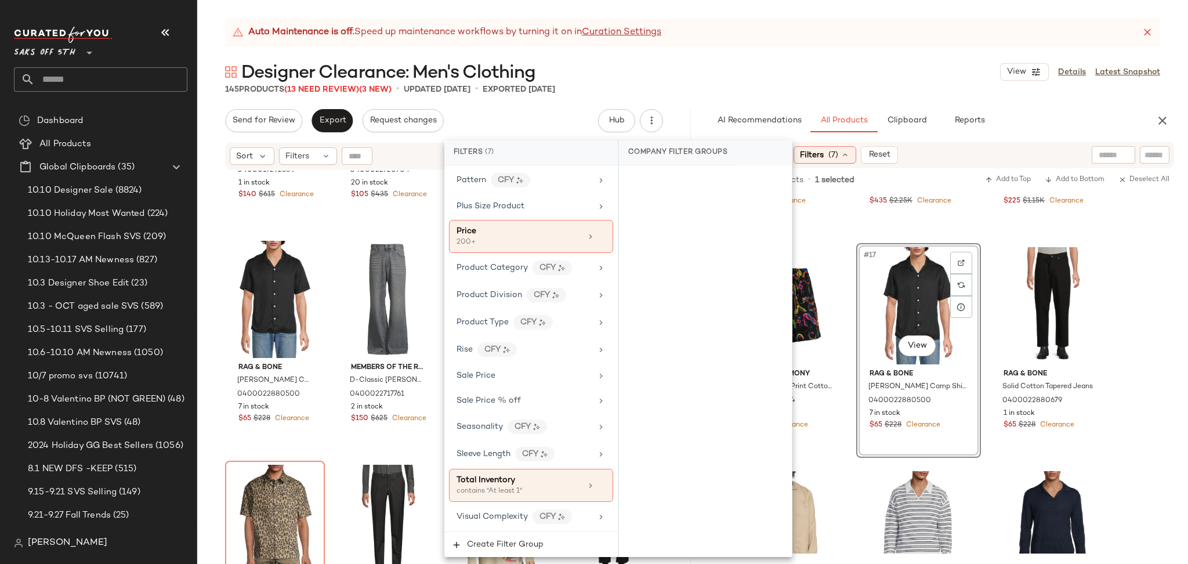
click at [818, 82] on div "Designer Clearance: Men's Clothing View Details Latest Snapshot" at bounding box center [692, 71] width 991 height 23
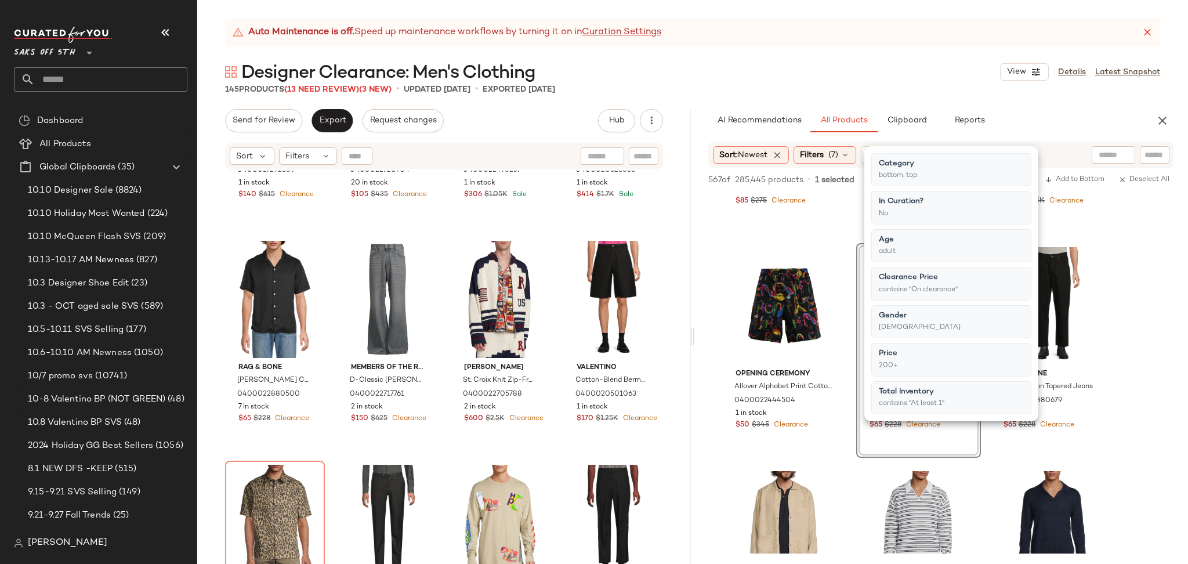
click at [746, 95] on div "Auto Maintenance is off. Speed up maintenance workflows by turning it on in Cur…" at bounding box center [692, 291] width 991 height 545
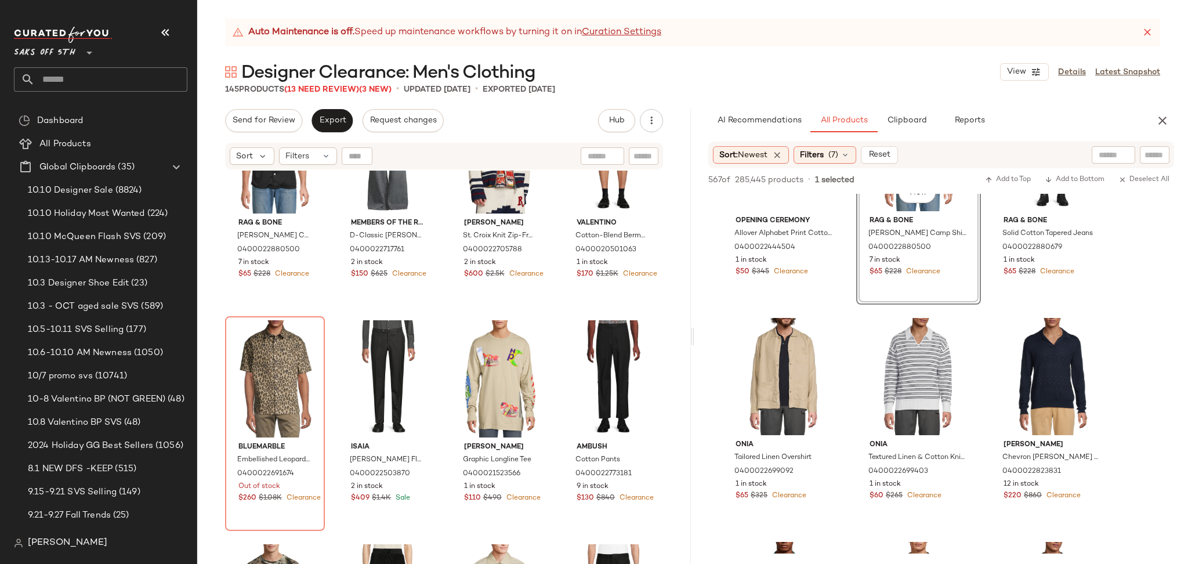
scroll to position [1236, 0]
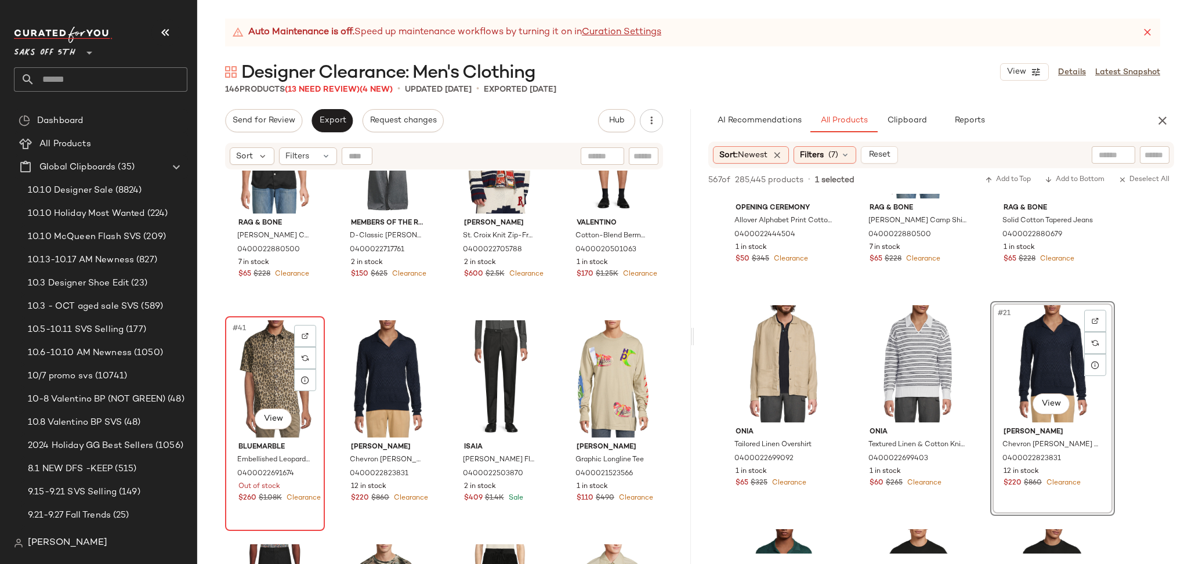
click at [273, 380] on div "#41 View" at bounding box center [275, 378] width 92 height 117
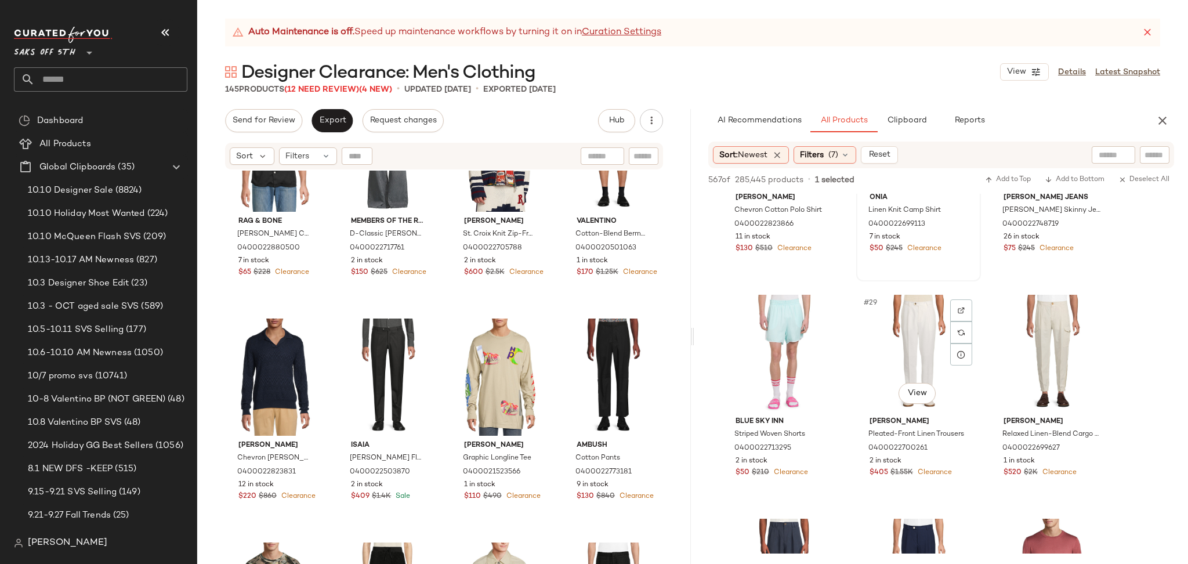
scroll to position [1919, 0]
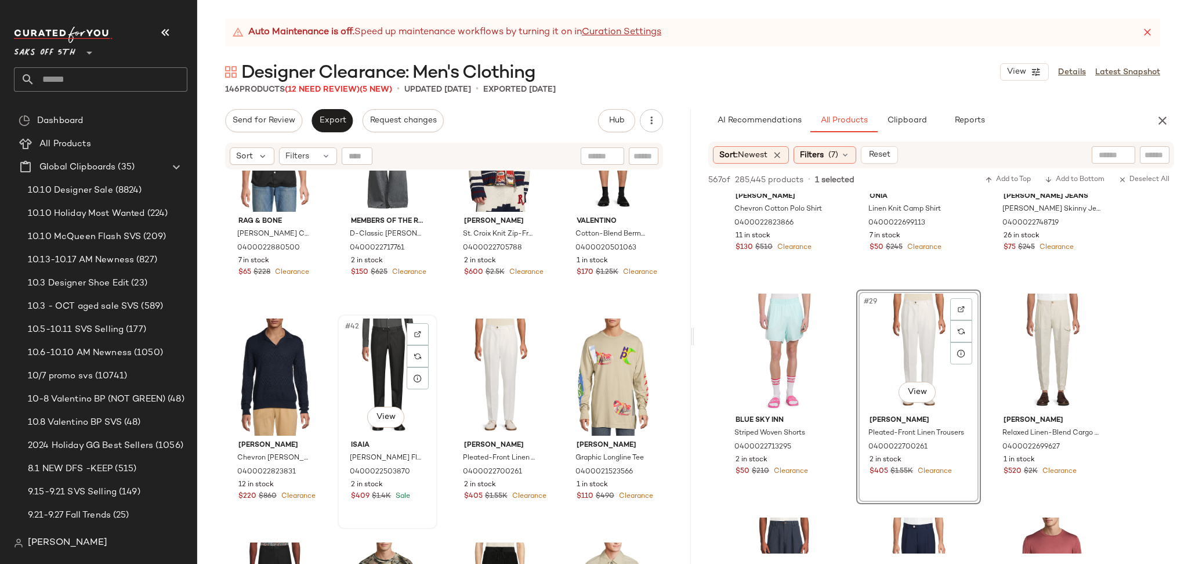
click at [367, 354] on div "#42 View" at bounding box center [388, 376] width 92 height 117
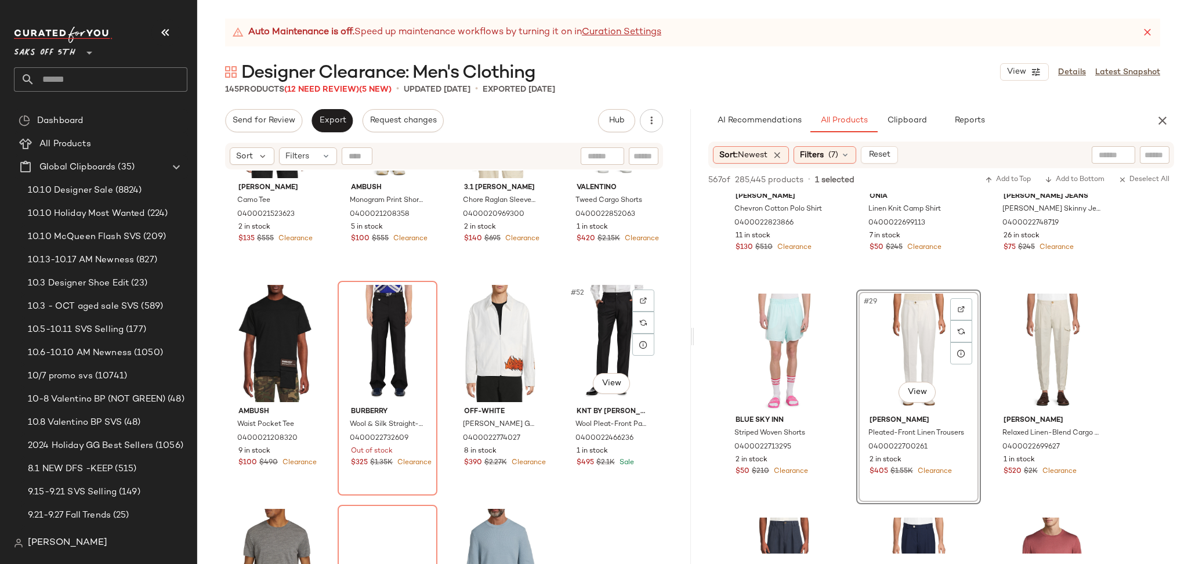
scroll to position [2589, 0]
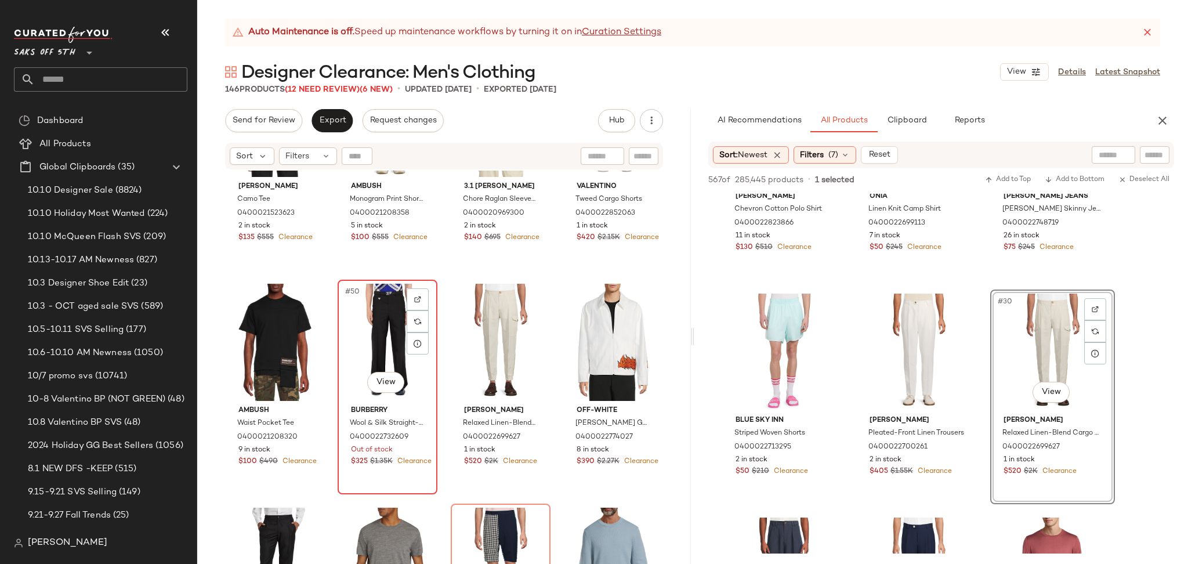
click at [372, 342] on div "#50 View" at bounding box center [388, 342] width 92 height 117
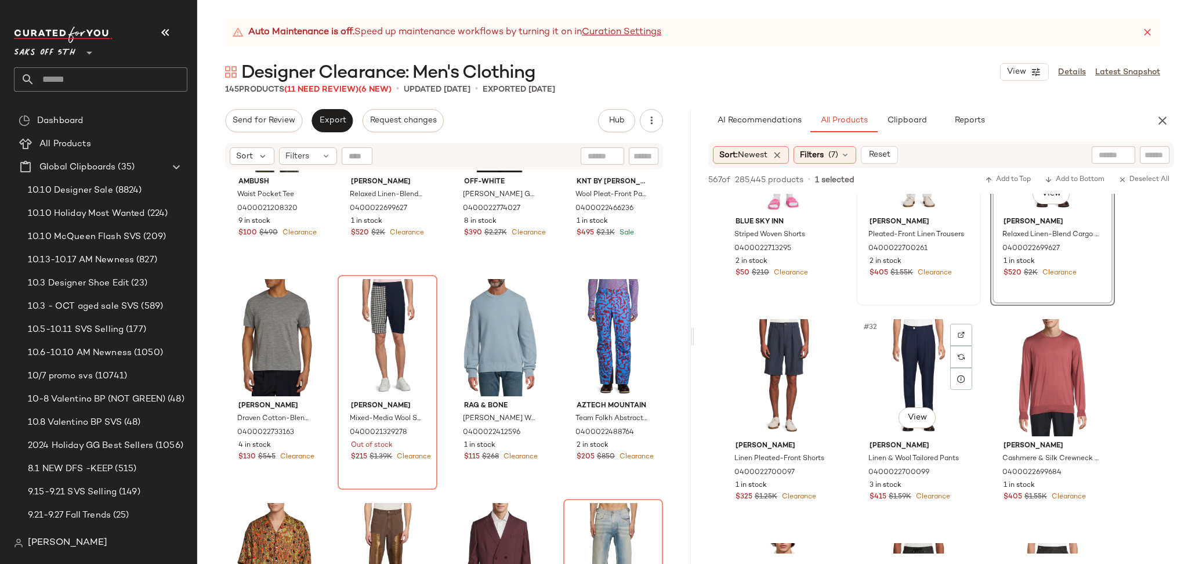
scroll to position [2125, 0]
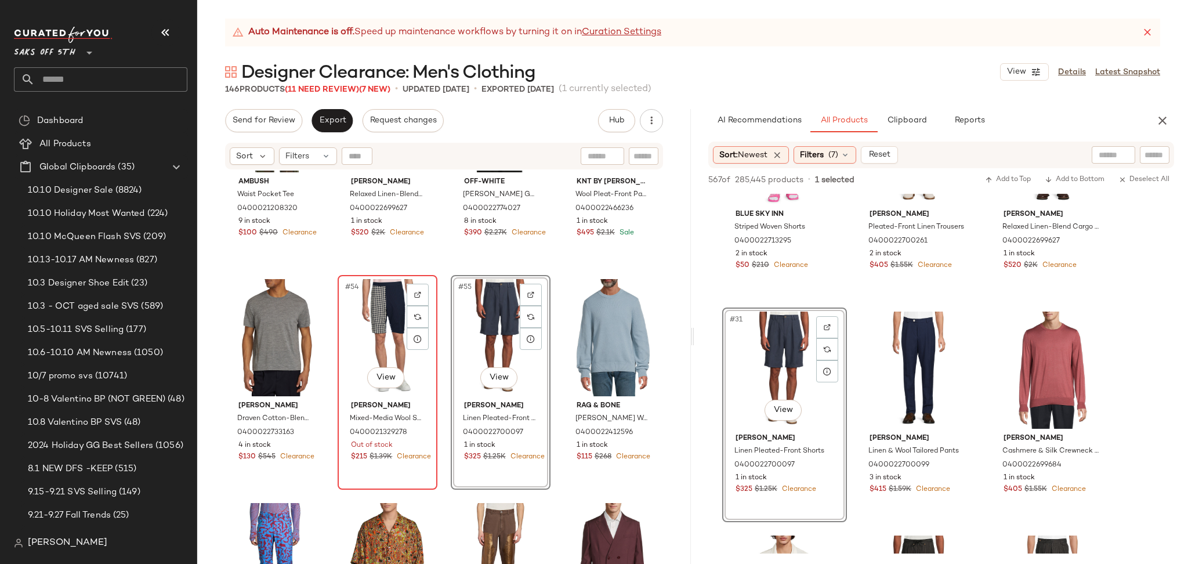
click at [368, 319] on div "#54 View" at bounding box center [388, 337] width 92 height 117
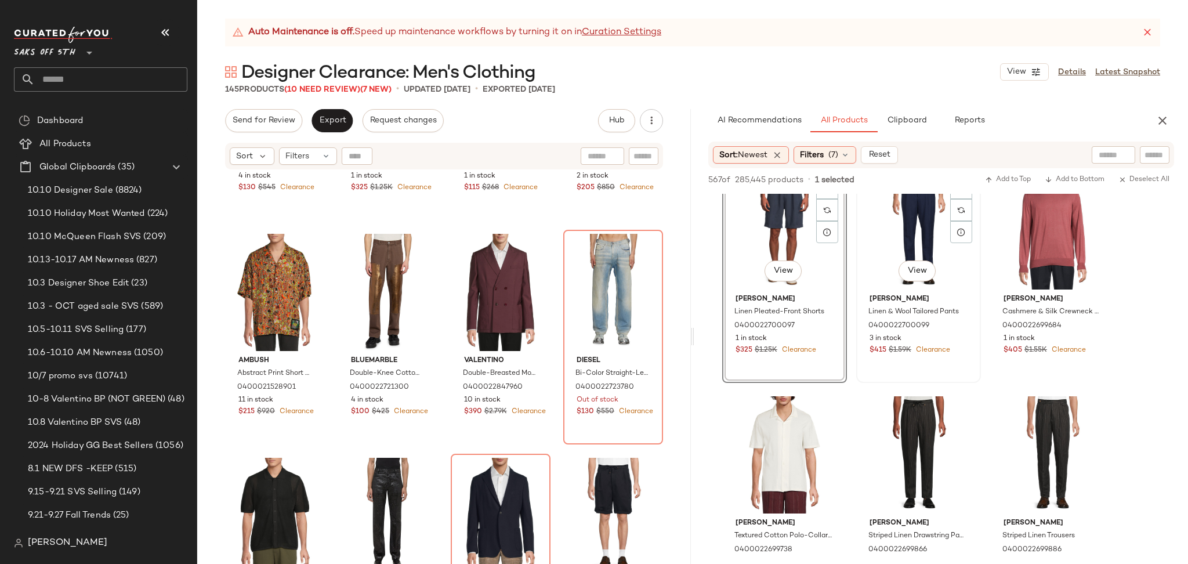
scroll to position [2308, 0]
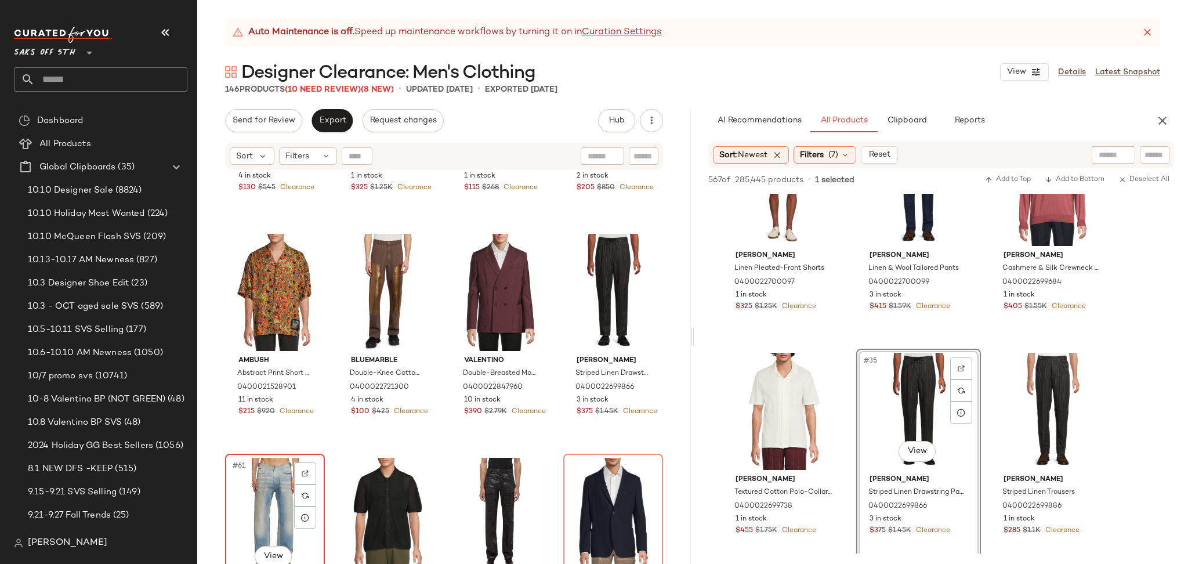
click at [257, 488] on div "#61 View" at bounding box center [275, 516] width 92 height 117
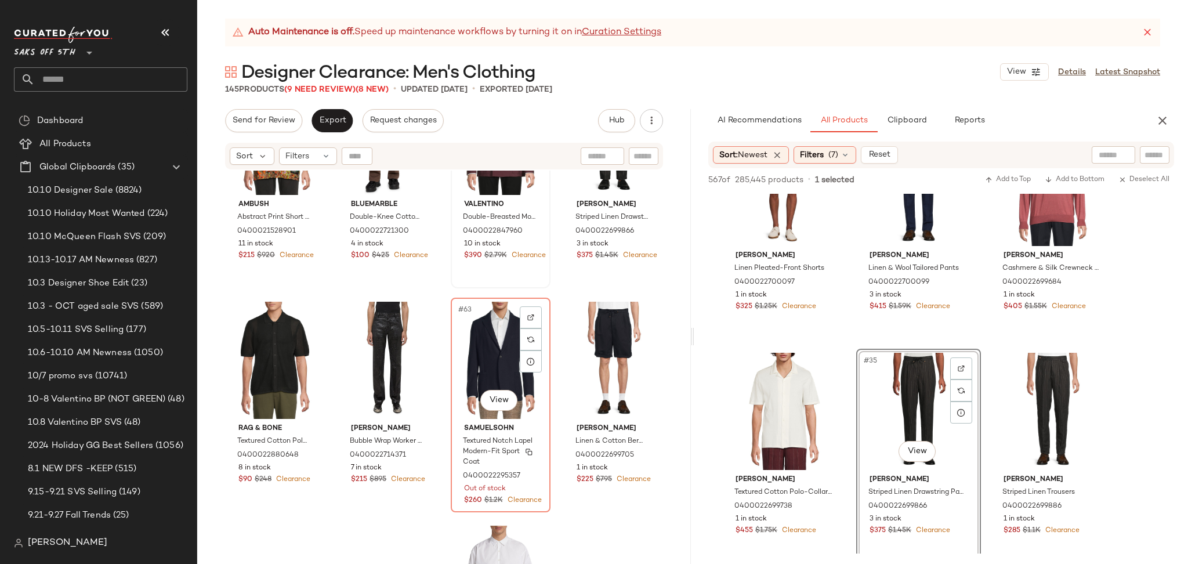
scroll to position [3305, 0]
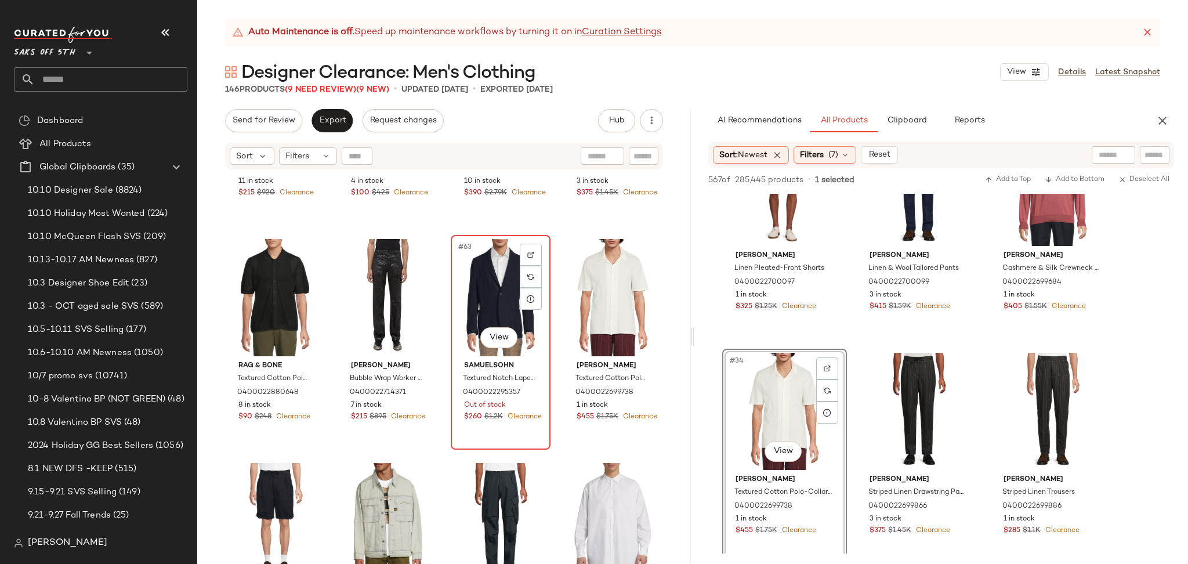
click at [478, 280] on div "#63 View" at bounding box center [501, 297] width 92 height 117
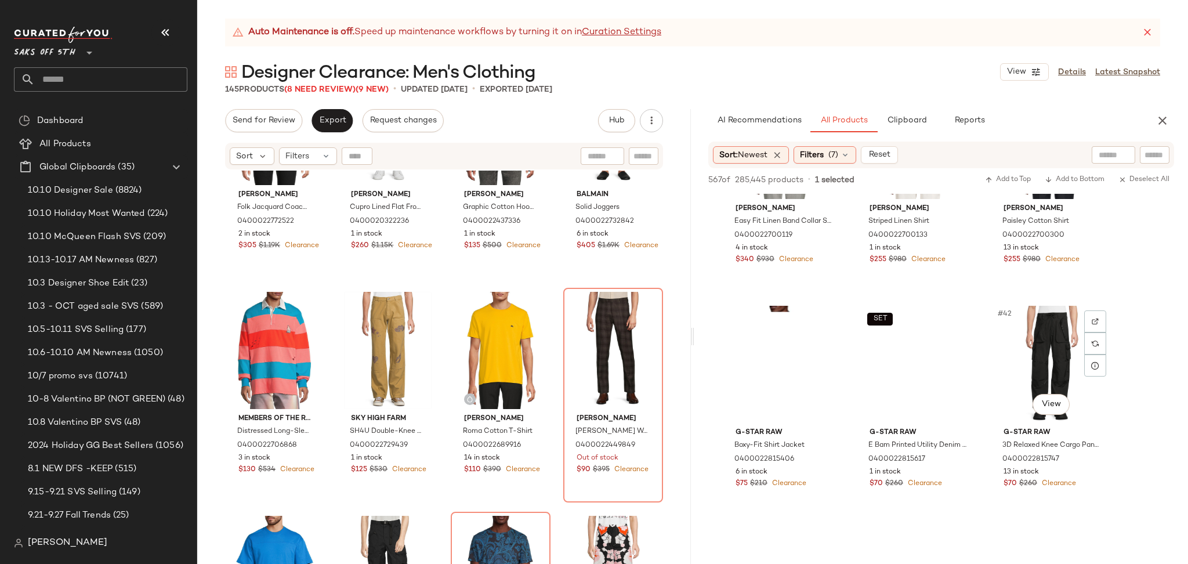
scroll to position [2803, 0]
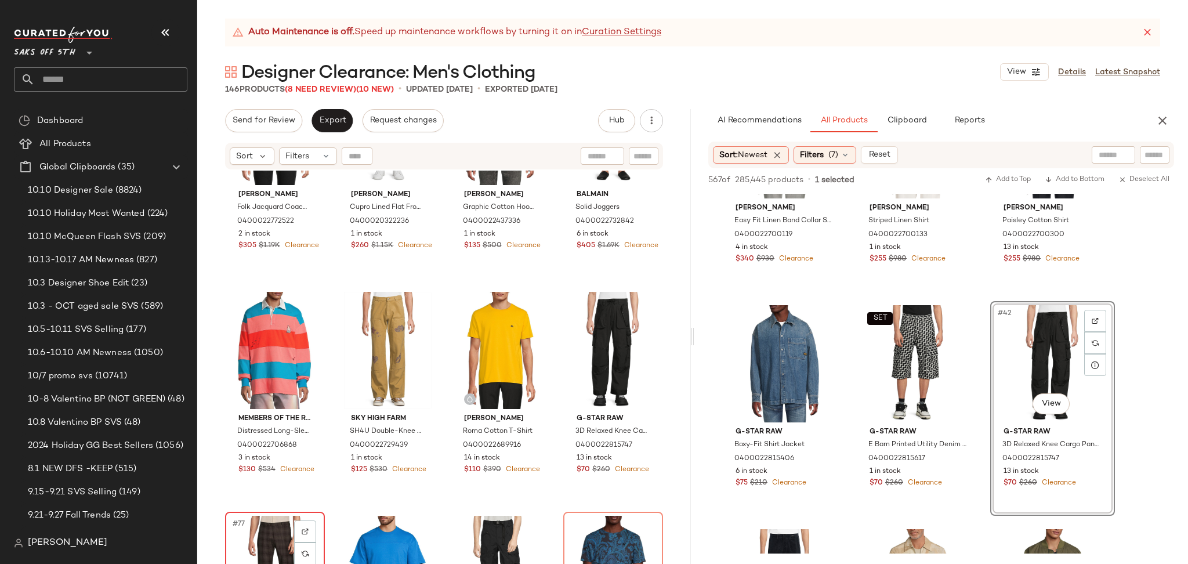
click at [260, 532] on div "#77 View" at bounding box center [275, 574] width 92 height 117
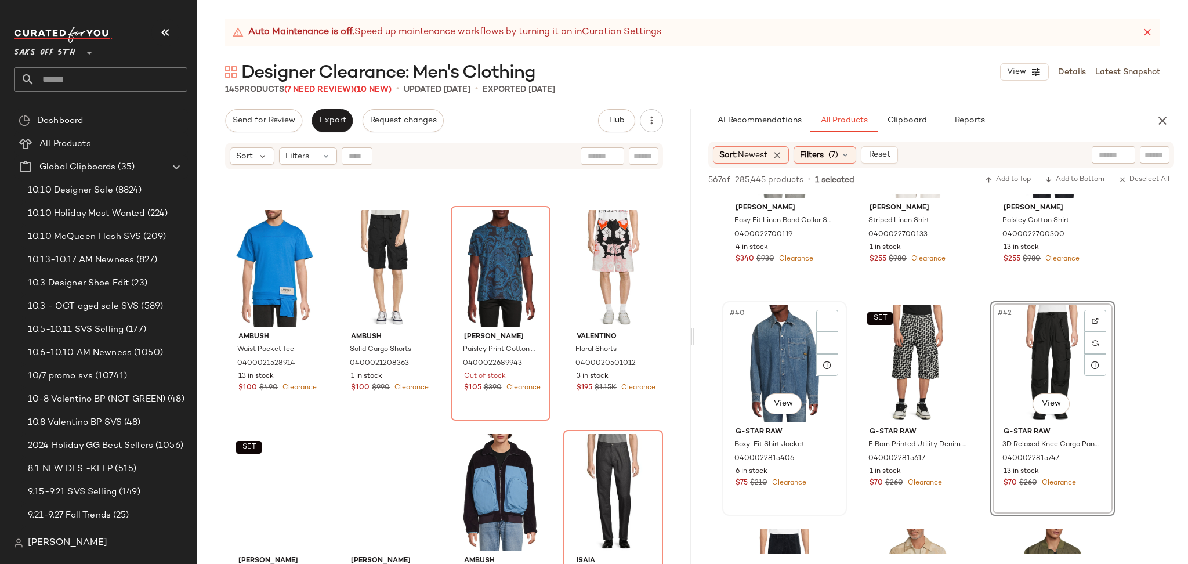
scroll to position [4230, 0]
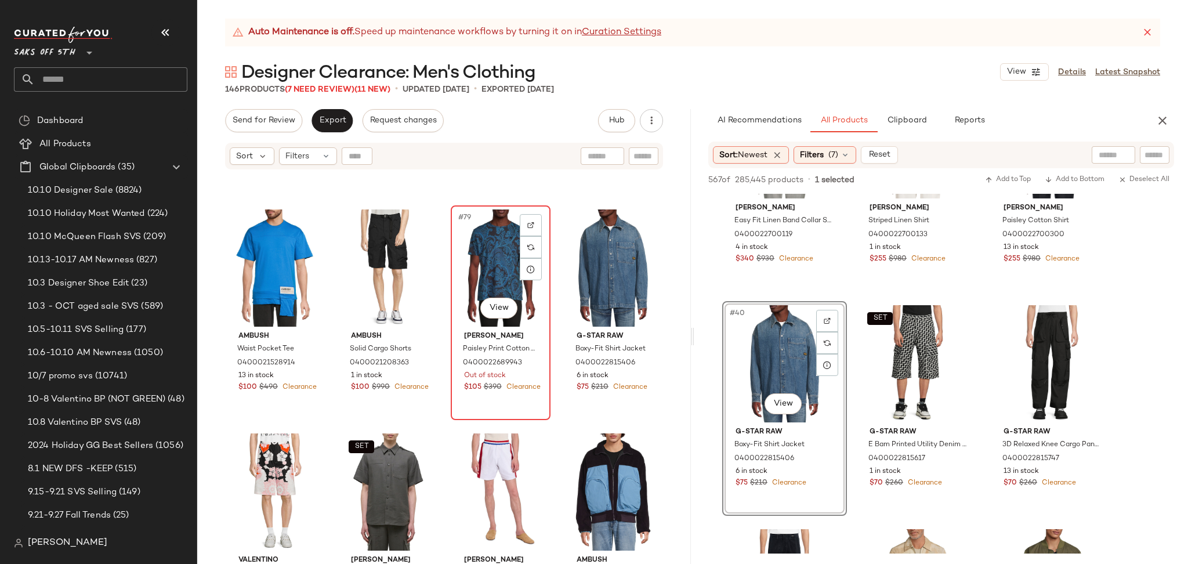
click at [498, 265] on div "#79 View" at bounding box center [501, 267] width 92 height 117
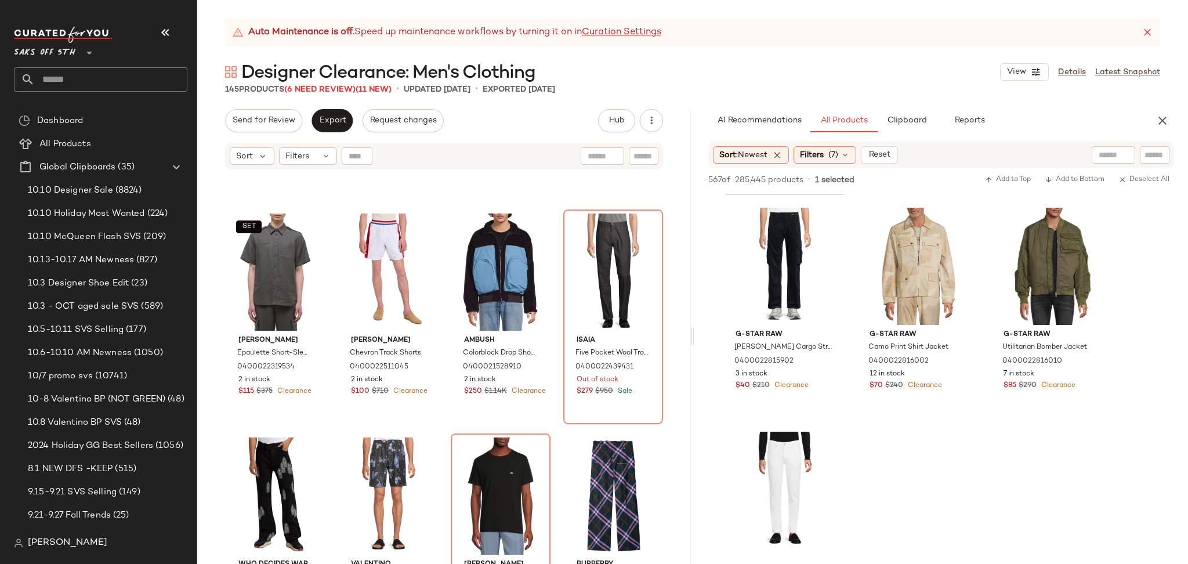
scroll to position [3128, 0]
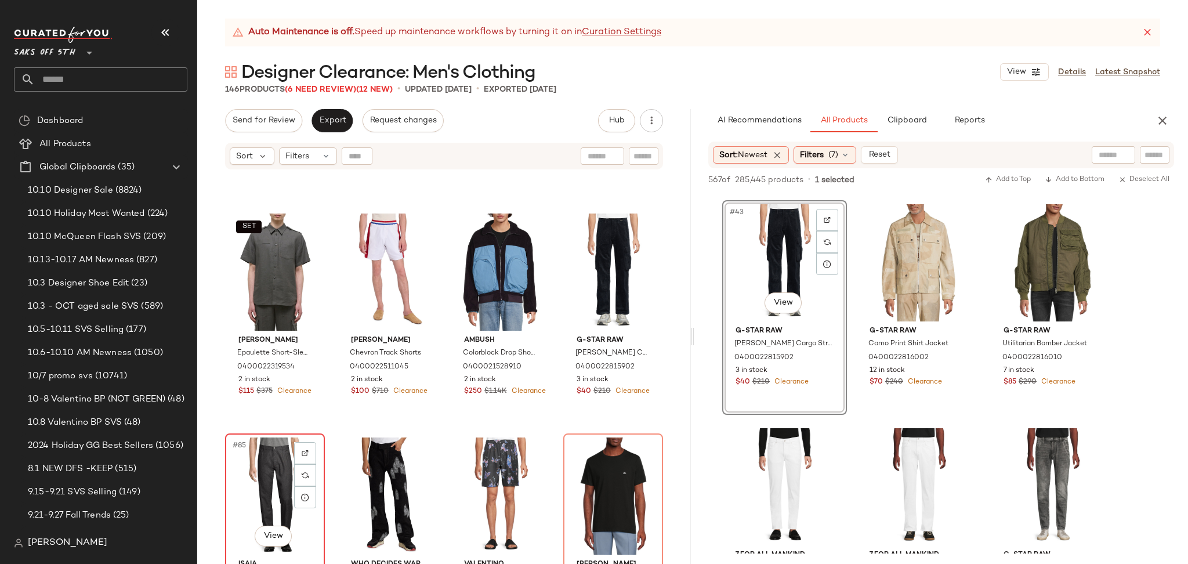
click at [273, 460] on div "#85 View" at bounding box center [275, 495] width 92 height 117
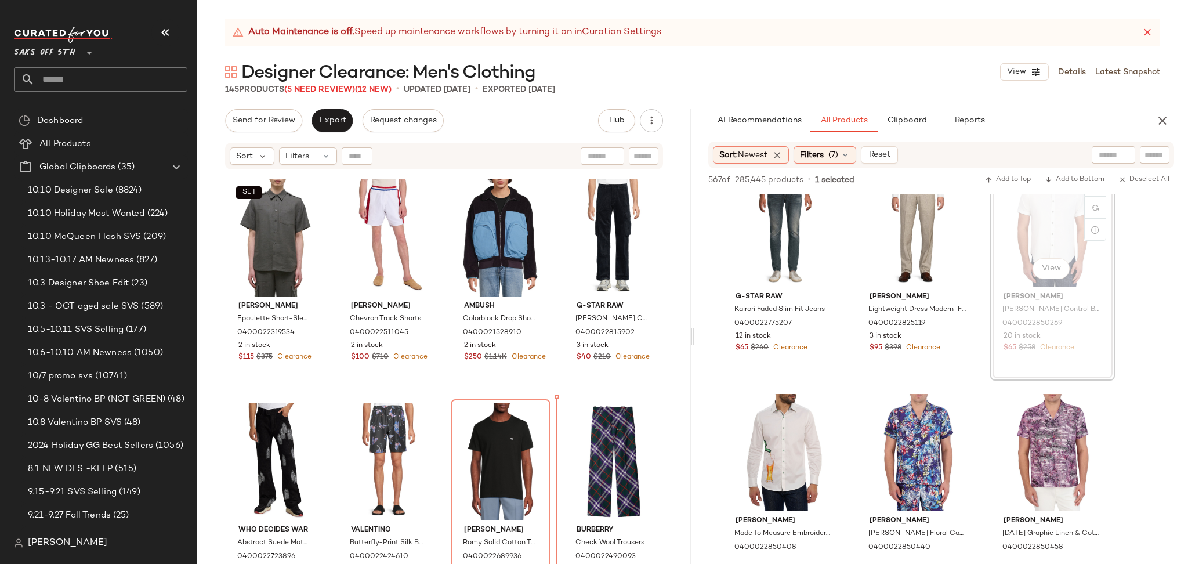
scroll to position [4488, 0]
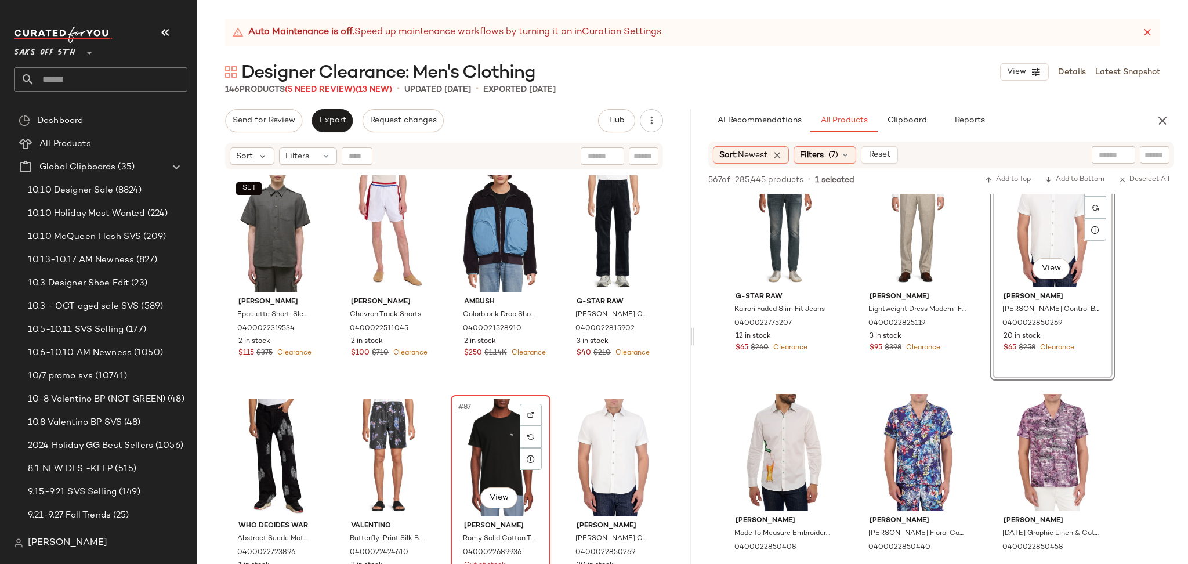
click at [493, 452] on div "#87 View" at bounding box center [501, 457] width 92 height 117
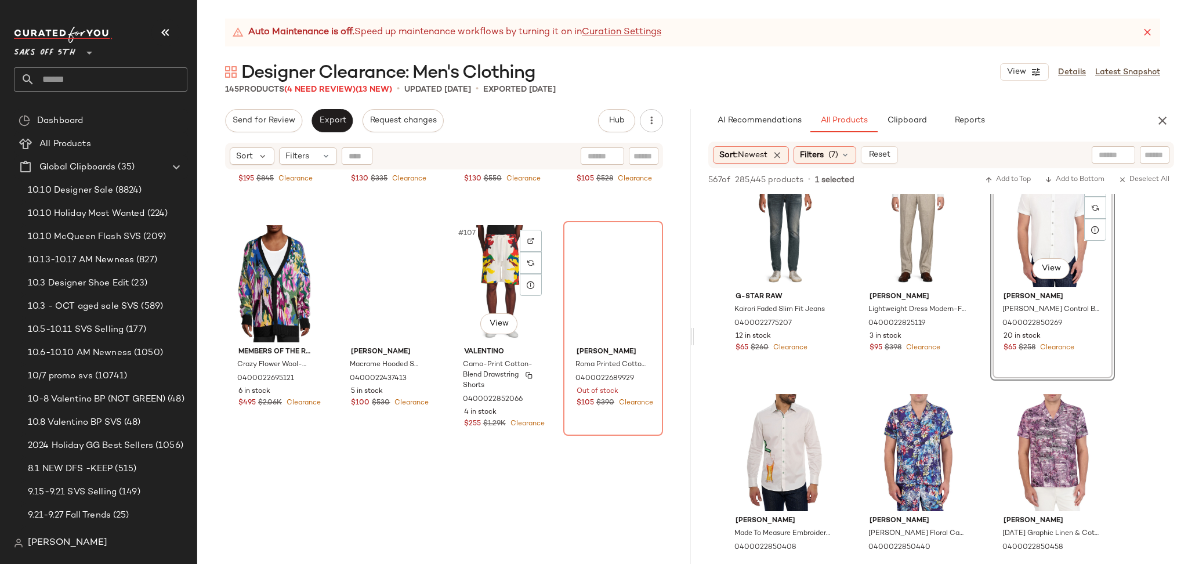
scroll to position [5797, 0]
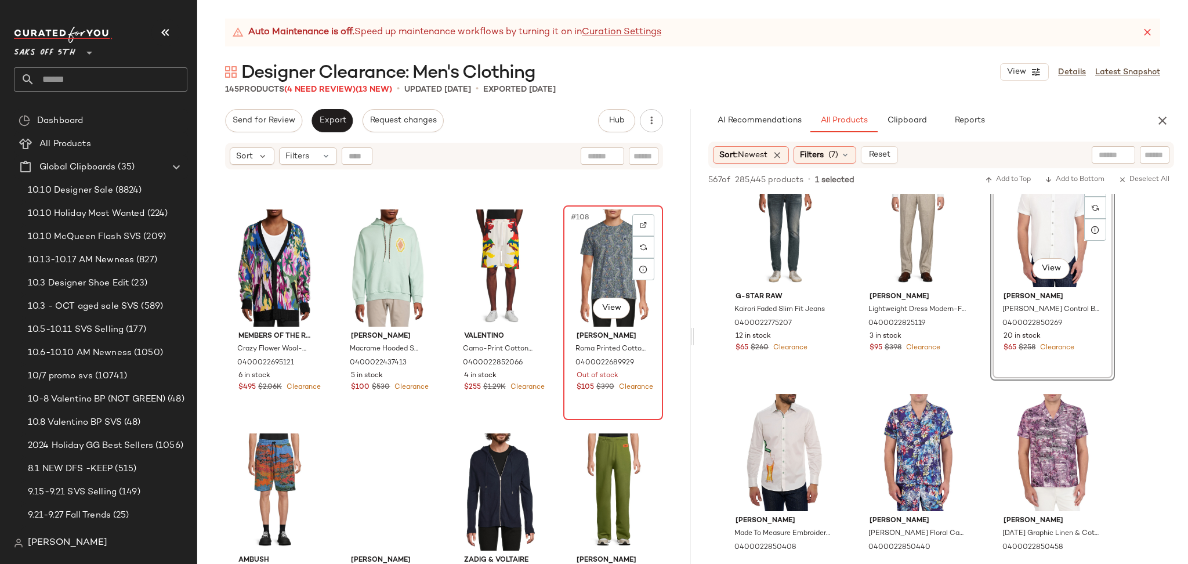
click at [587, 271] on div "#108 View" at bounding box center [613, 267] width 92 height 117
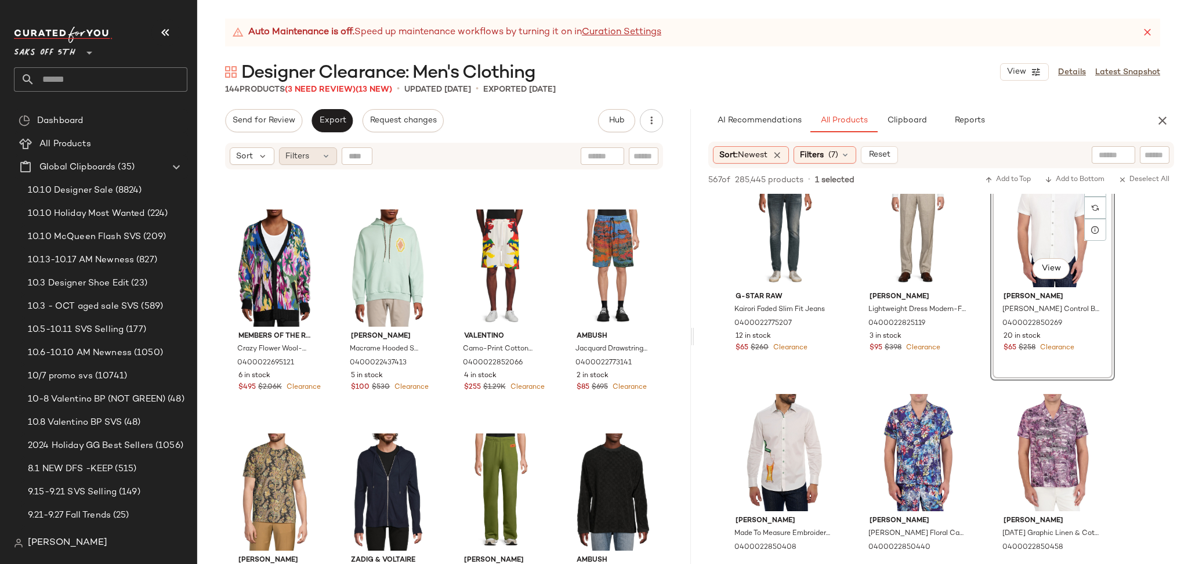
click at [286, 159] on span "Filters" at bounding box center [297, 156] width 24 height 12
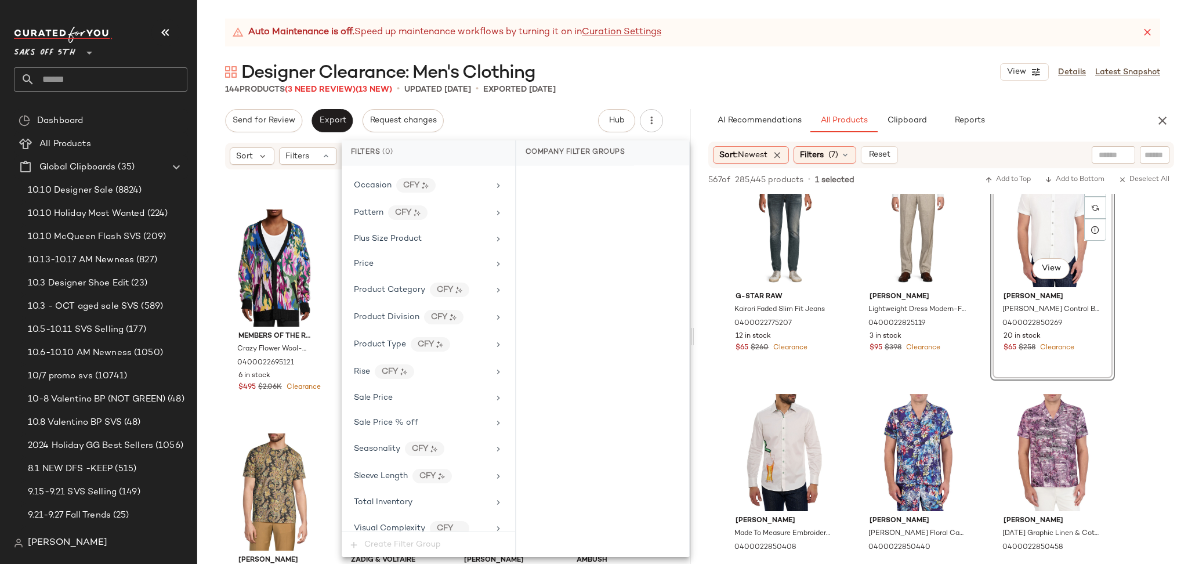
scroll to position [653, 0]
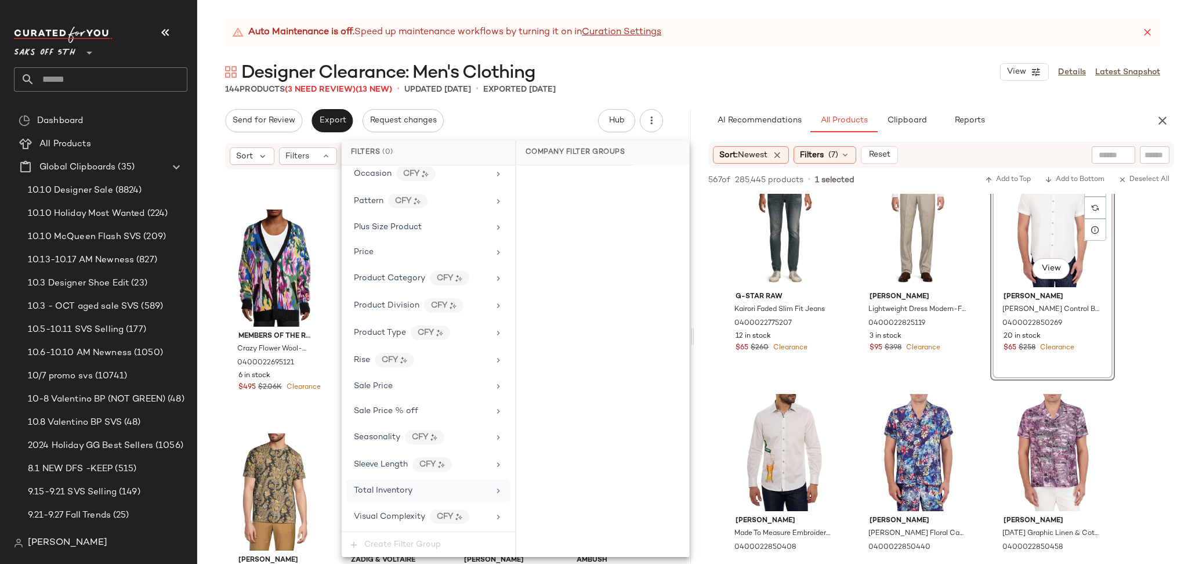
click at [411, 491] on span "Total Inventory" at bounding box center [383, 490] width 59 height 9
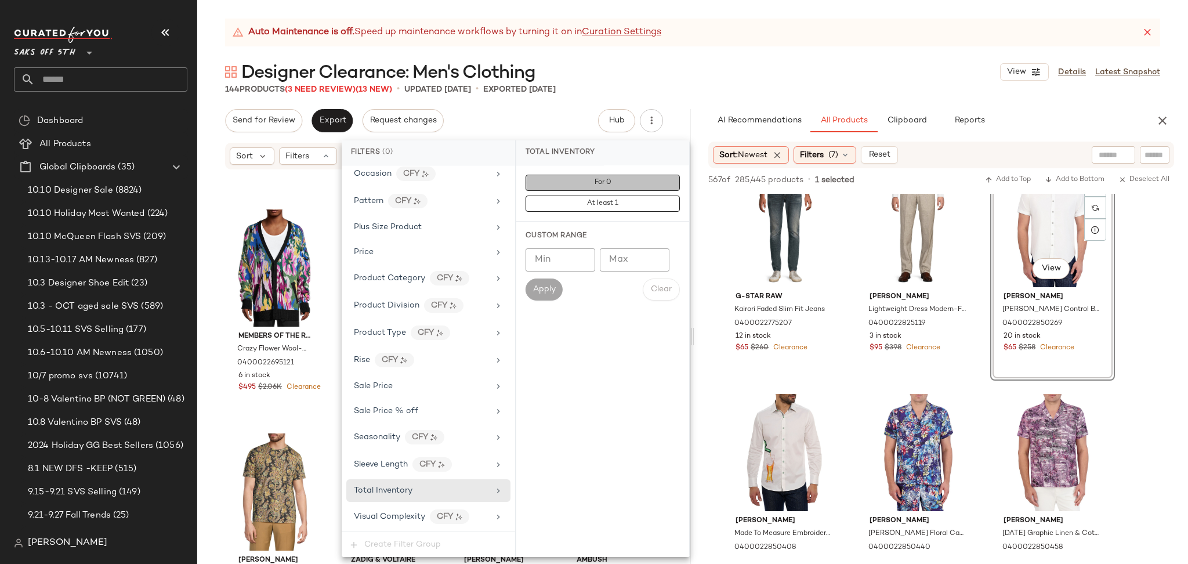
click at [608, 183] on span "For 0" at bounding box center [602, 183] width 17 height 8
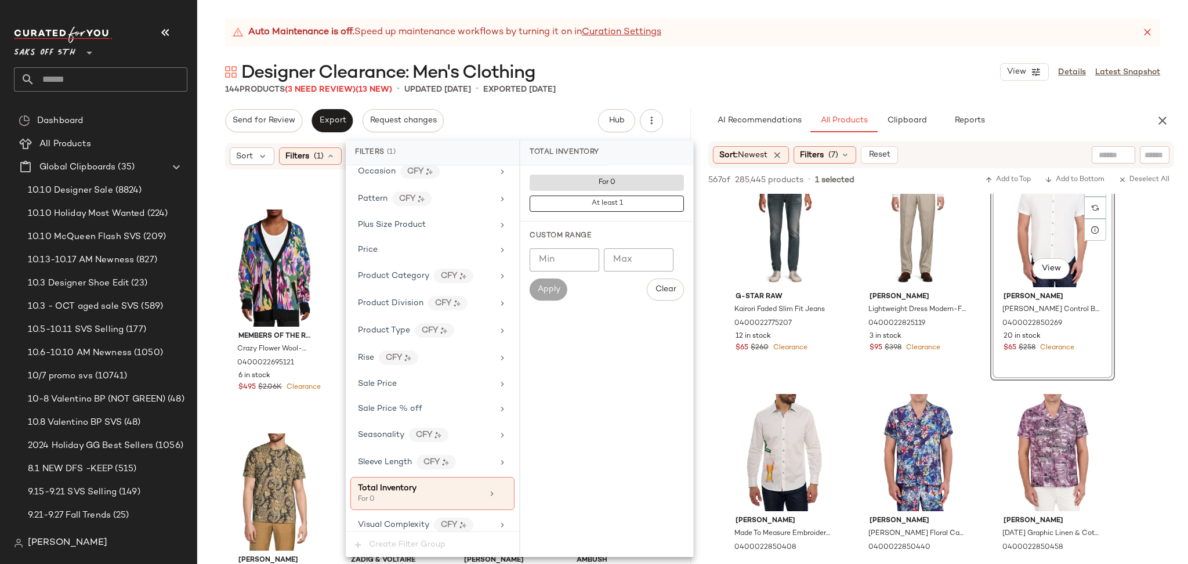
click at [745, 45] on div "Auto Maintenance is off. Speed up maintenance workflows by turning it on in Cur…" at bounding box center [692, 33] width 935 height 28
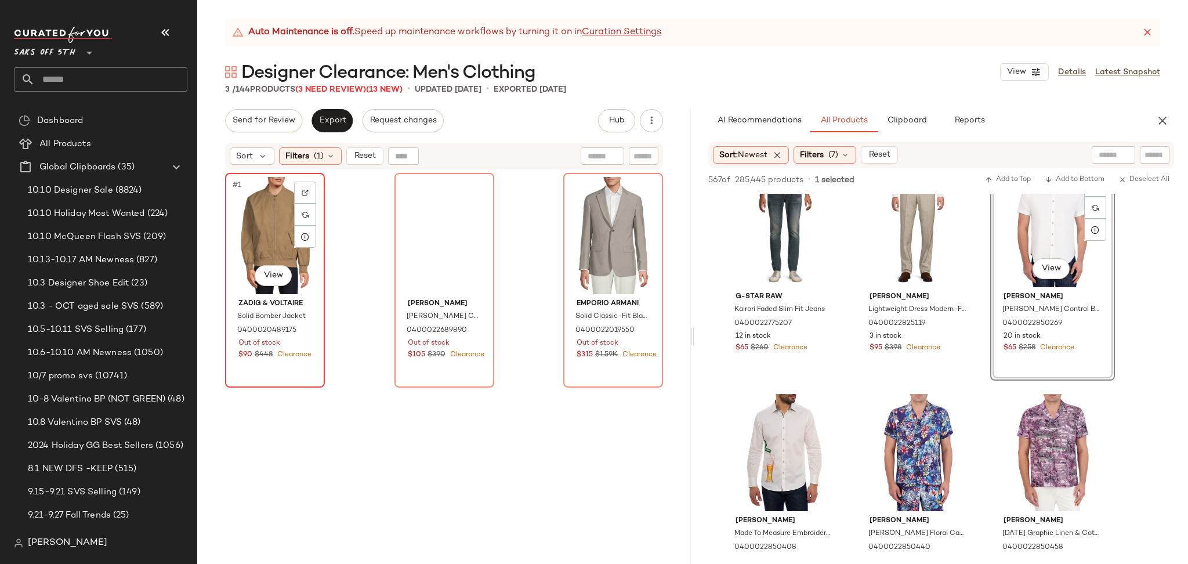
click at [253, 233] on div "#1 View" at bounding box center [275, 235] width 92 height 117
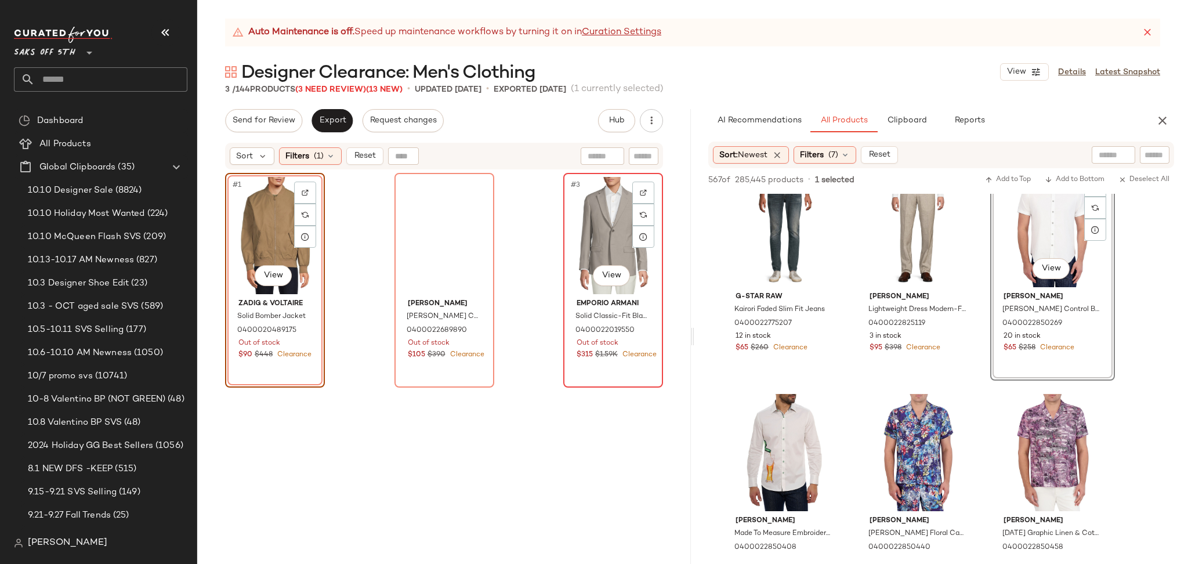
click at [600, 209] on div "#3 View" at bounding box center [613, 235] width 92 height 117
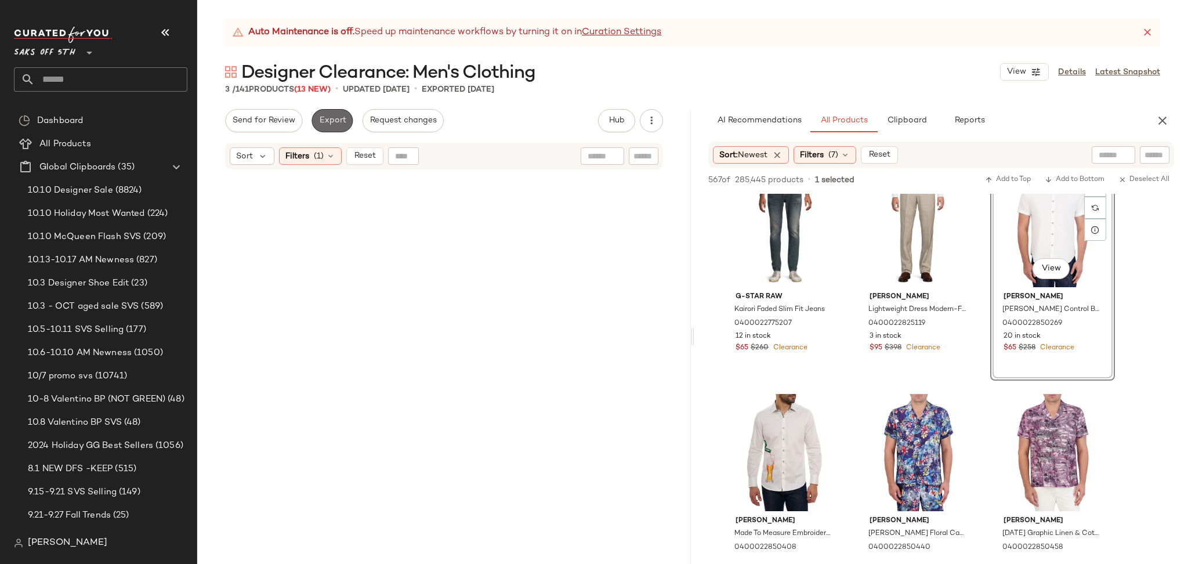
click at [335, 118] on span "Export" at bounding box center [331, 120] width 27 height 9
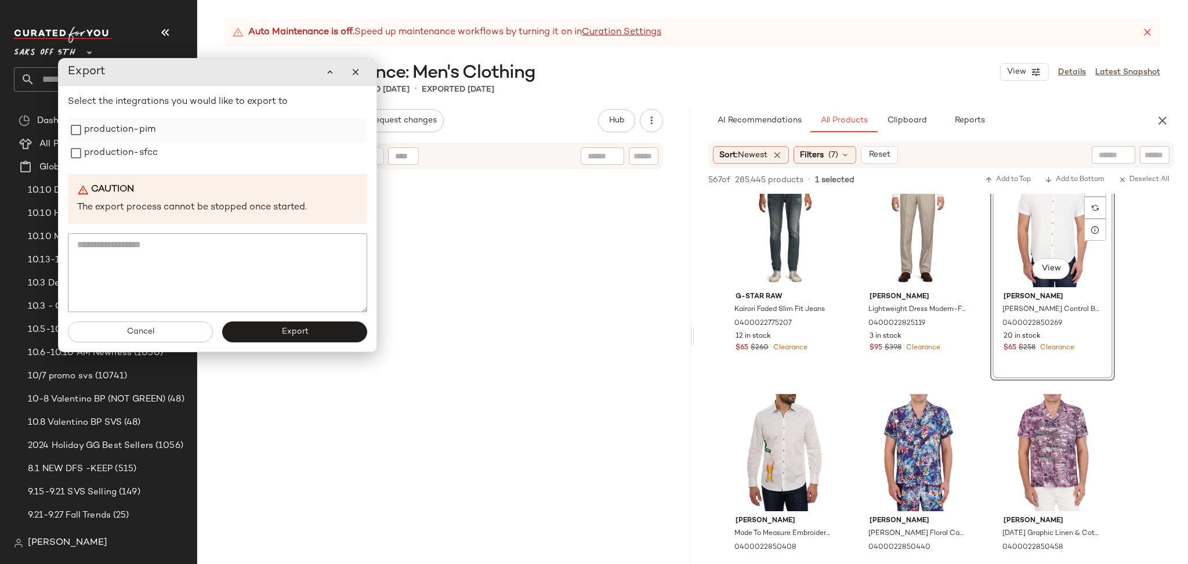
click at [143, 135] on label "production-pim" at bounding box center [119, 129] width 71 height 23
click at [143, 154] on label "production-sfcc" at bounding box center [121, 153] width 74 height 23
click at [274, 337] on button "Export" at bounding box center [294, 331] width 145 height 21
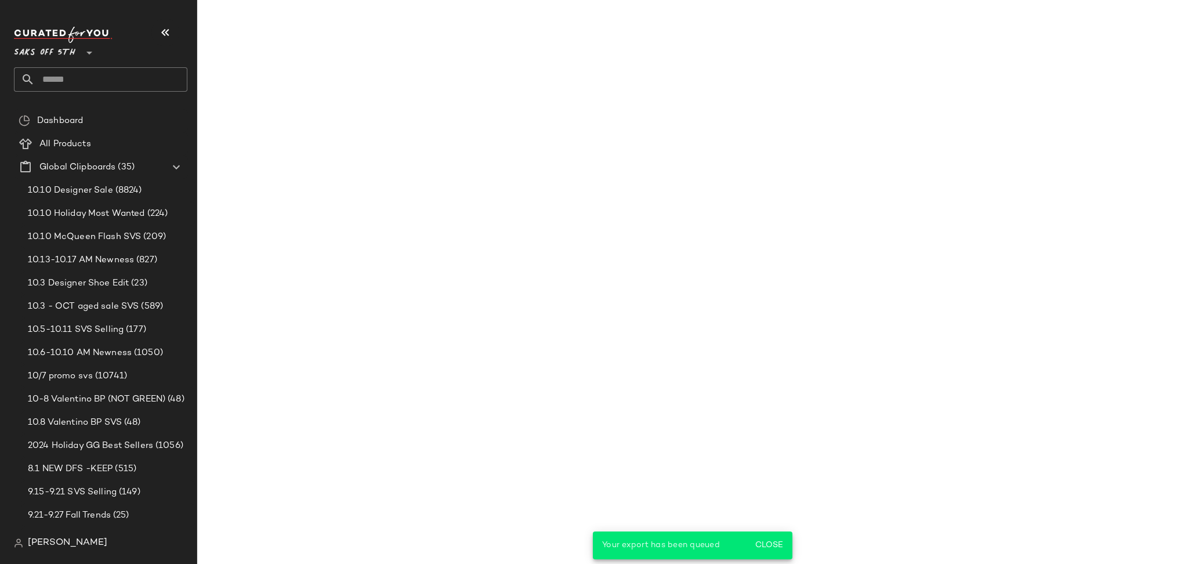
scroll to position [5401, 0]
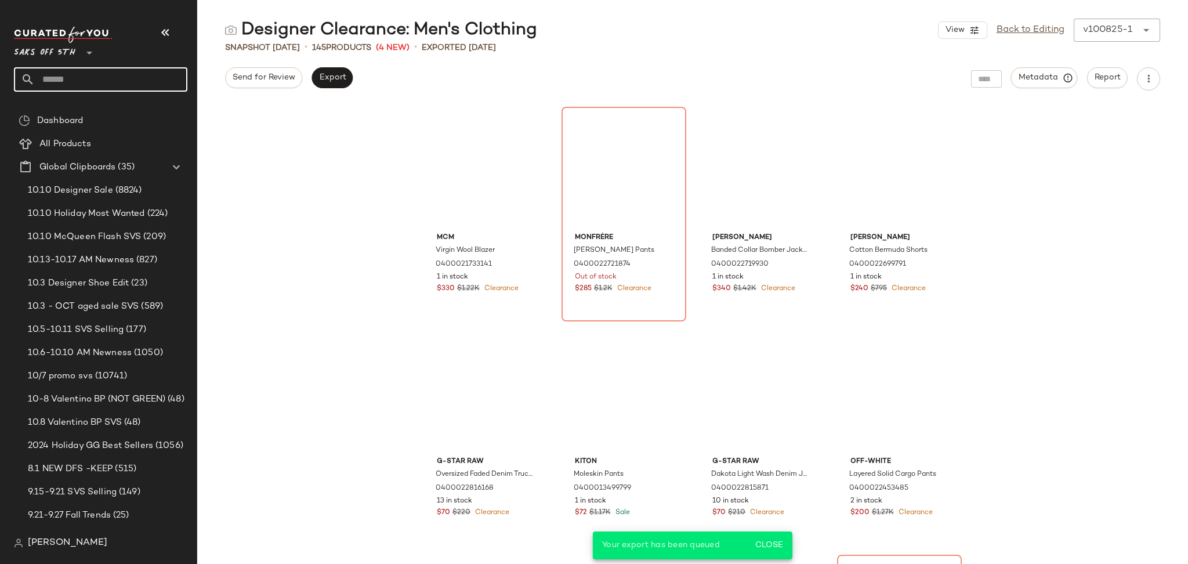
click at [101, 88] on input "text" at bounding box center [111, 79] width 153 height 24
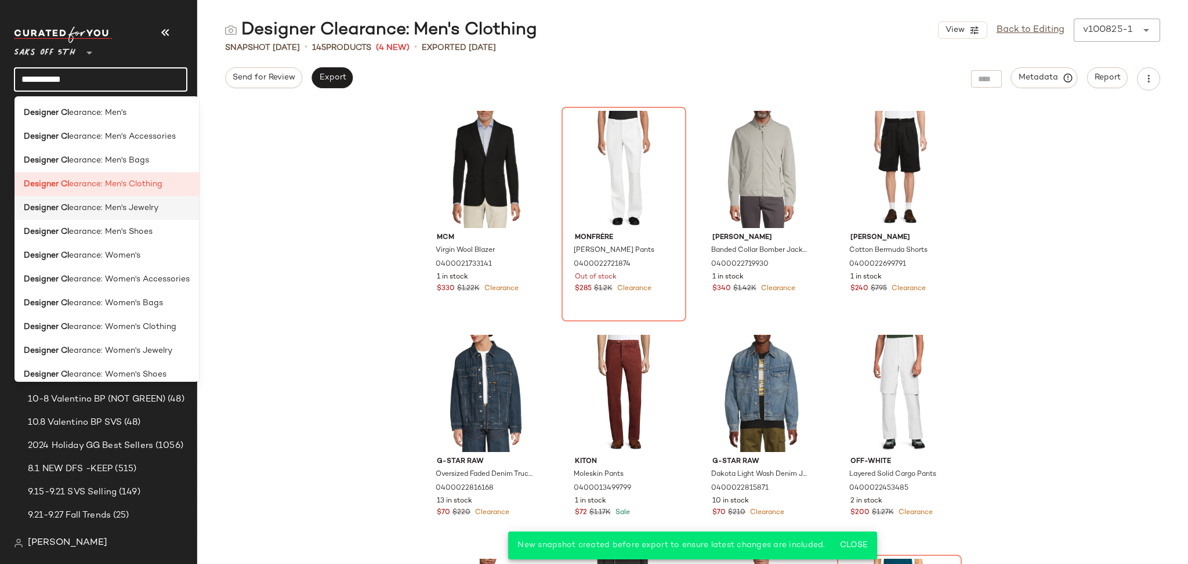
type input "**********"
click at [111, 208] on span "earance: Men's Jewelry" at bounding box center [113, 208] width 89 height 12
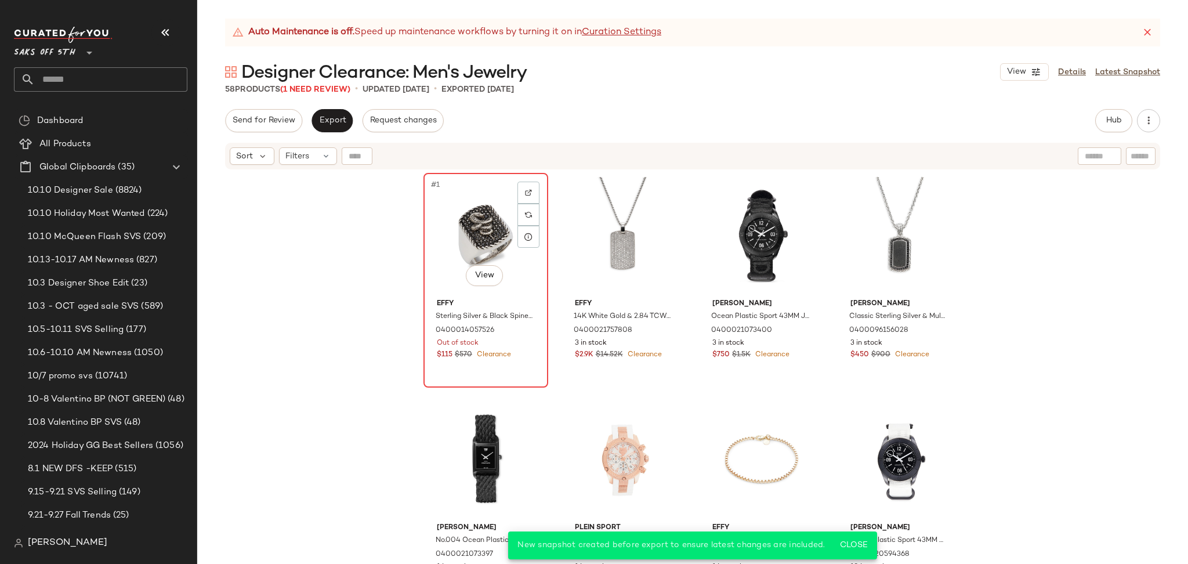
click at [449, 224] on div "#1 View" at bounding box center [485, 235] width 117 height 117
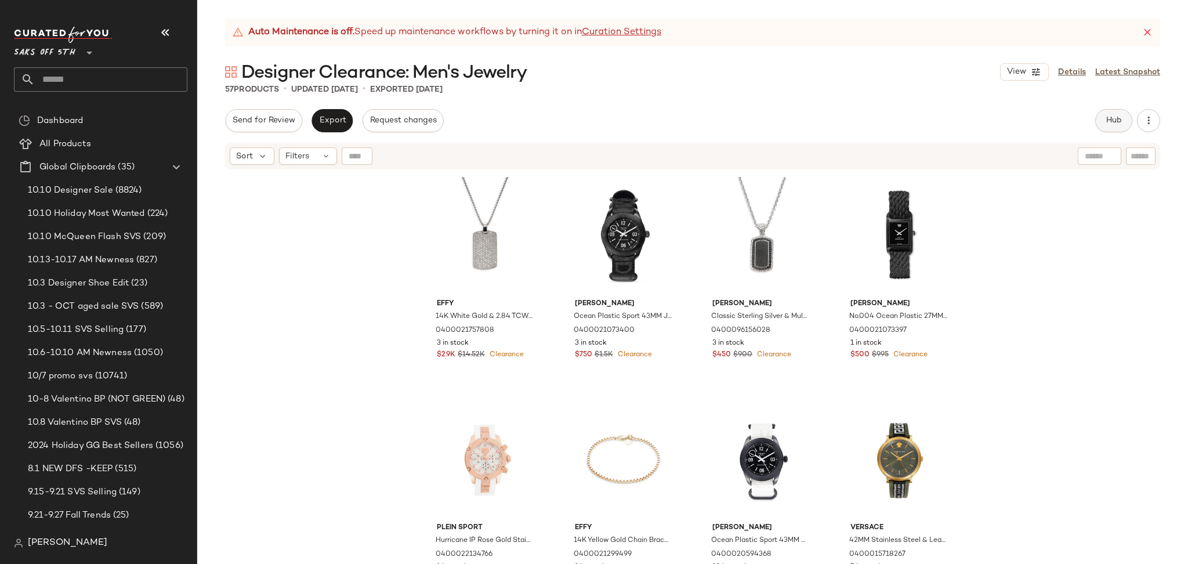
click at [1109, 126] on button "Hub" at bounding box center [1113, 120] width 37 height 23
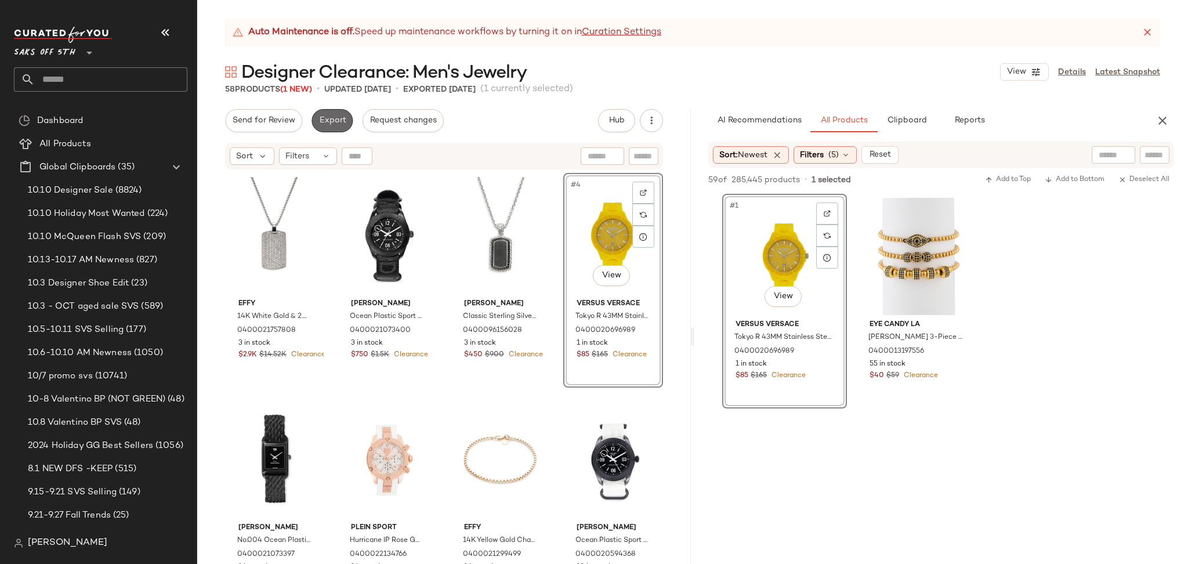
click at [335, 122] on span "Export" at bounding box center [331, 120] width 27 height 9
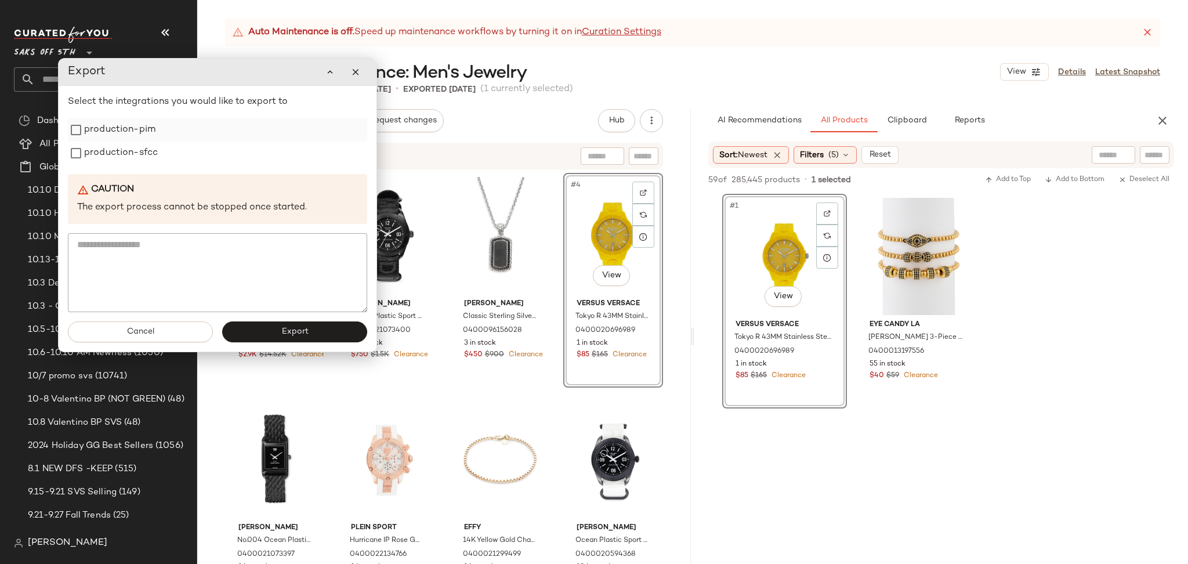
click at [85, 130] on label "production-pim" at bounding box center [119, 129] width 71 height 23
click at [95, 157] on label "production-sfcc" at bounding box center [121, 153] width 74 height 23
click at [257, 336] on button "Export" at bounding box center [294, 331] width 145 height 21
